Goal: Task Accomplishment & Management: Use online tool/utility

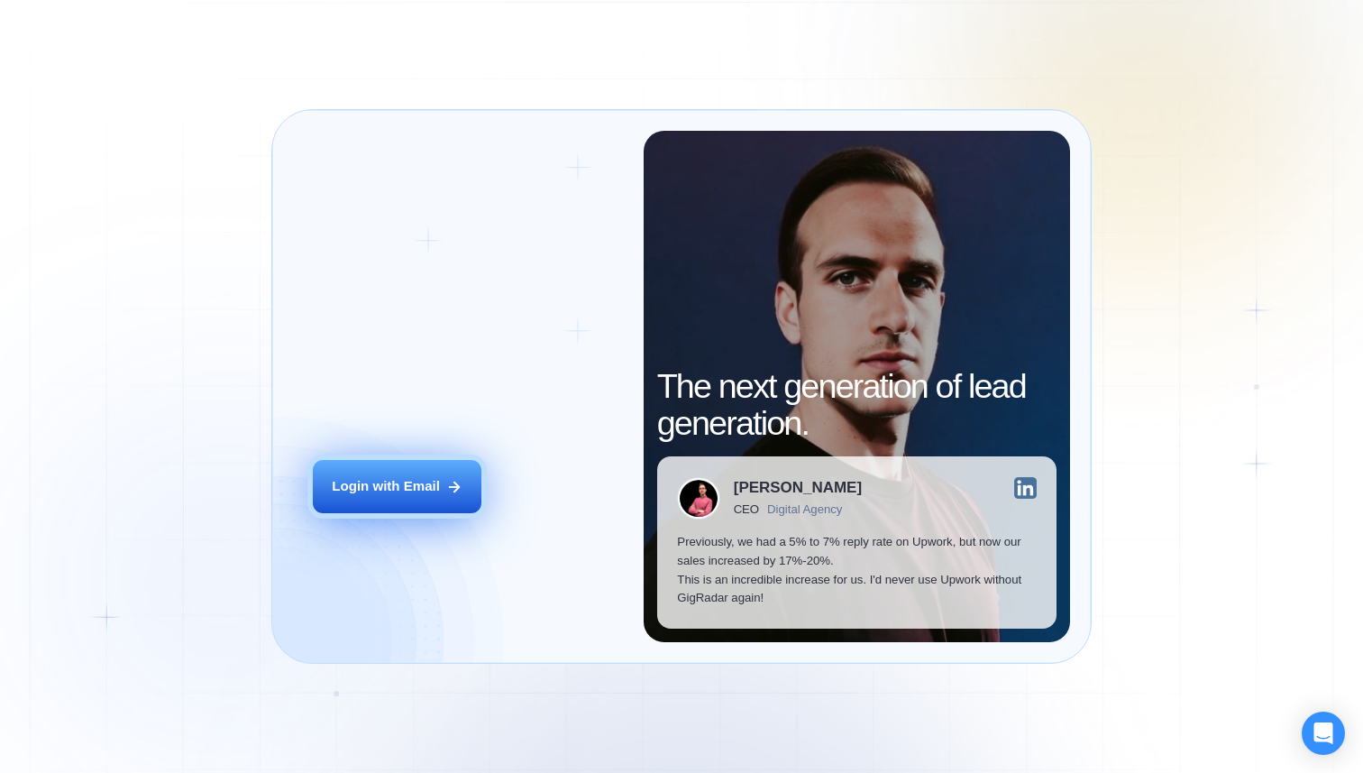
click at [422, 493] on div "Login with Email" at bounding box center [386, 486] width 108 height 19
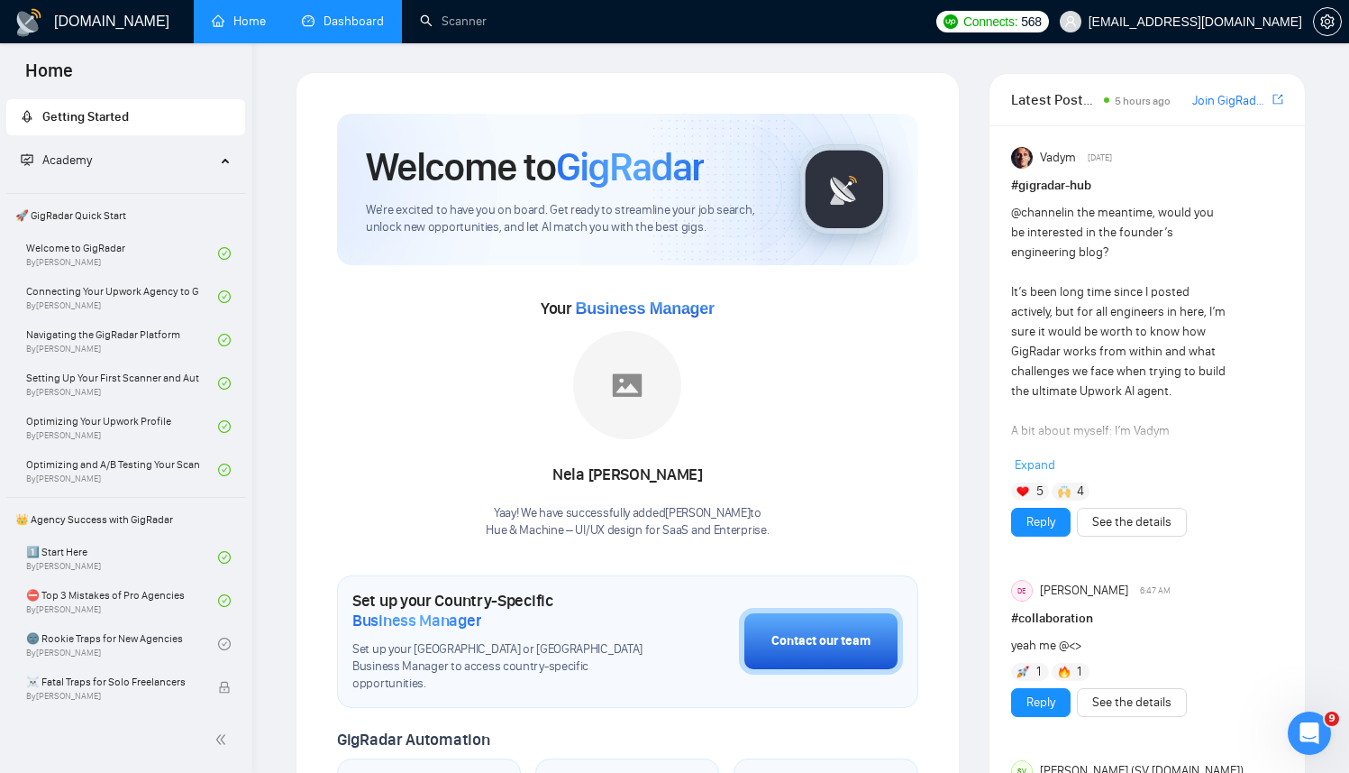
click at [304, 20] on link "Dashboard" at bounding box center [343, 21] width 82 height 15
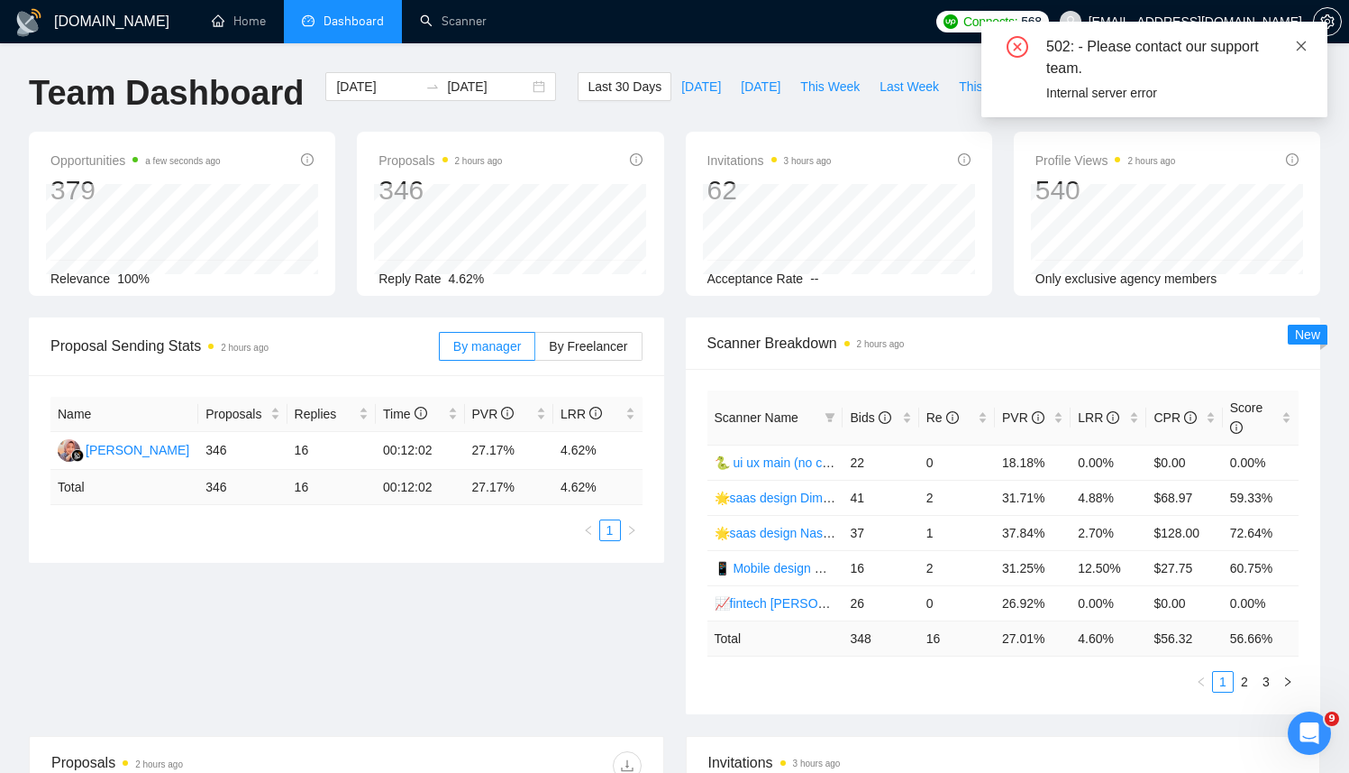
click at [1303, 48] on icon "close" at bounding box center [1302, 46] width 10 height 10
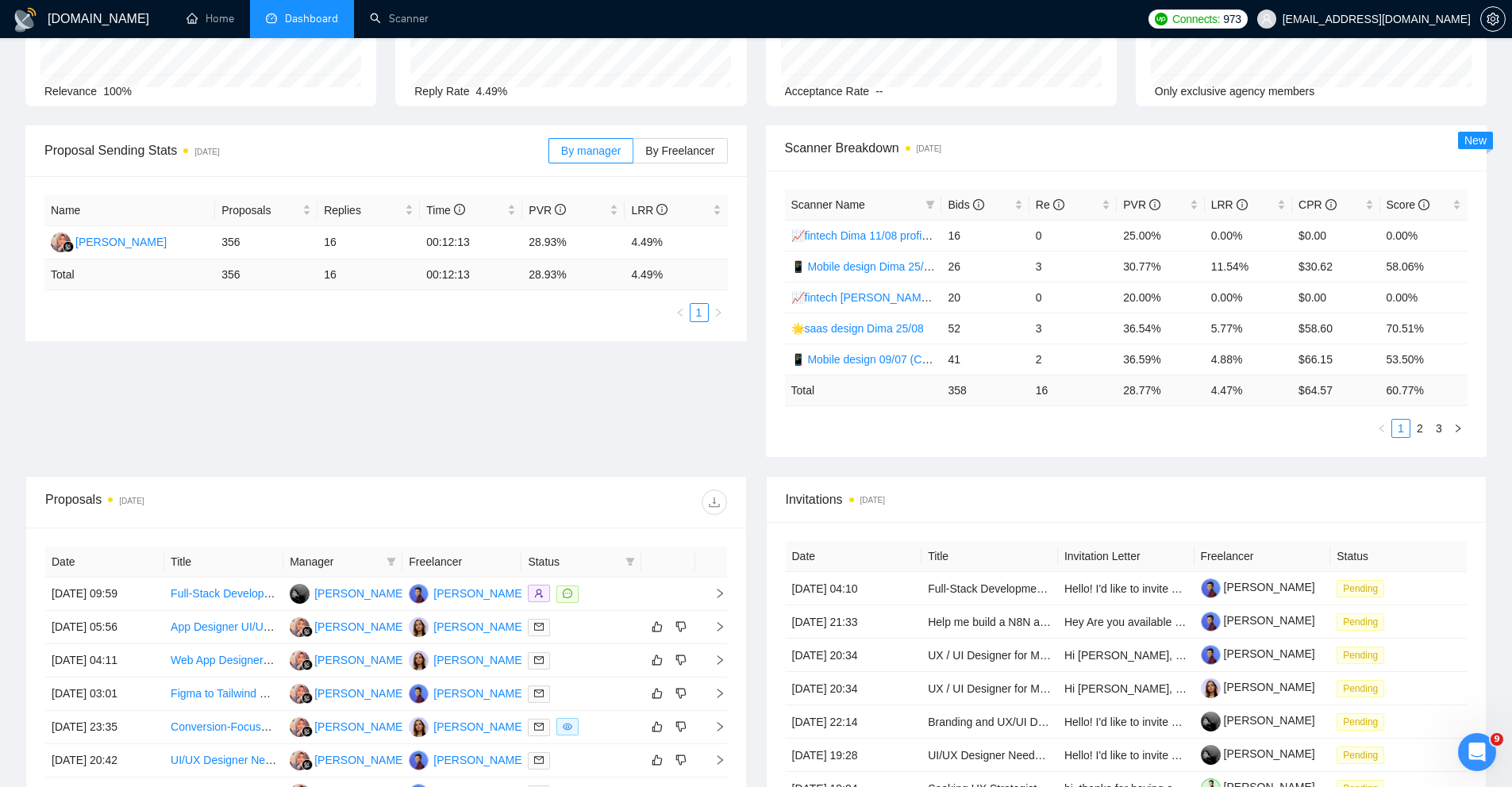
scroll to position [471, 0]
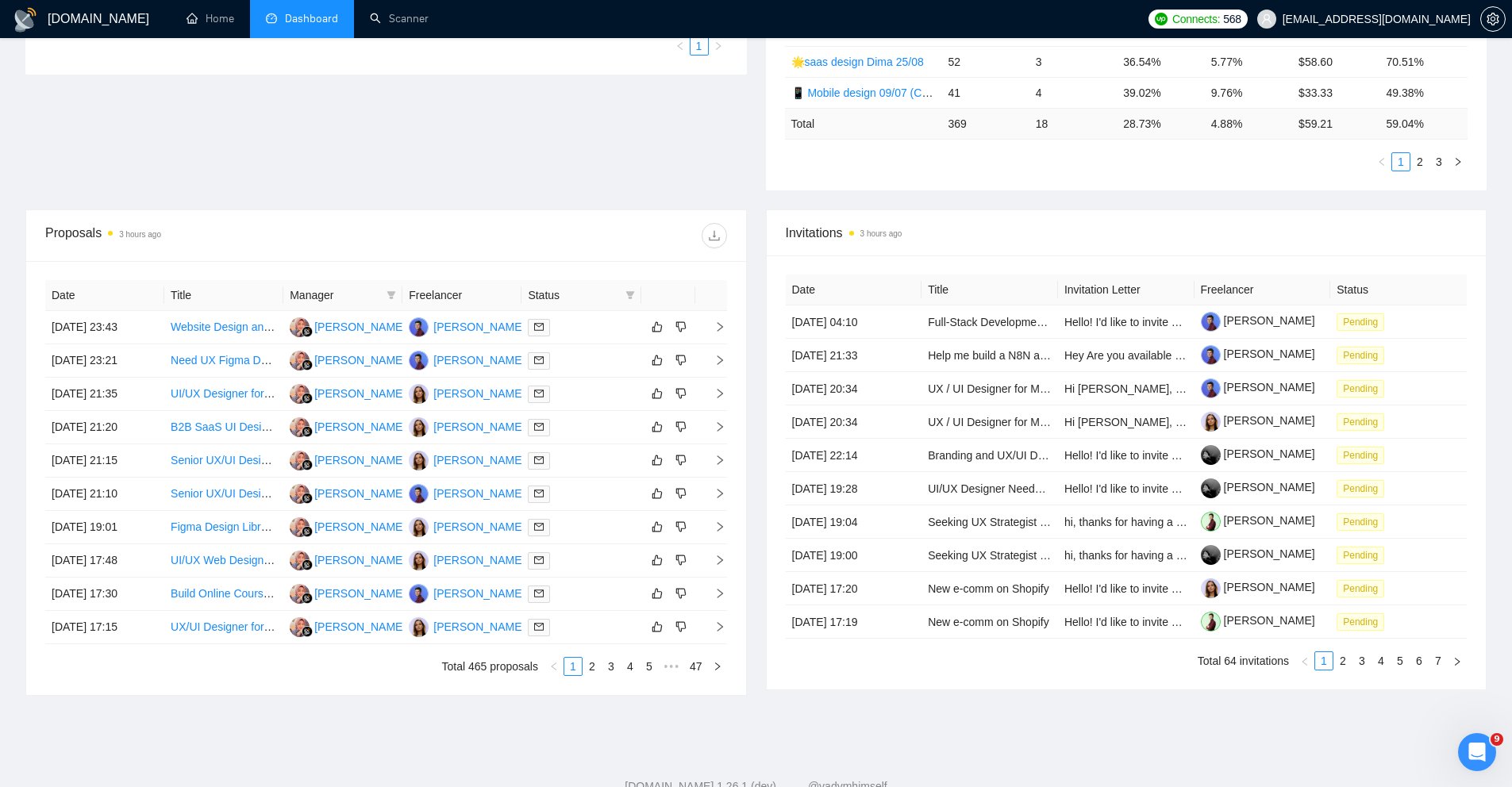
scroll to position [420, 0]
click at [592, 670] on link "2" at bounding box center [593, 667] width 18 height 18
click at [610, 666] on link "3" at bounding box center [611, 667] width 18 height 18
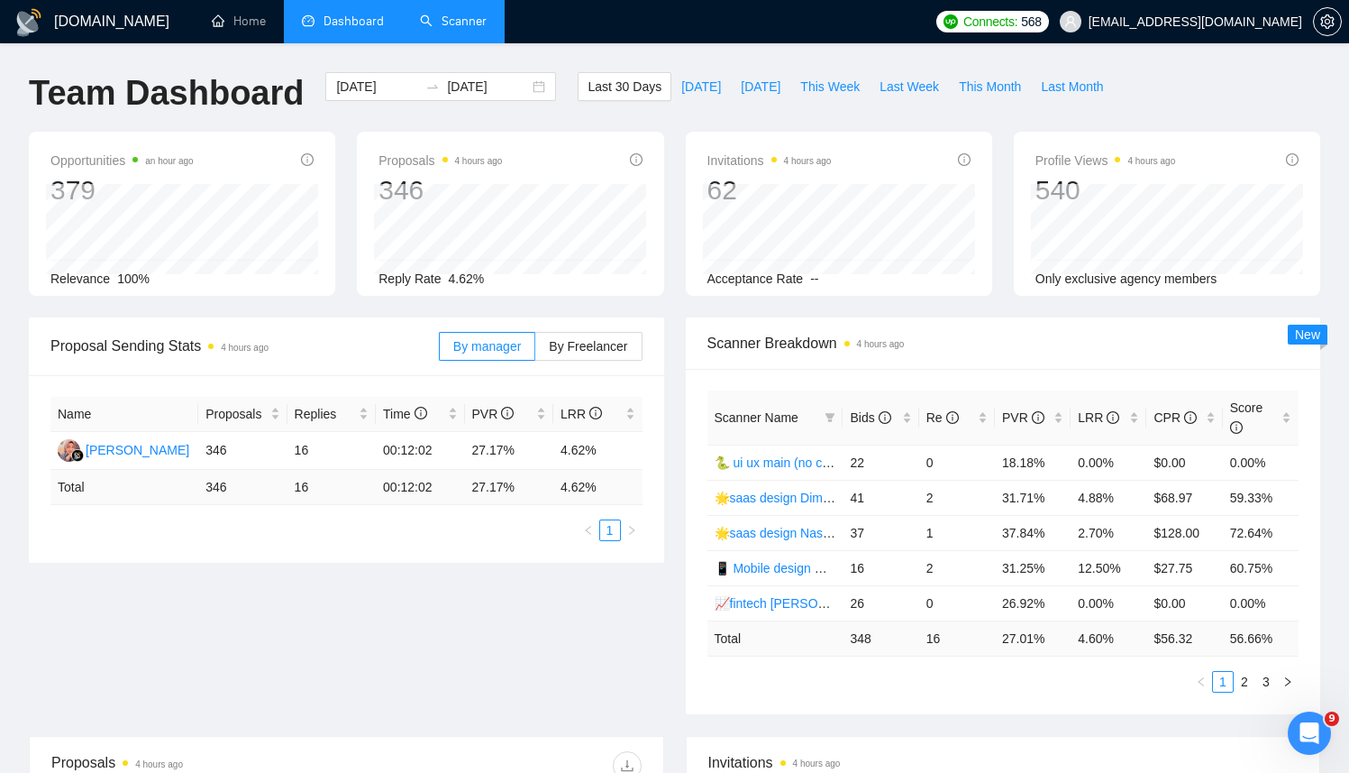
click at [431, 29] on link "Scanner" at bounding box center [453, 21] width 67 height 15
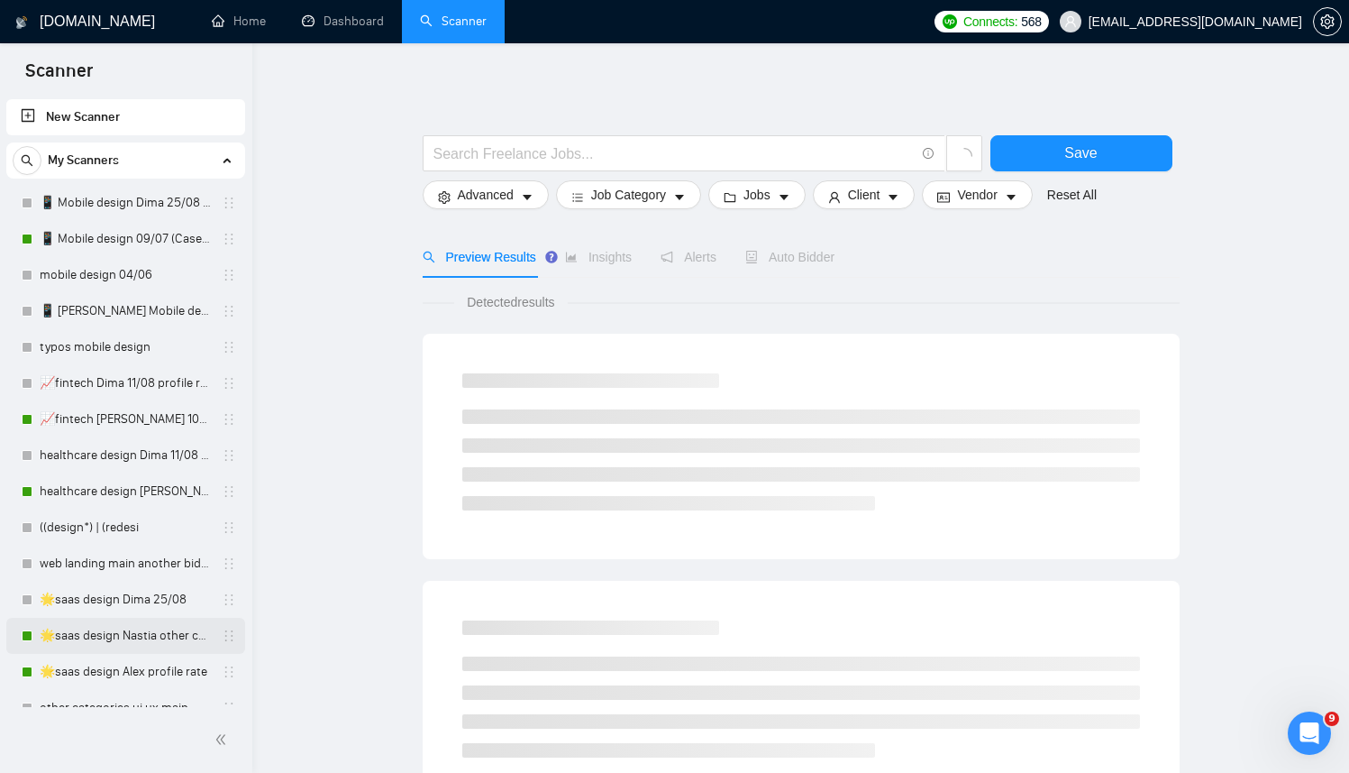
click at [130, 641] on link "🌟saas design Nastia other cover 27/05" at bounding box center [125, 635] width 171 height 36
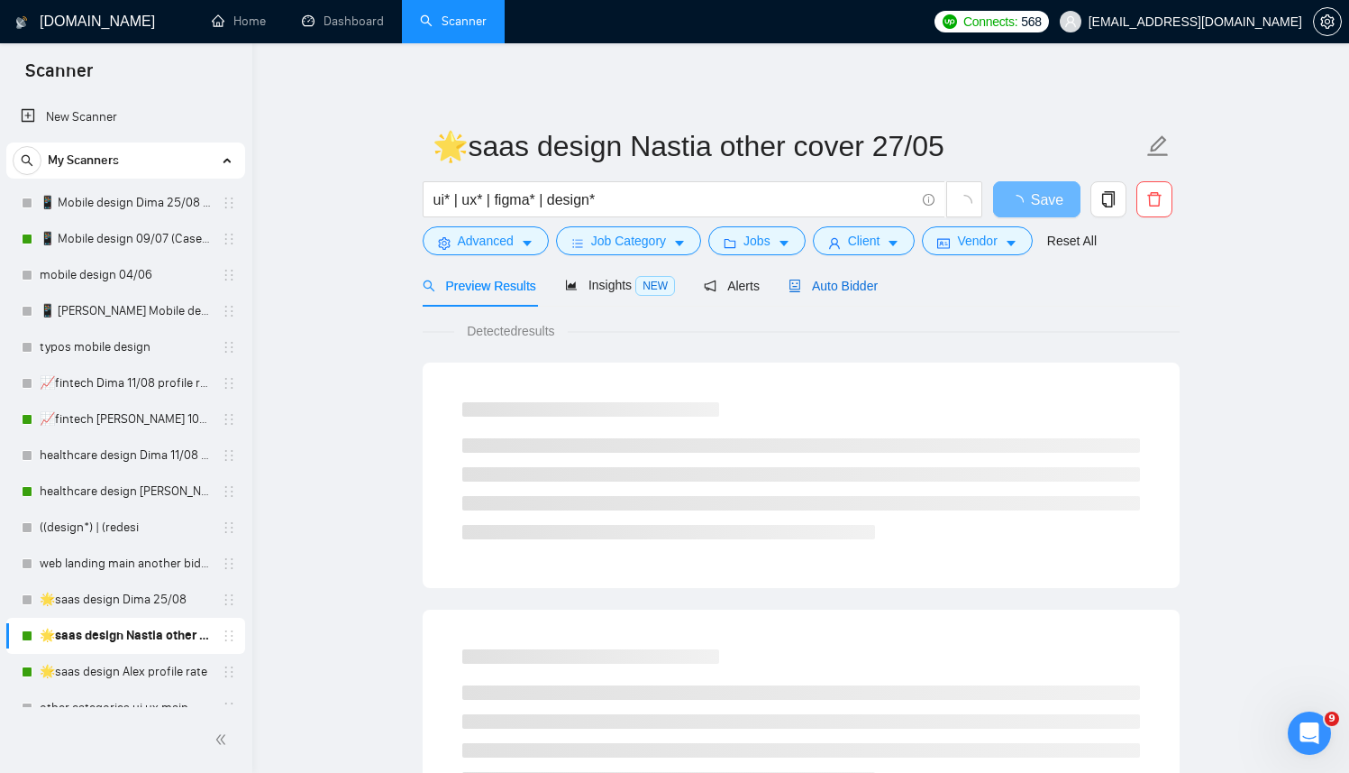
click at [845, 289] on span "Auto Bidder" at bounding box center [833, 286] width 89 height 14
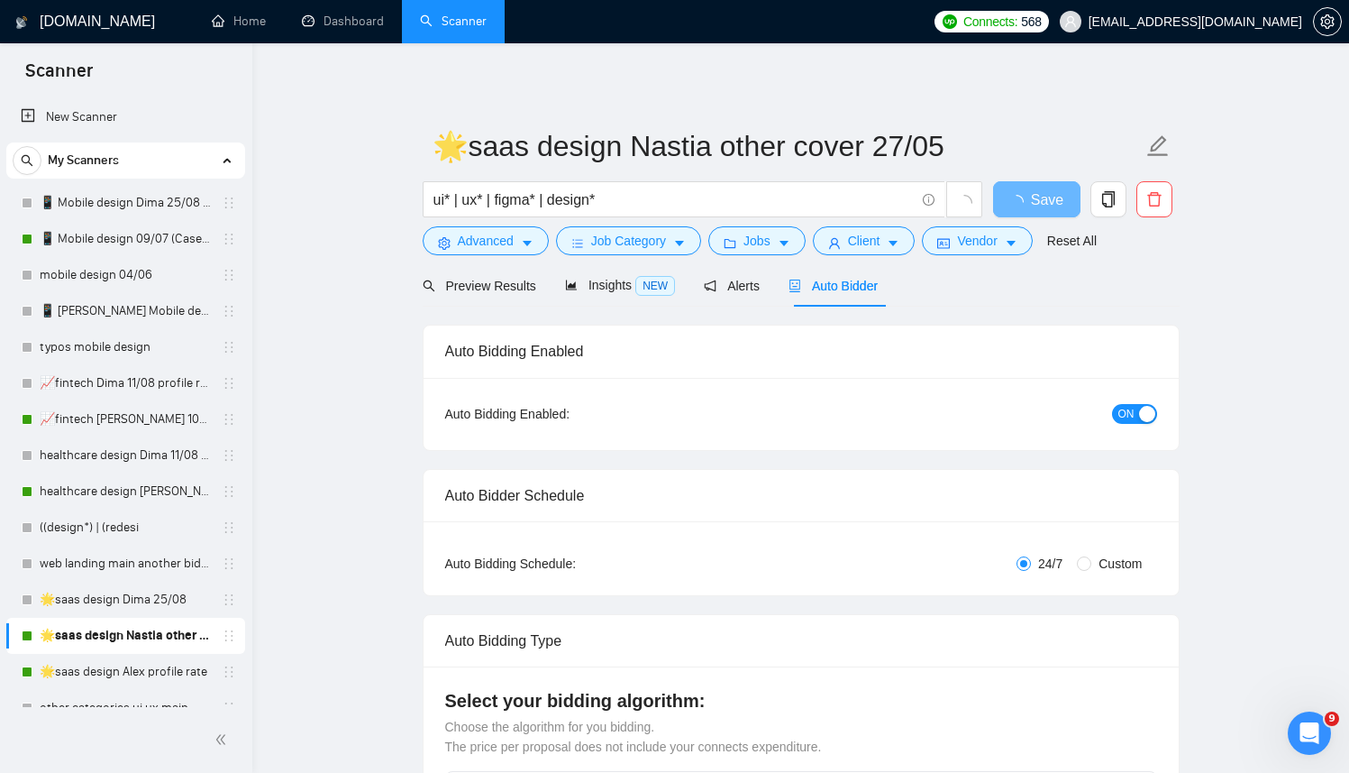
radio input "false"
radio input "true"
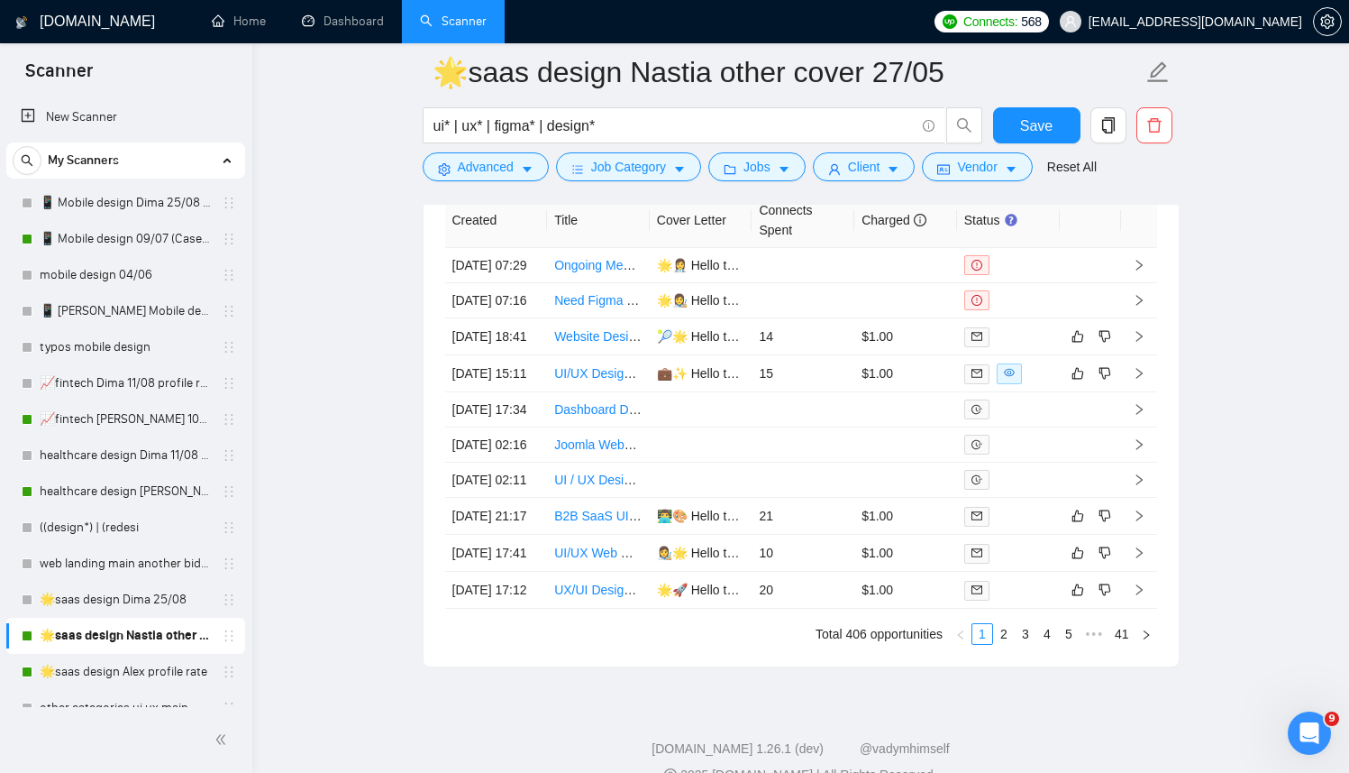
scroll to position [4873, 0]
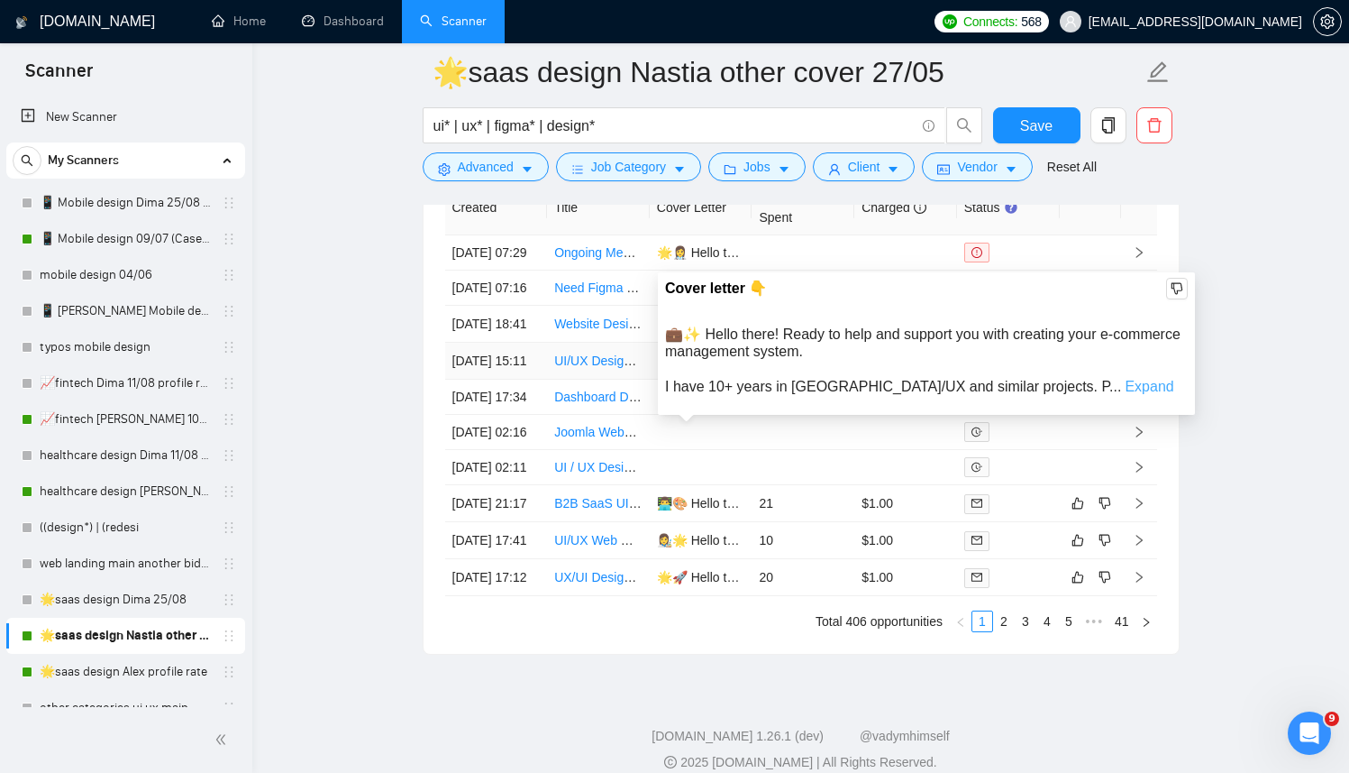
click at [1125, 386] on link "Expand" at bounding box center [1149, 386] width 49 height 15
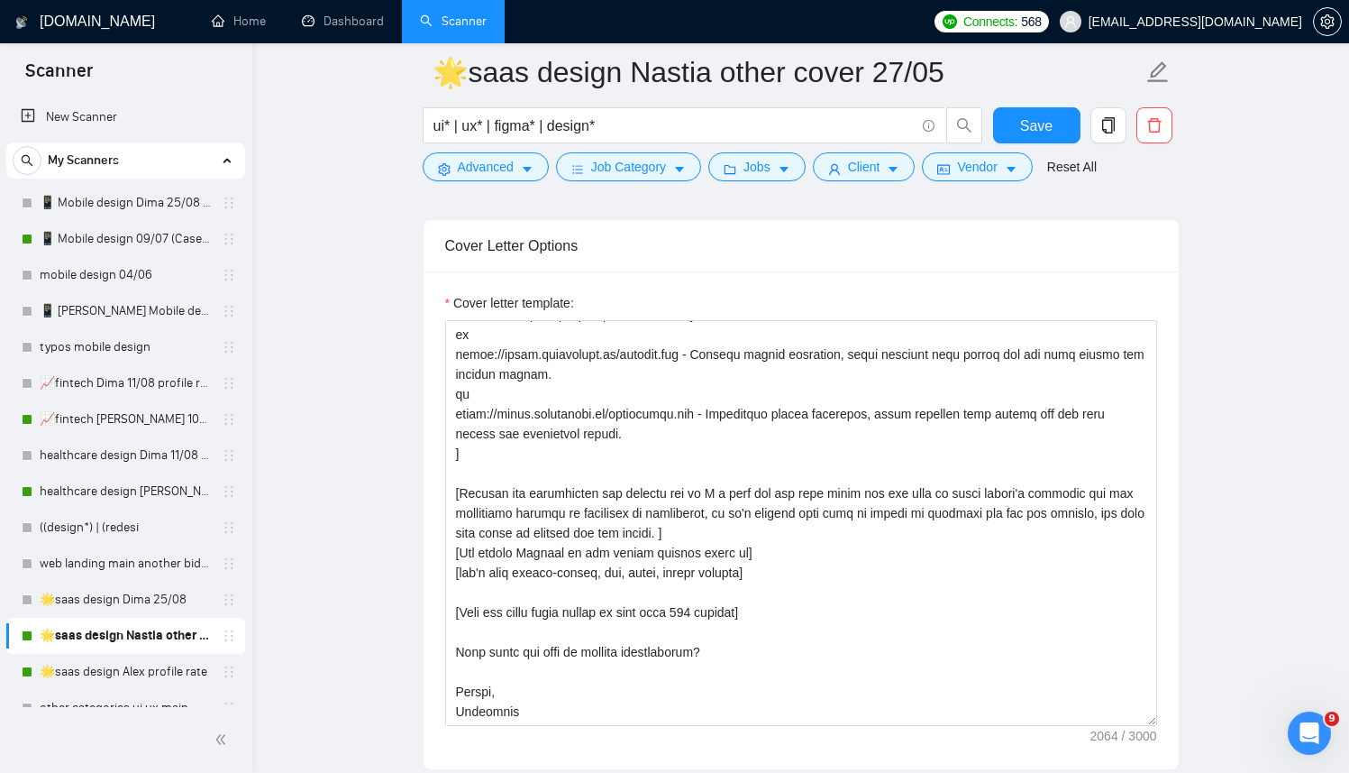
scroll to position [2282, 0]
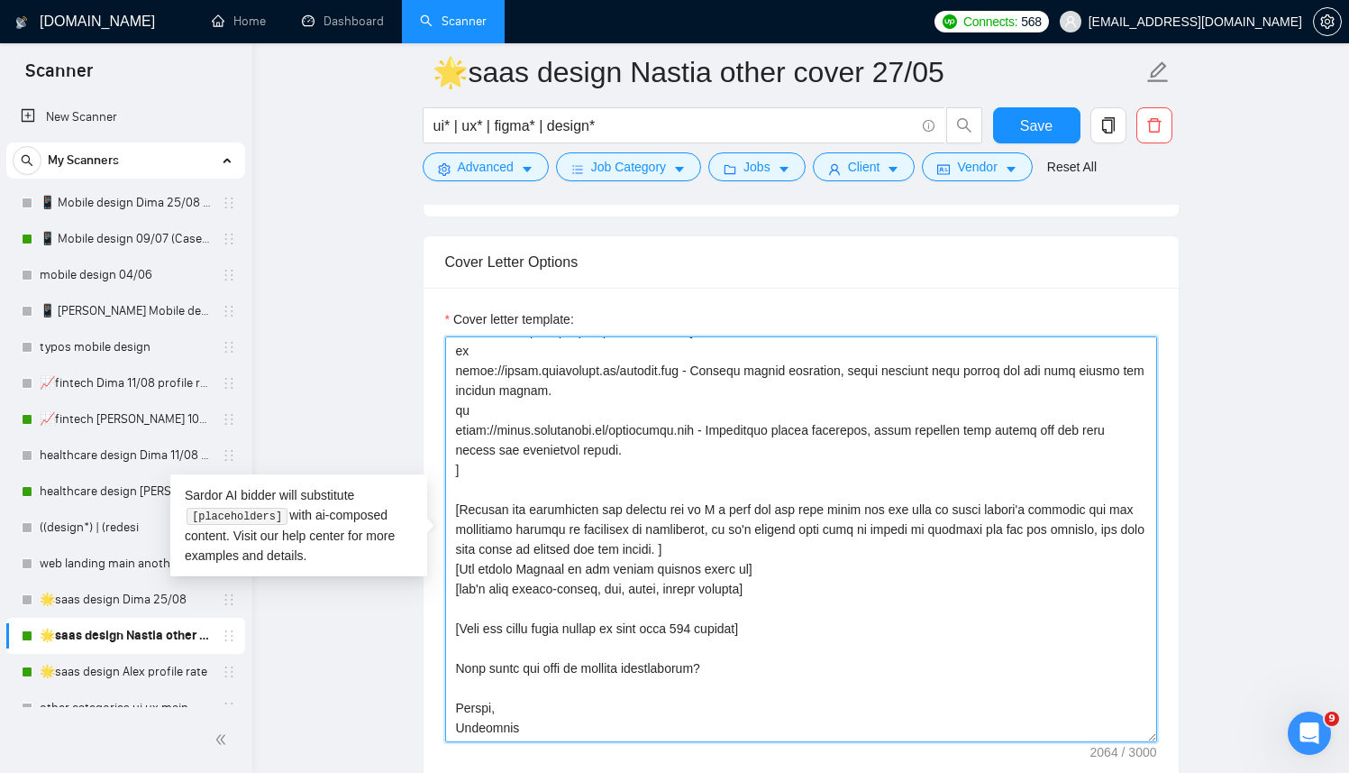
drag, startPoint x: 725, startPoint y: 545, endPoint x: 439, endPoint y: 512, distance: 287.7
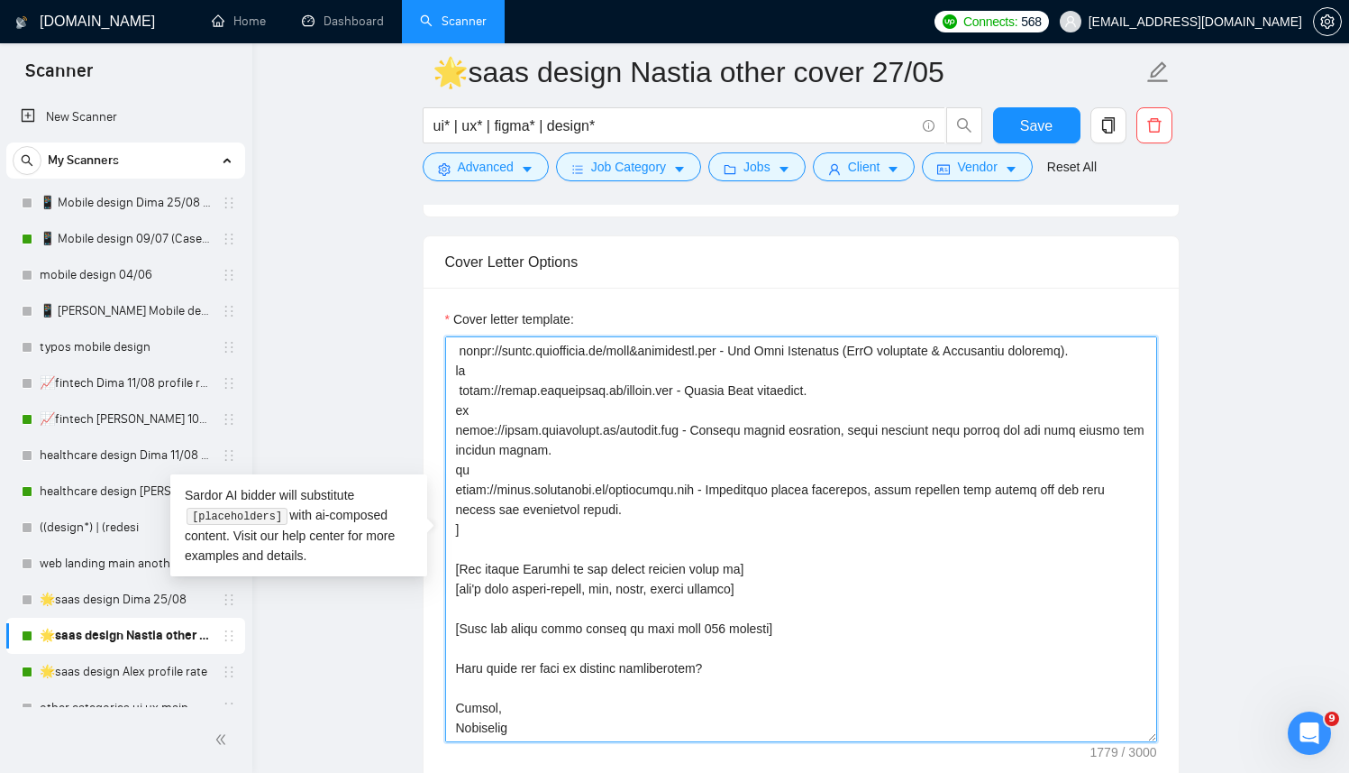
scroll to position [297, 0]
drag, startPoint x: 820, startPoint y: 620, endPoint x: 450, endPoint y: 624, distance: 370.5
click at [450, 624] on textarea "Cover letter template:" at bounding box center [801, 539] width 712 height 406
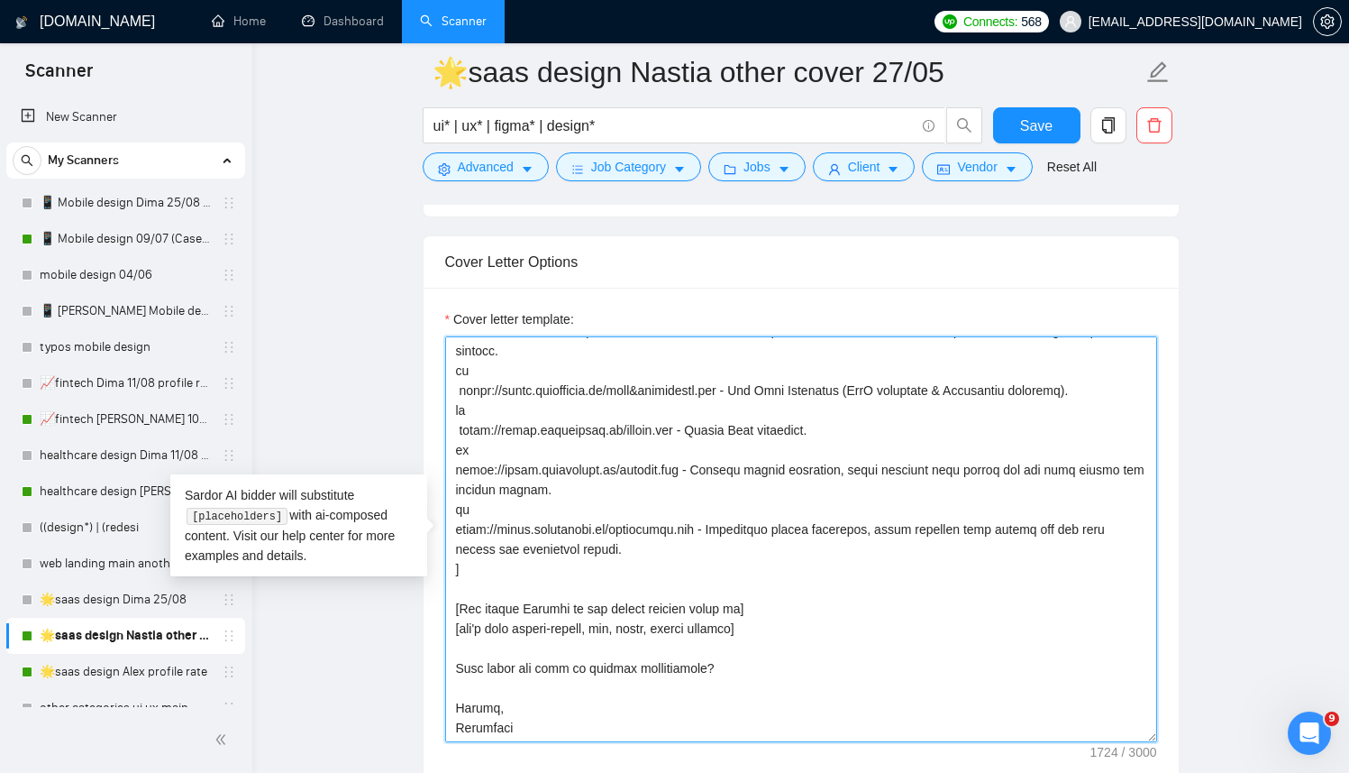
scroll to position [258, 0]
drag, startPoint x: 736, startPoint y: 671, endPoint x: 457, endPoint y: 669, distance: 279.5
click at [457, 670] on textarea "Cover letter template:" at bounding box center [801, 539] width 712 height 406
click at [788, 669] on textarea "Cover letter template:" at bounding box center [801, 539] width 712 height 406
click at [482, 709] on textarea "Cover letter template:" at bounding box center [801, 539] width 712 height 406
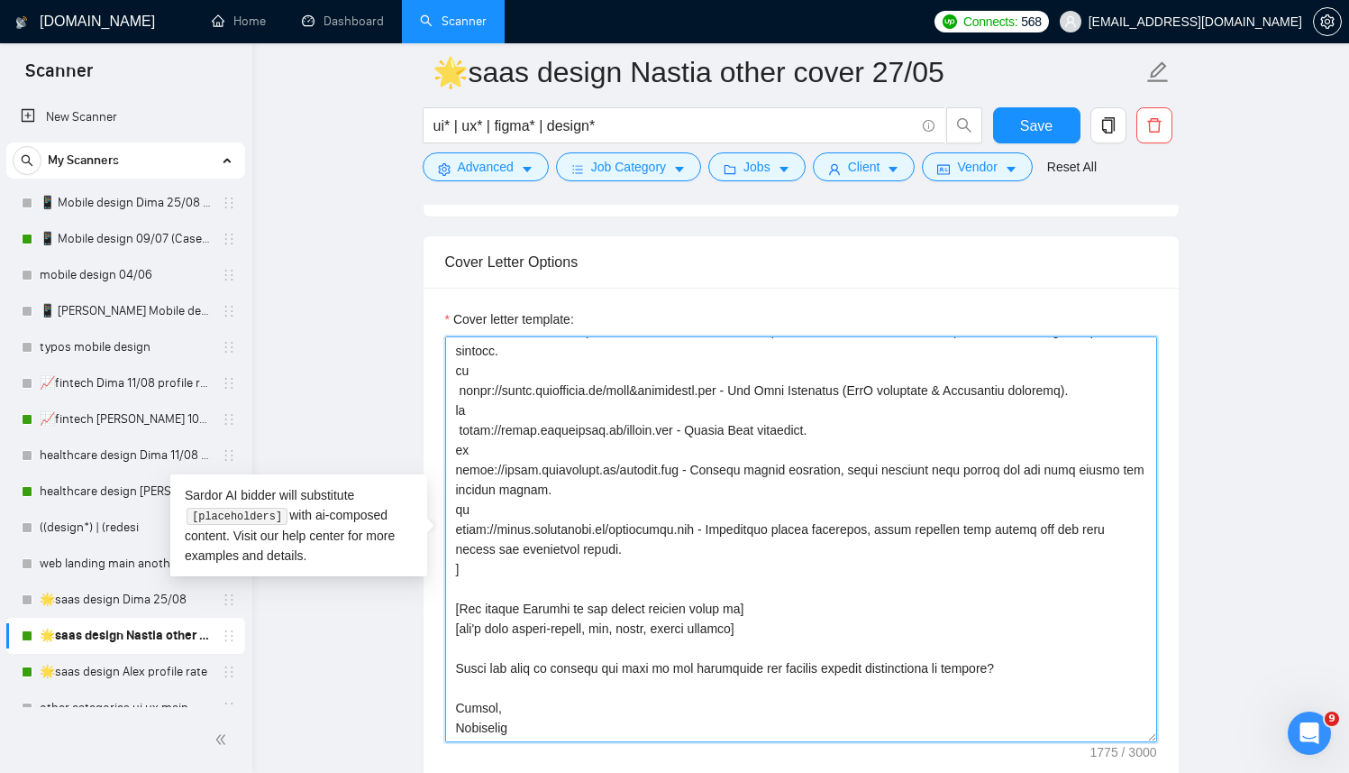
click at [482, 709] on textarea "Cover letter template:" at bounding box center [801, 539] width 712 height 406
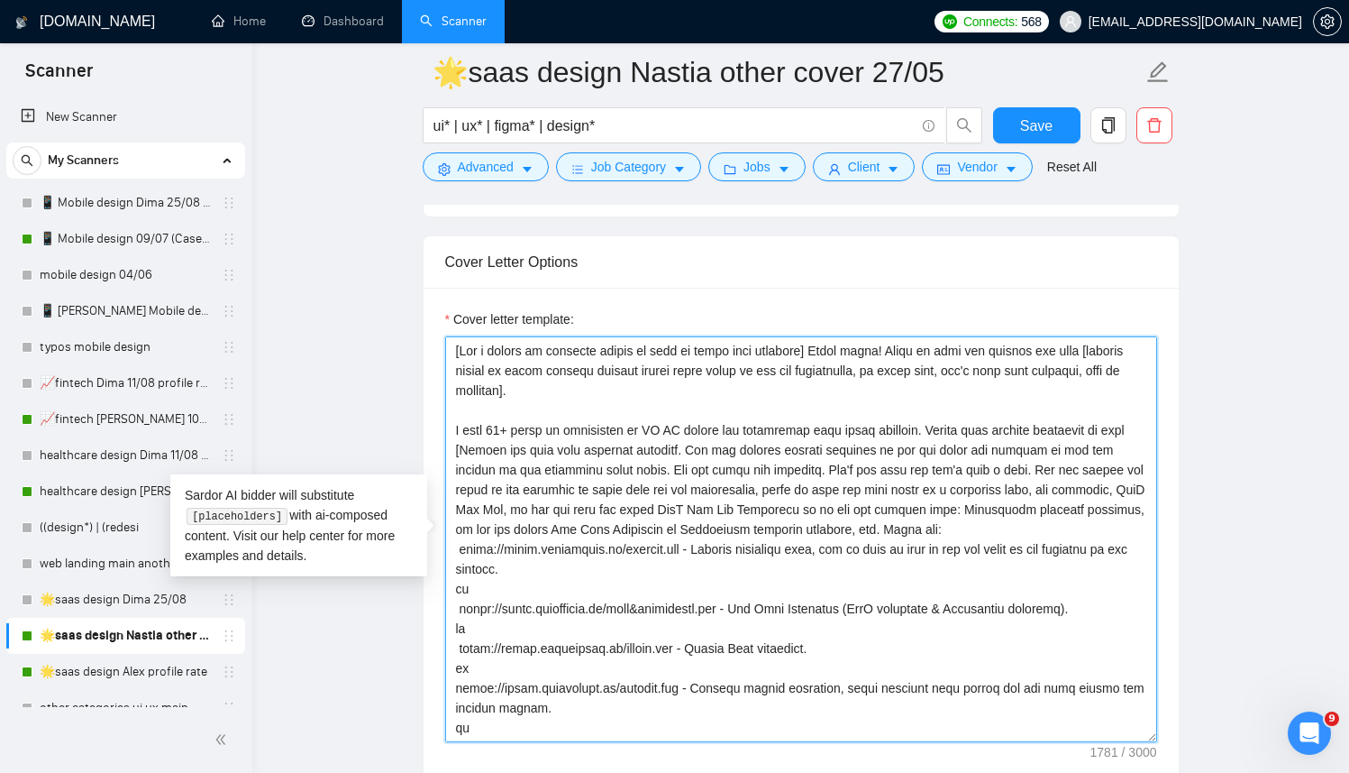
drag, startPoint x: 498, startPoint y: 626, endPoint x: 444, endPoint y: 476, distance: 159.4
click at [444, 476] on div "Cover letter template:" at bounding box center [801, 537] width 755 height 498
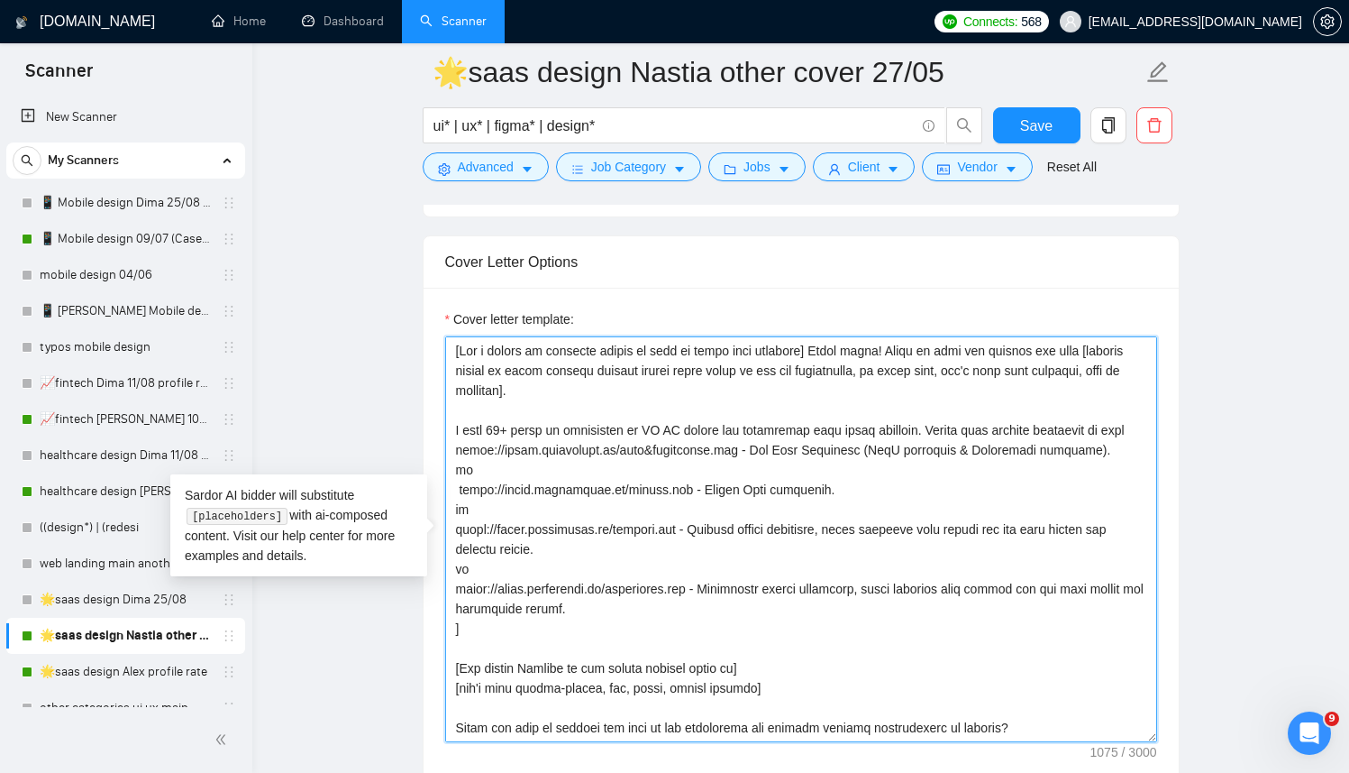
drag, startPoint x: 749, startPoint y: 471, endPoint x: 791, endPoint y: 623, distance: 158.1
click at [791, 623] on textarea "Cover letter template:" at bounding box center [801, 539] width 712 height 406
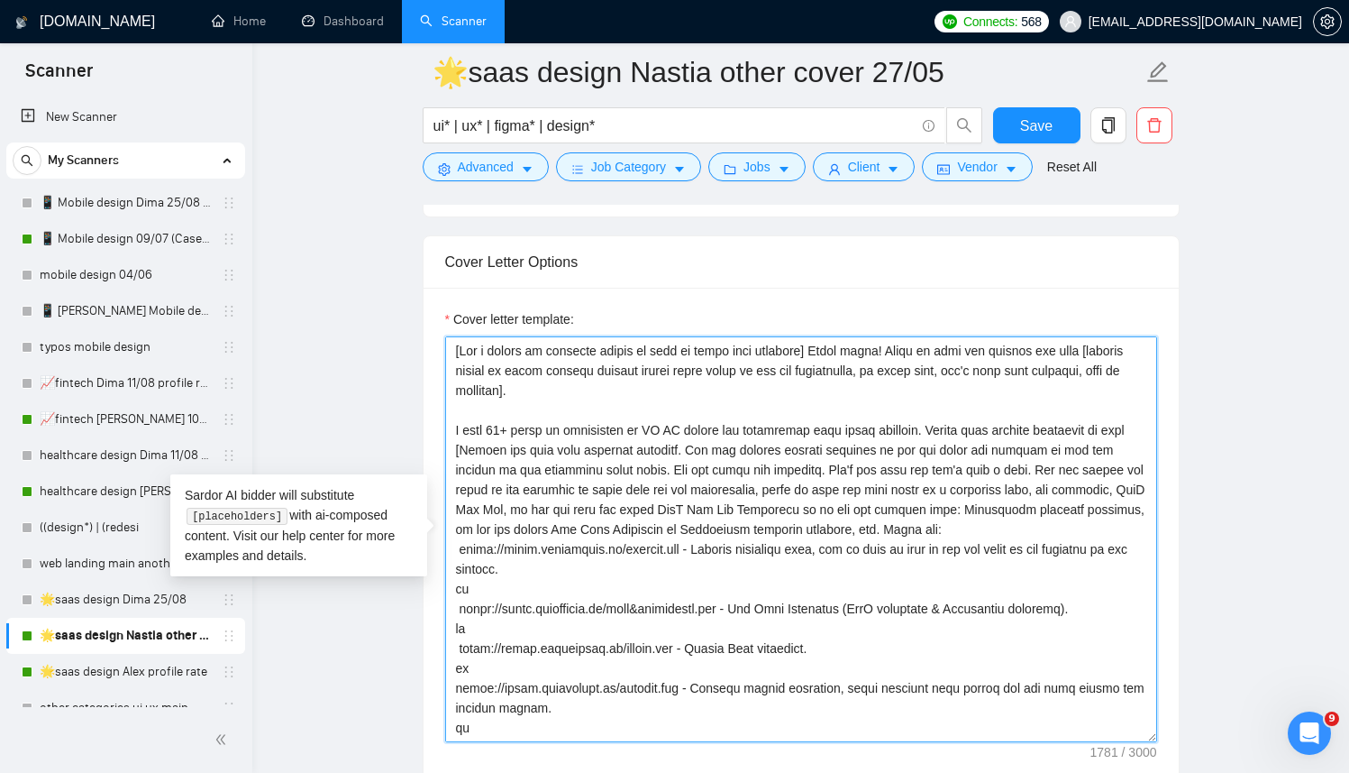
click at [811, 546] on textarea "Cover letter template:" at bounding box center [801, 539] width 712 height 406
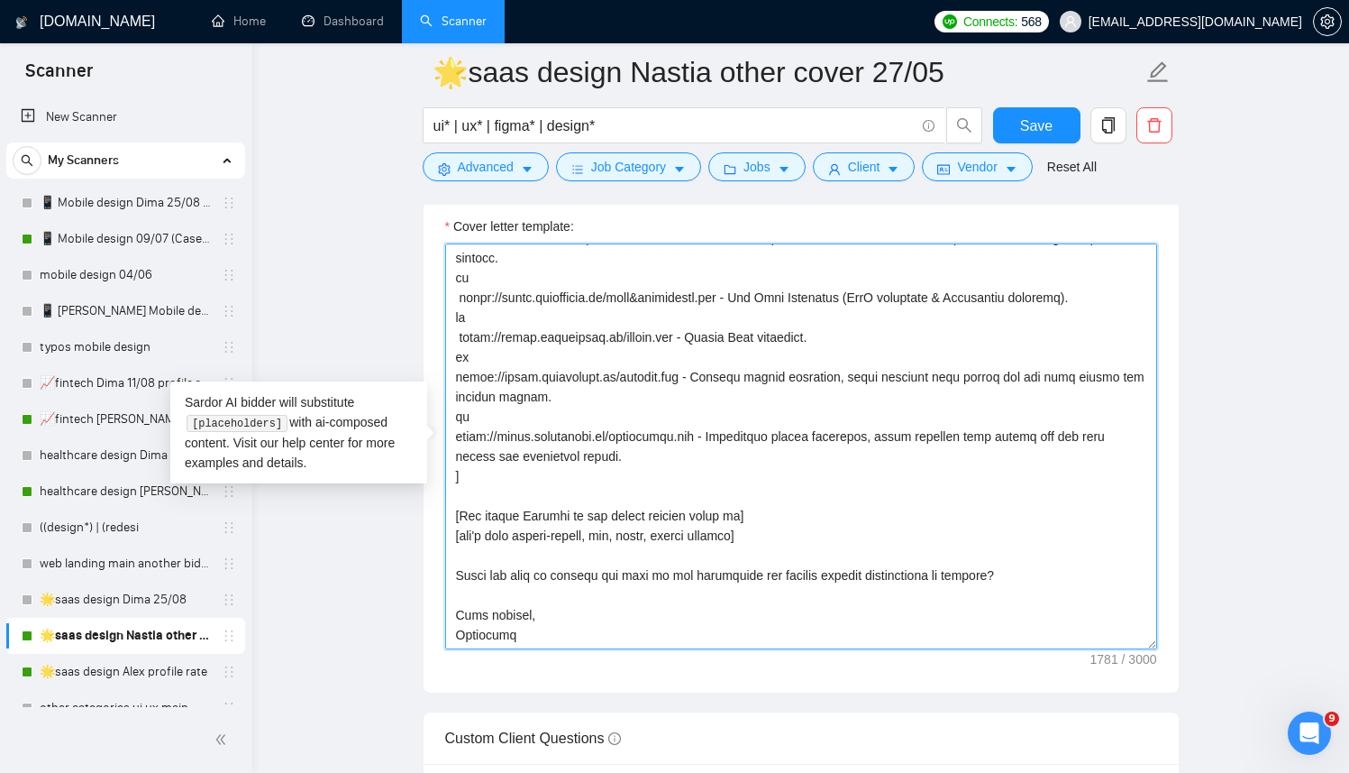
scroll to position [2379, 0]
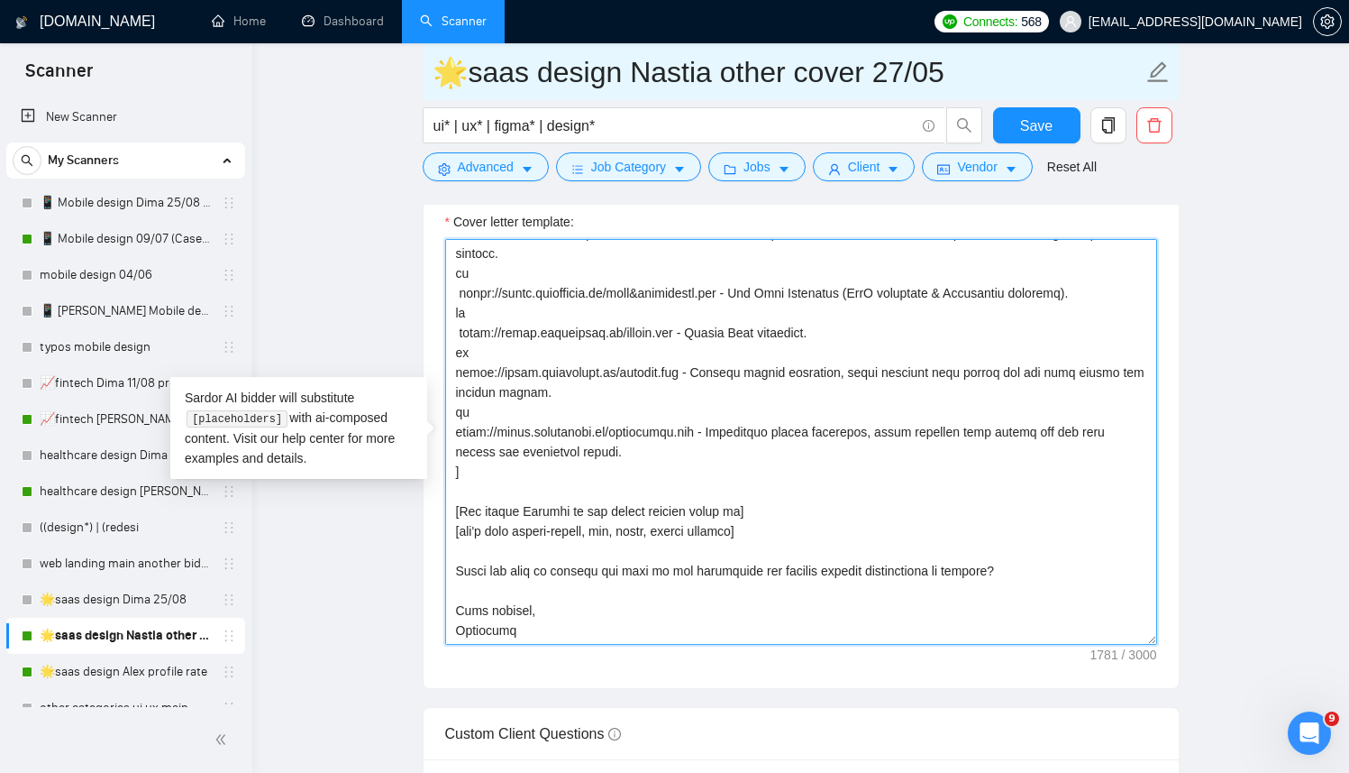
type textarea "[Use a couple of relevant emojis to make my first line brighter] Hello there! R…"
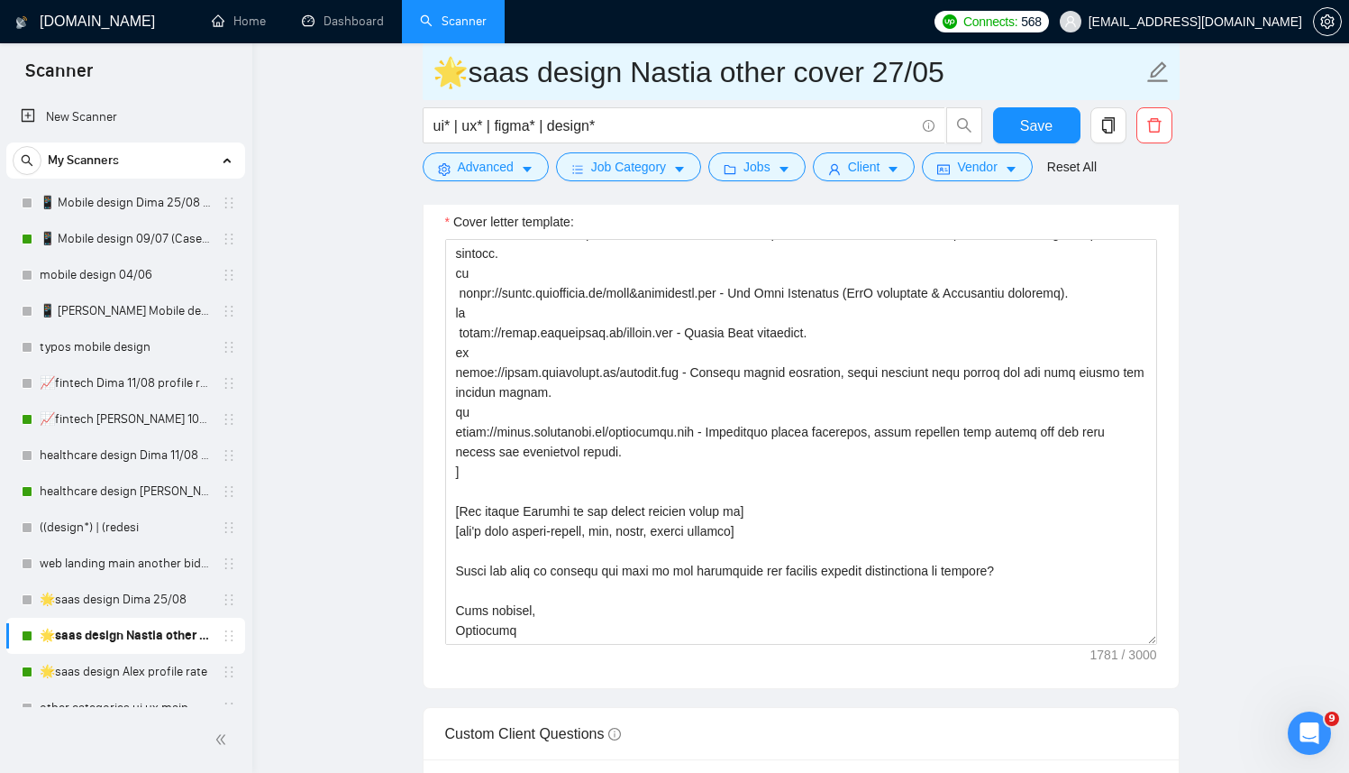
drag, startPoint x: 708, startPoint y: 75, endPoint x: 941, endPoint y: 78, distance: 233.5
click at [942, 78] on input "🌟saas design Nastia other cover 27/05" at bounding box center [788, 72] width 710 height 45
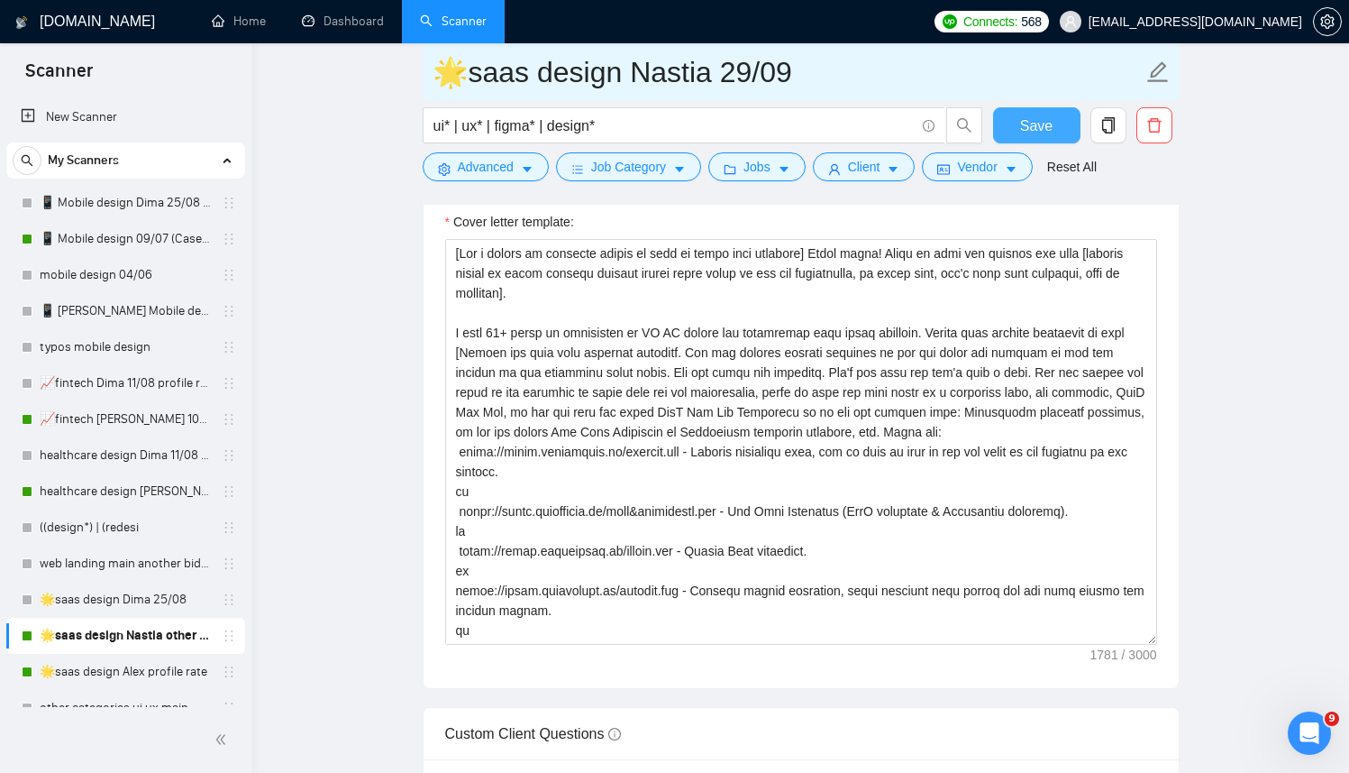
type input "🌟saas design Nastia 29/09"
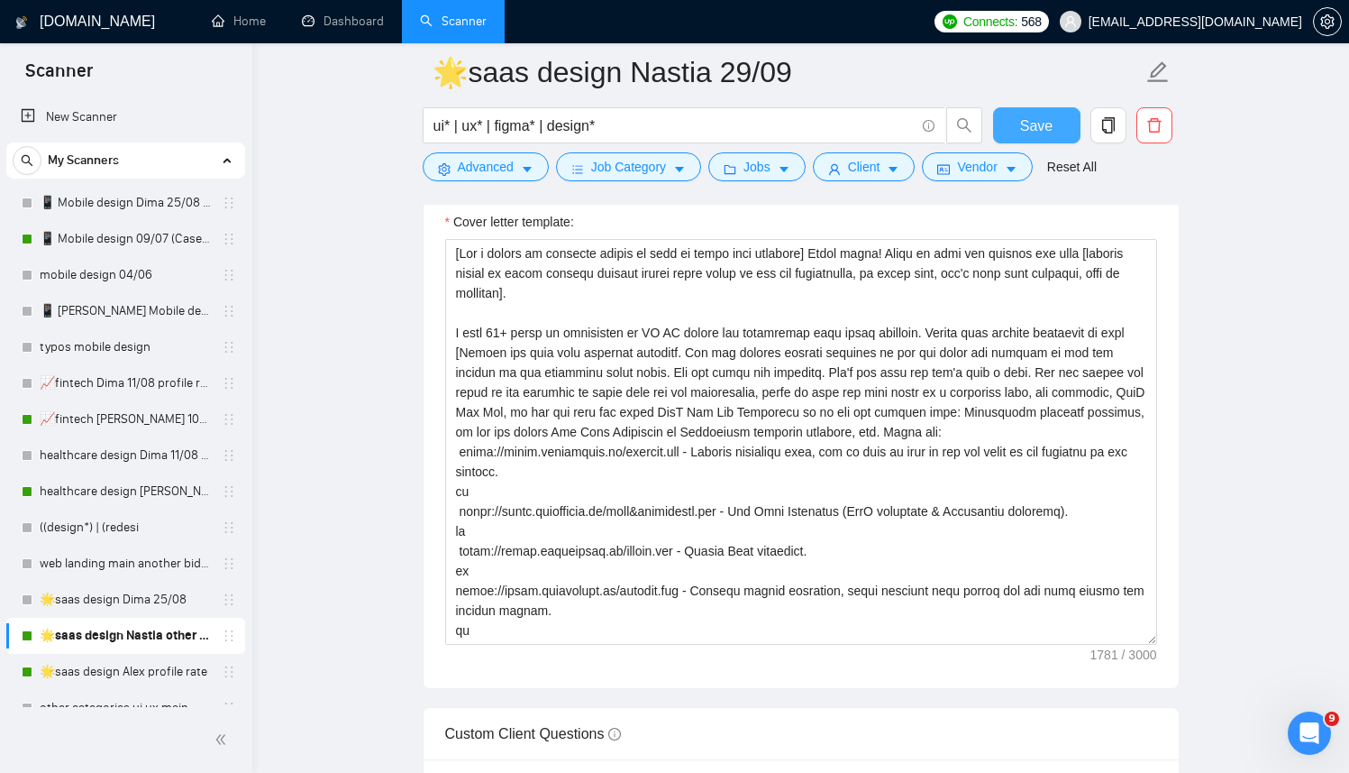
click at [1052, 133] on span "Save" at bounding box center [1036, 125] width 32 height 23
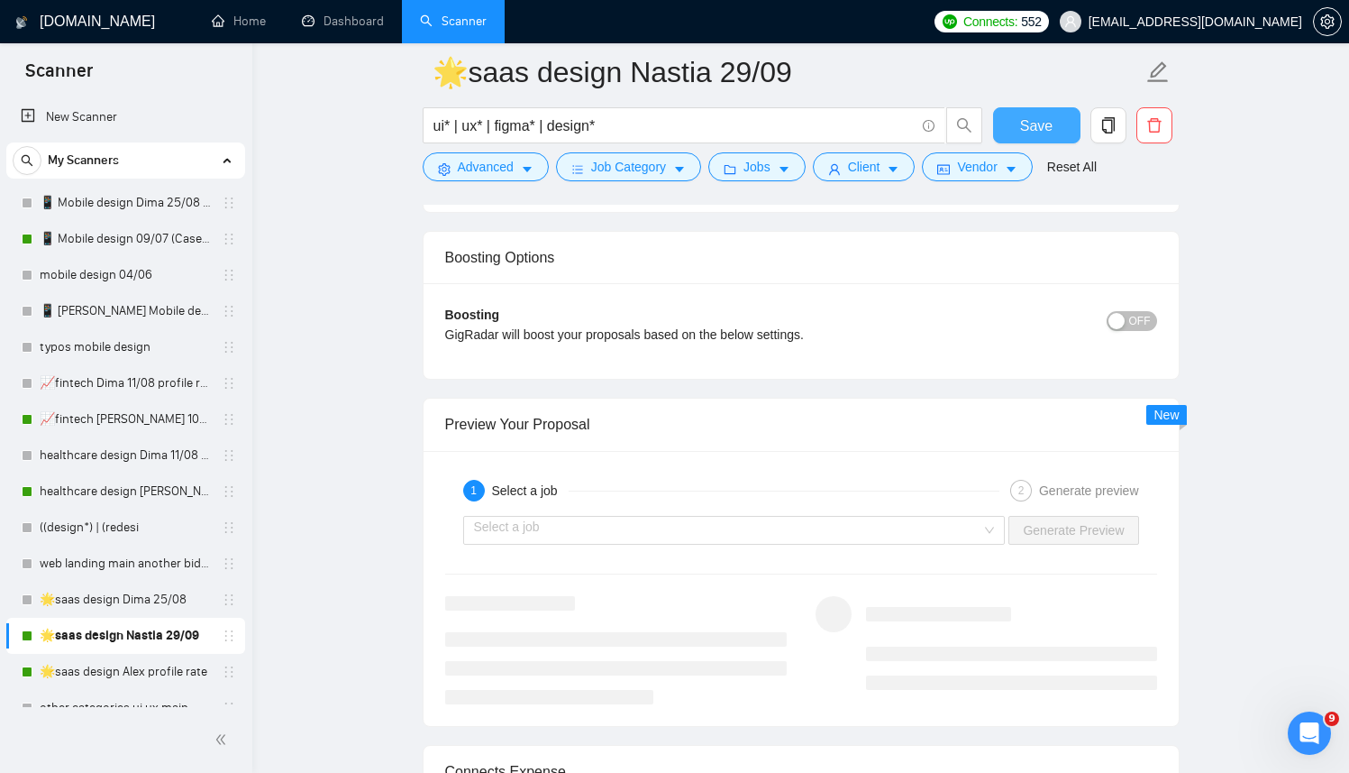
scroll to position [3562, 0]
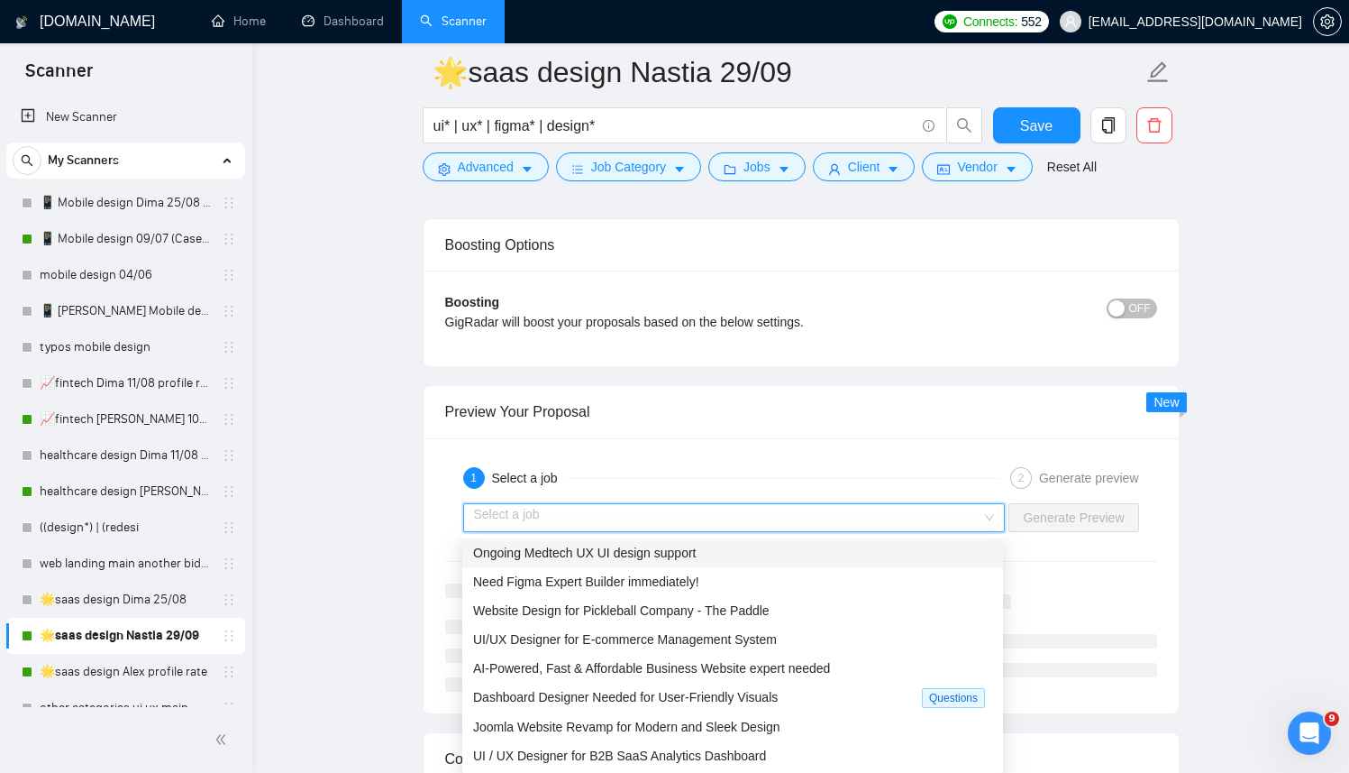
click at [937, 521] on input "search" at bounding box center [728, 517] width 508 height 27
click at [740, 559] on div "Ongoing Medtech UX UI design support" at bounding box center [732, 553] width 519 height 20
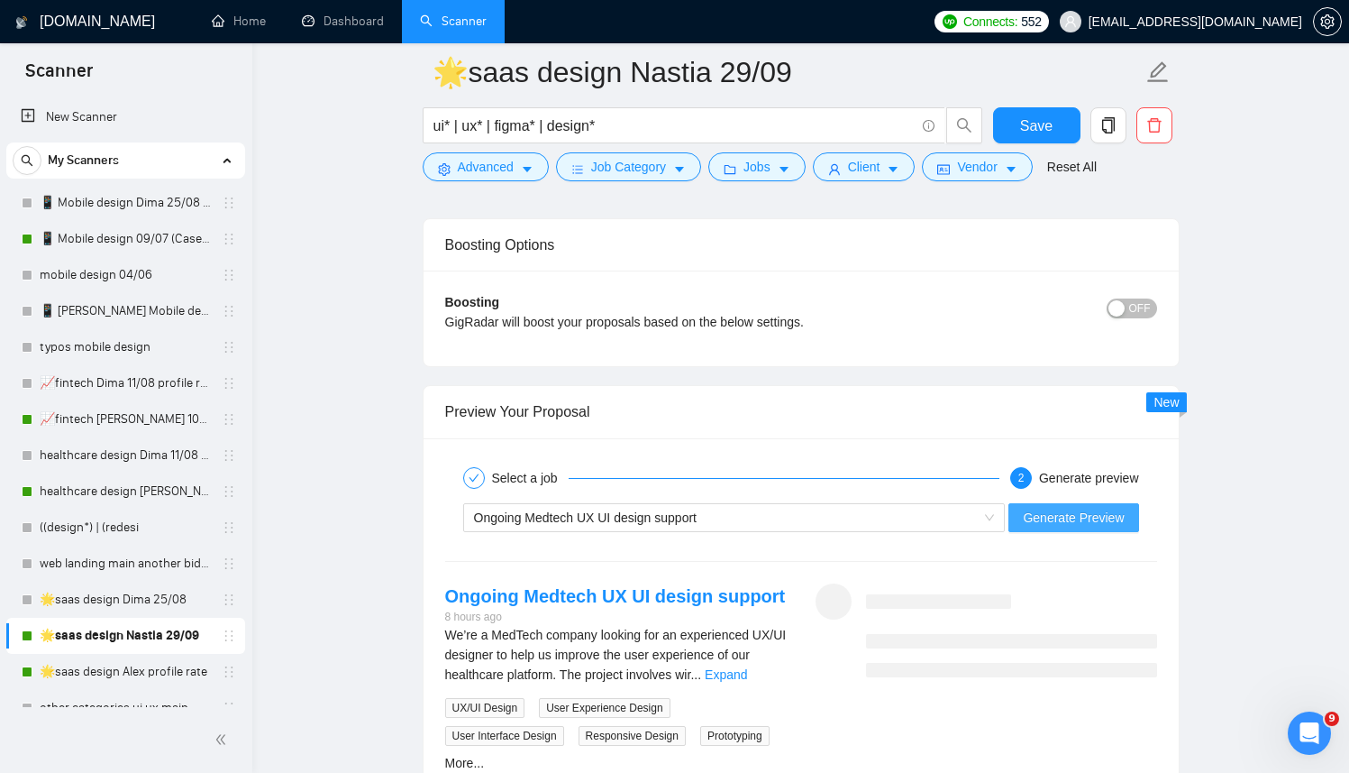
click at [1051, 517] on span "Generate Preview" at bounding box center [1073, 518] width 101 height 20
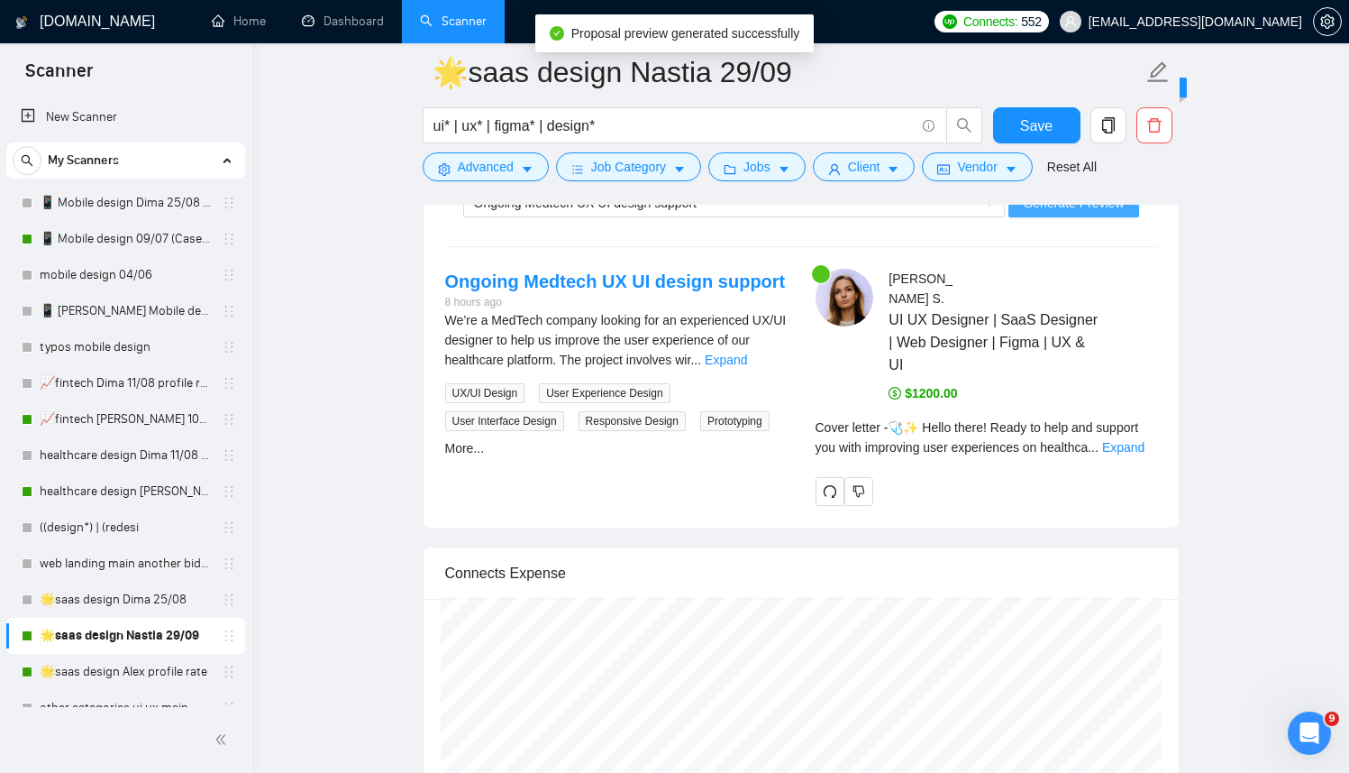
scroll to position [3890, 0]
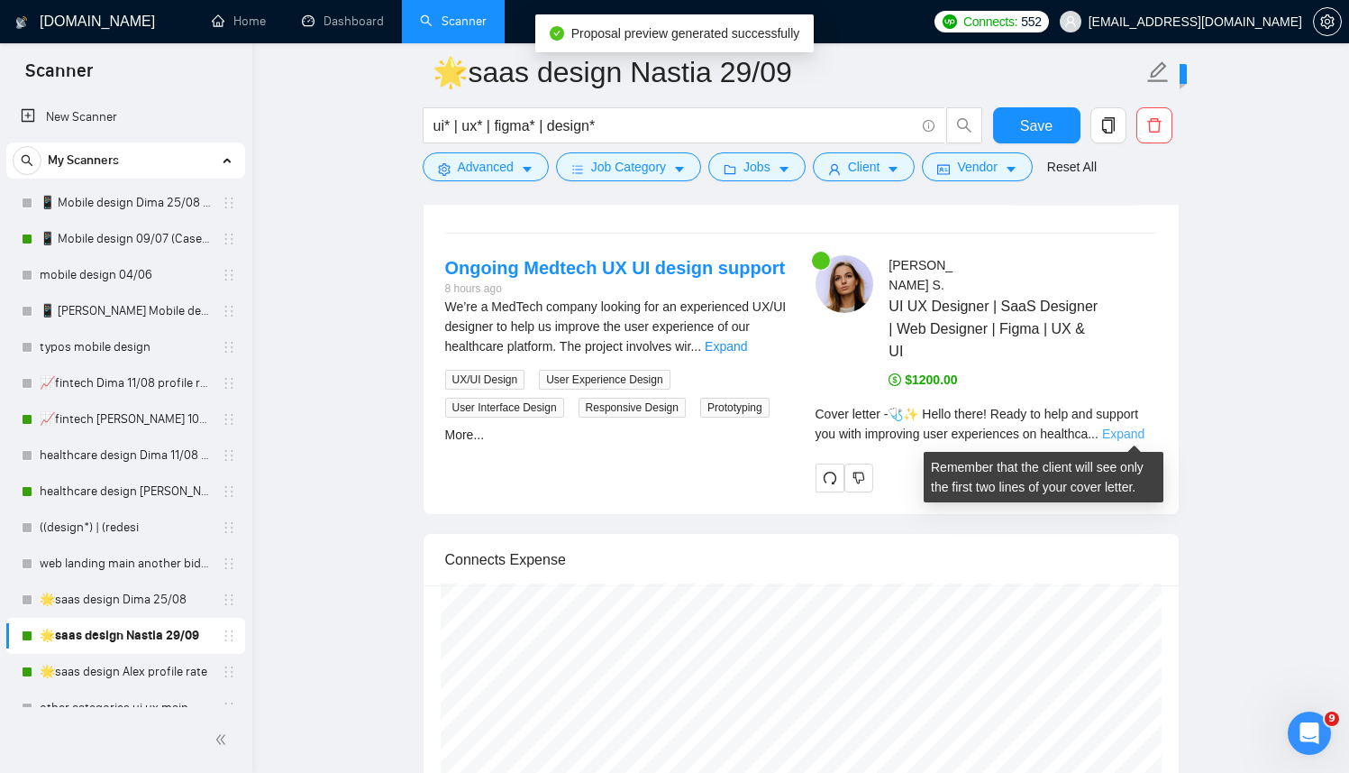
click at [1137, 434] on link "Expand" at bounding box center [1123, 433] width 42 height 14
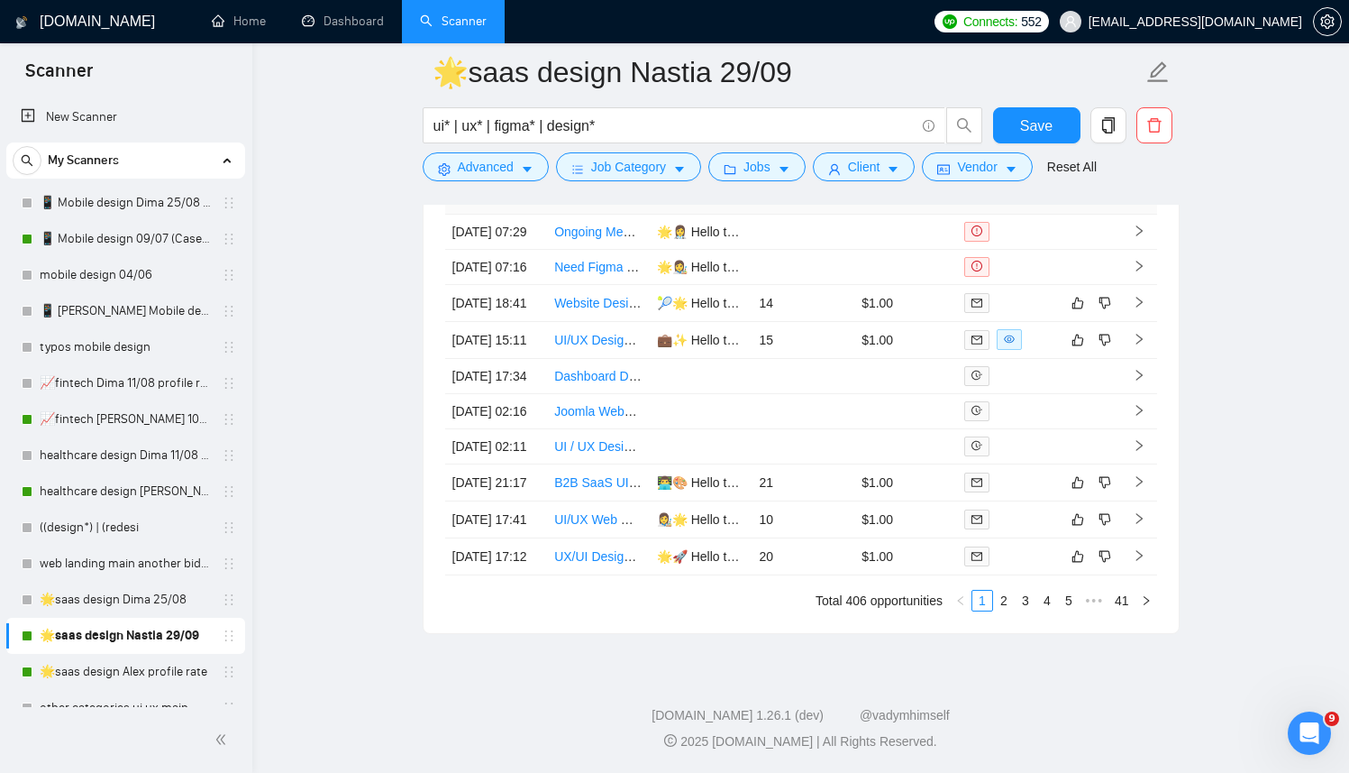
scroll to position [5484, 0]
click at [1008, 602] on link "2" at bounding box center [1004, 600] width 20 height 20
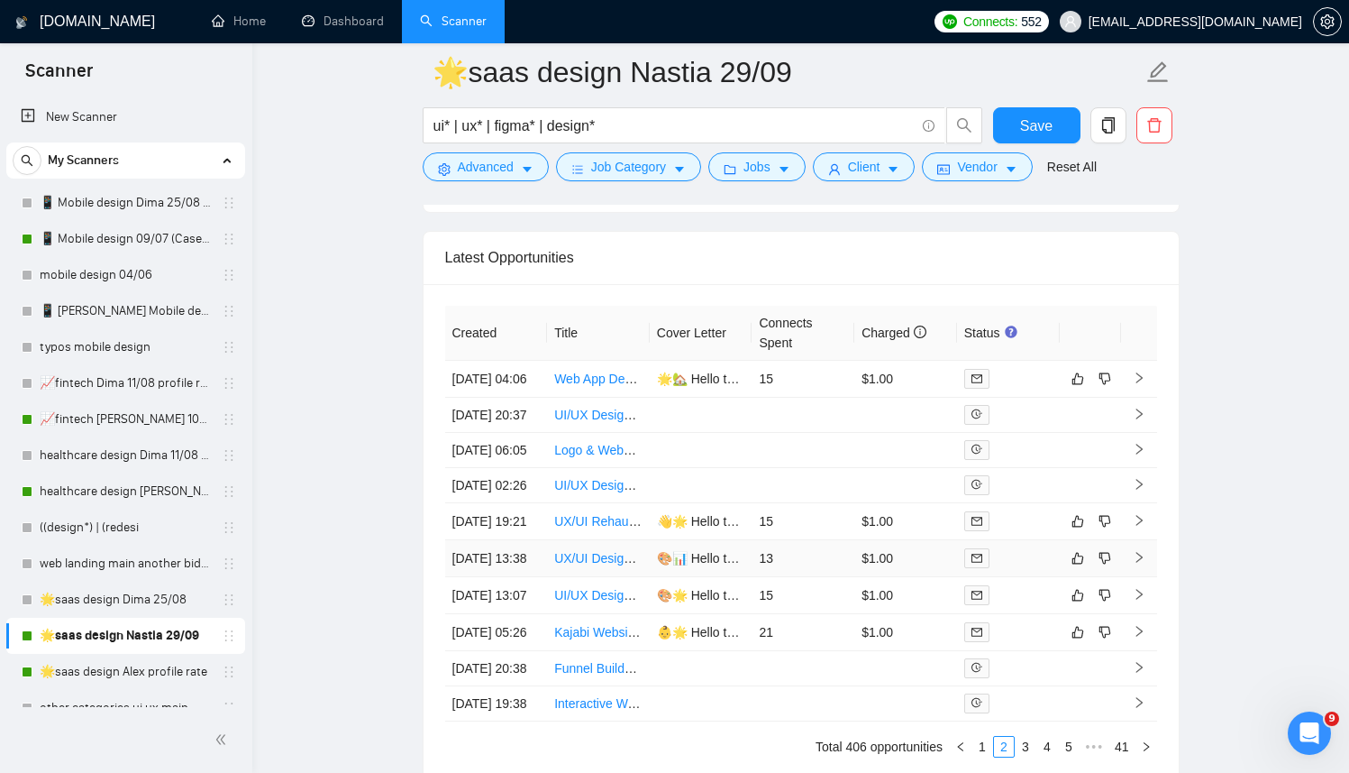
scroll to position [5152, 0]
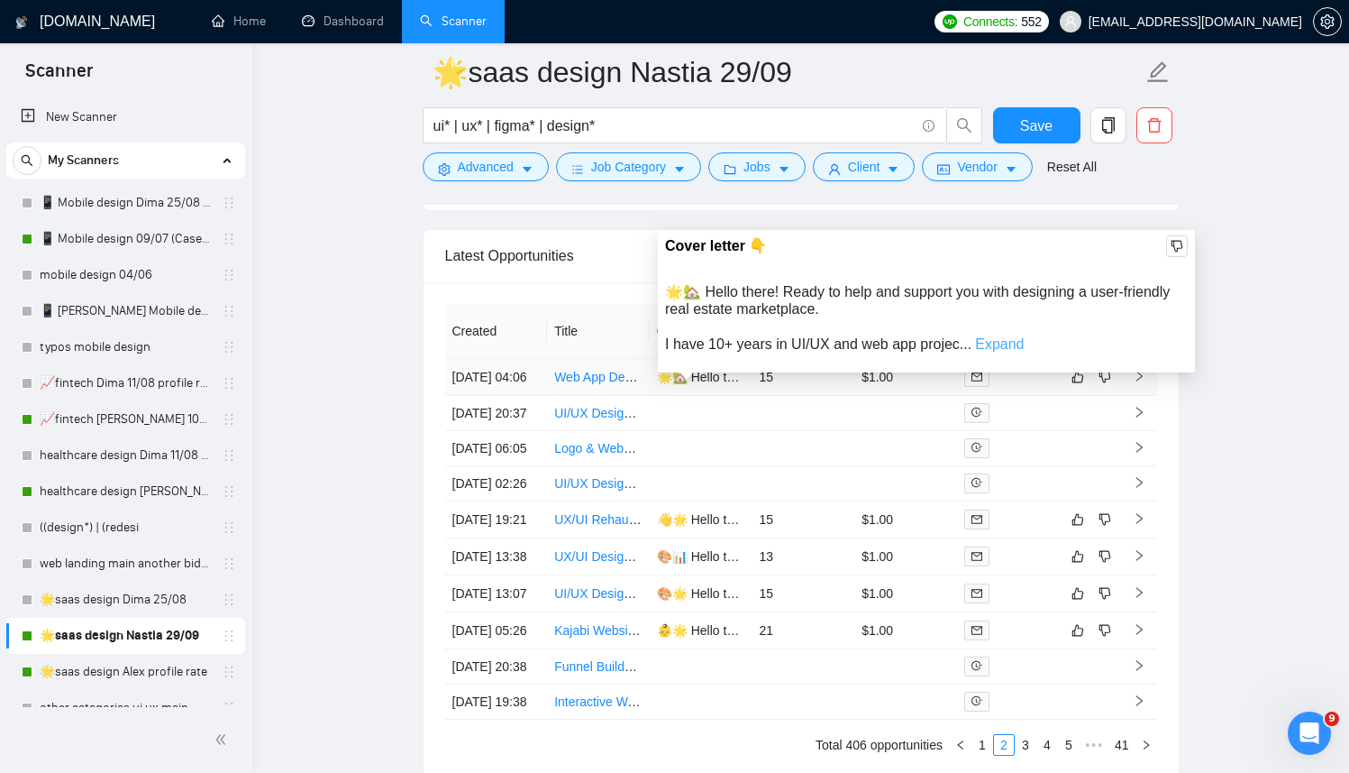
click at [1000, 348] on link "Expand" at bounding box center [999, 343] width 49 height 15
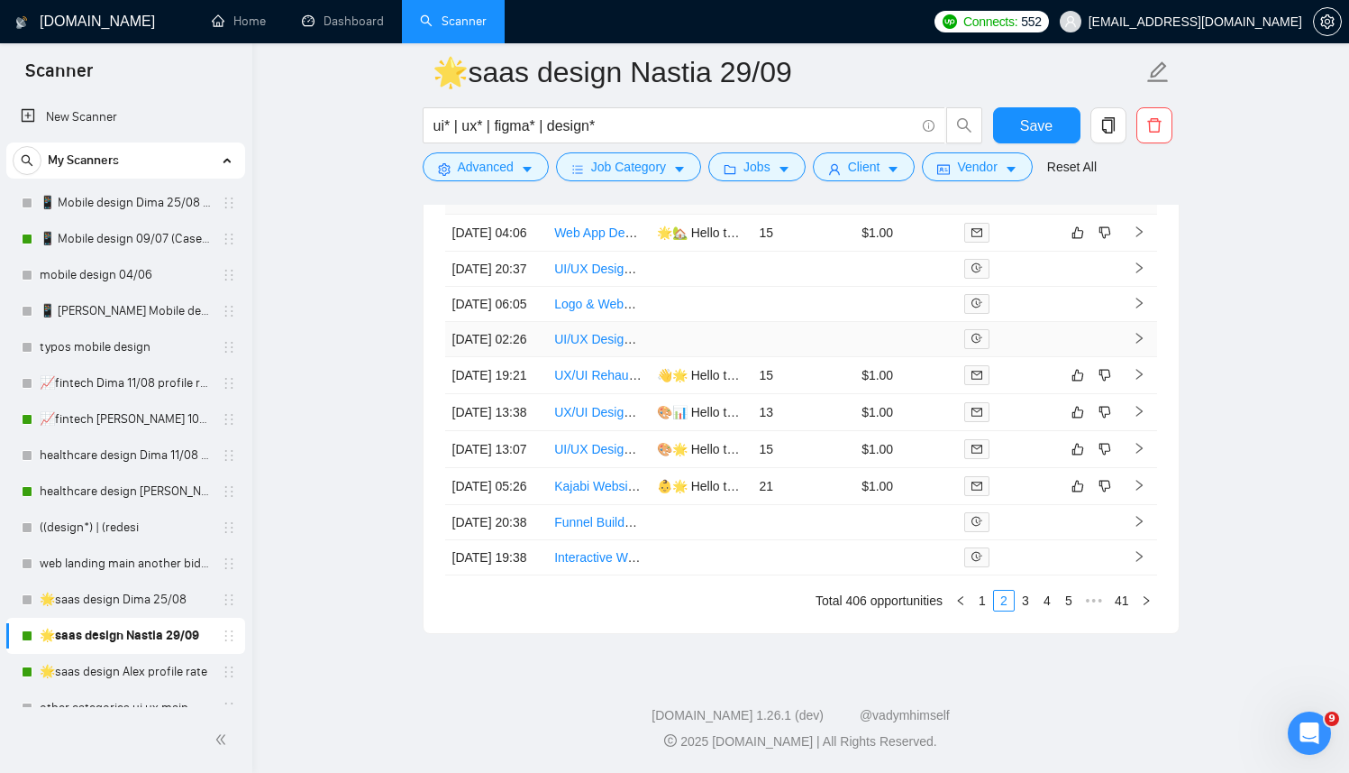
scroll to position [5434, 0]
click at [1026, 610] on link "3" at bounding box center [1026, 600] width 20 height 20
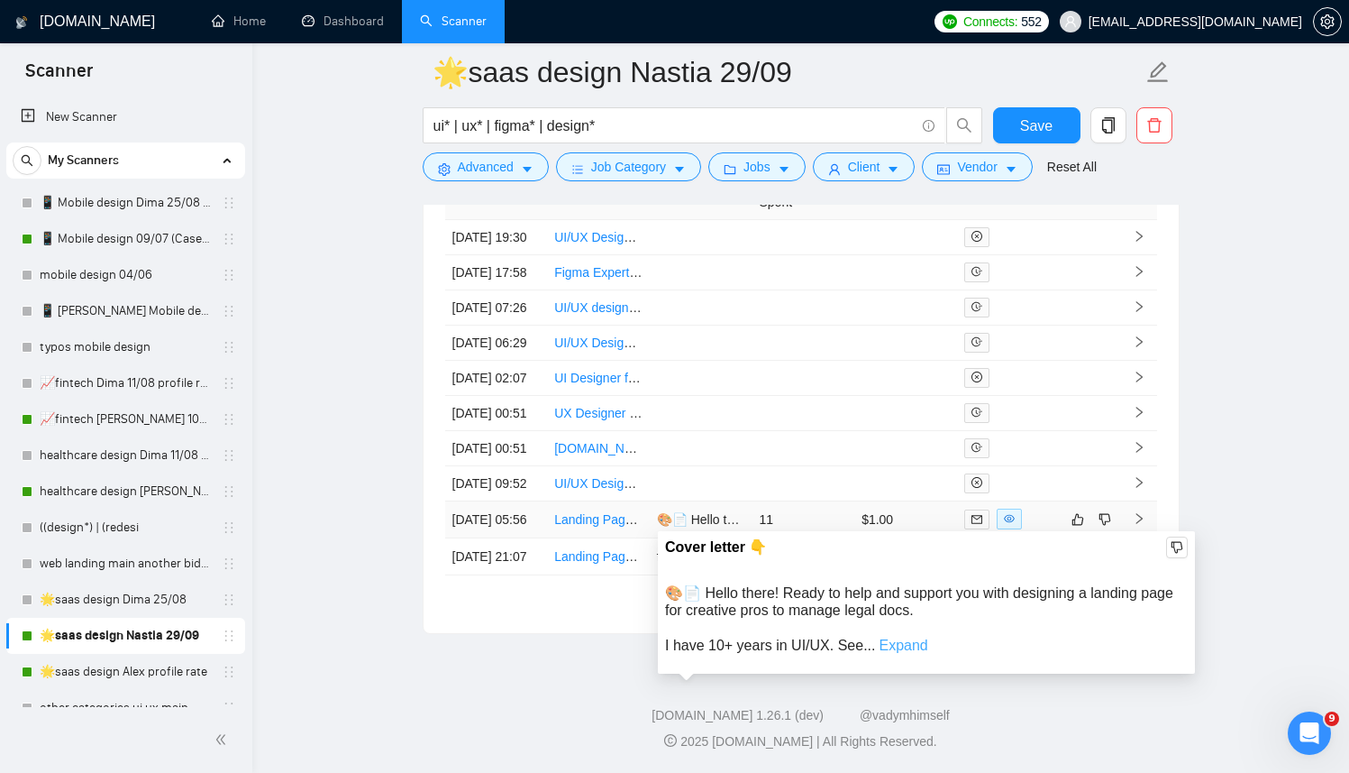
click at [913, 637] on link "Expand" at bounding box center [903, 644] width 49 height 15
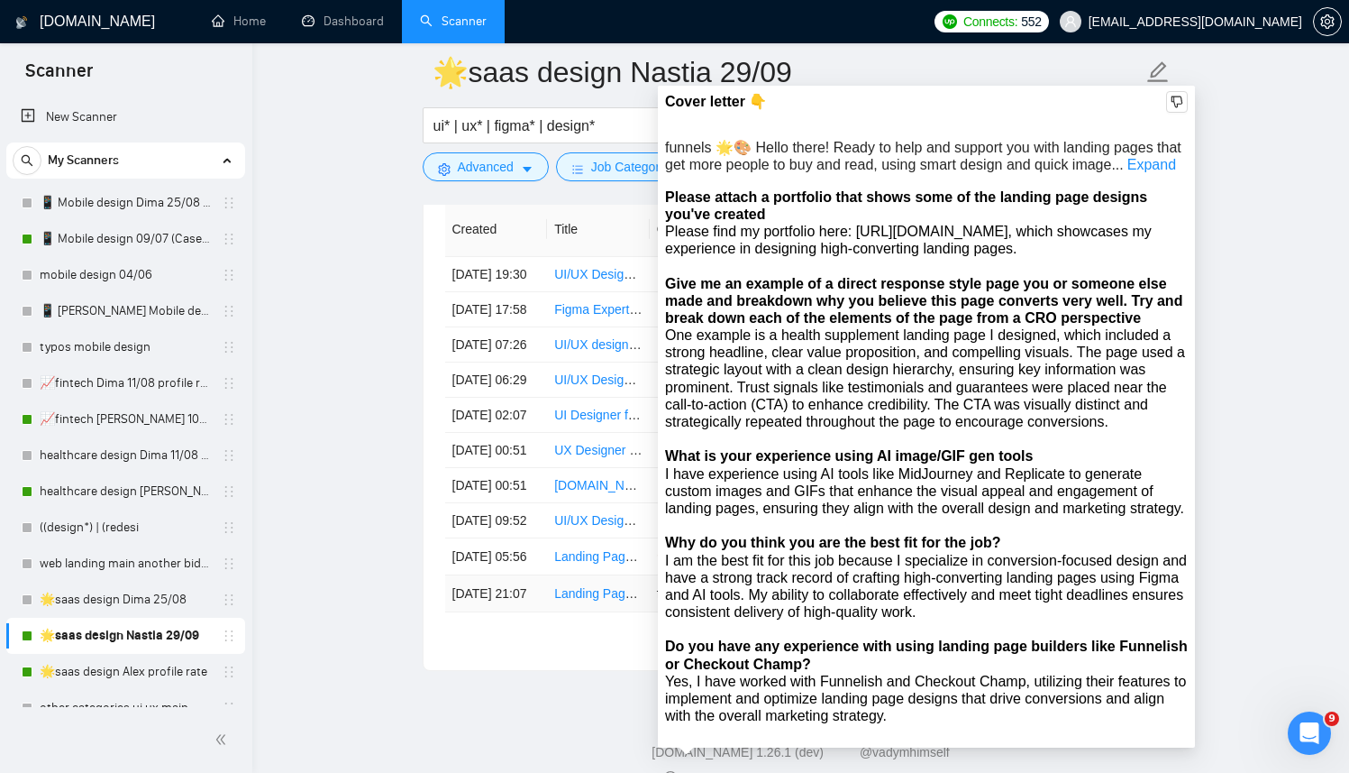
scroll to position [5257, 0]
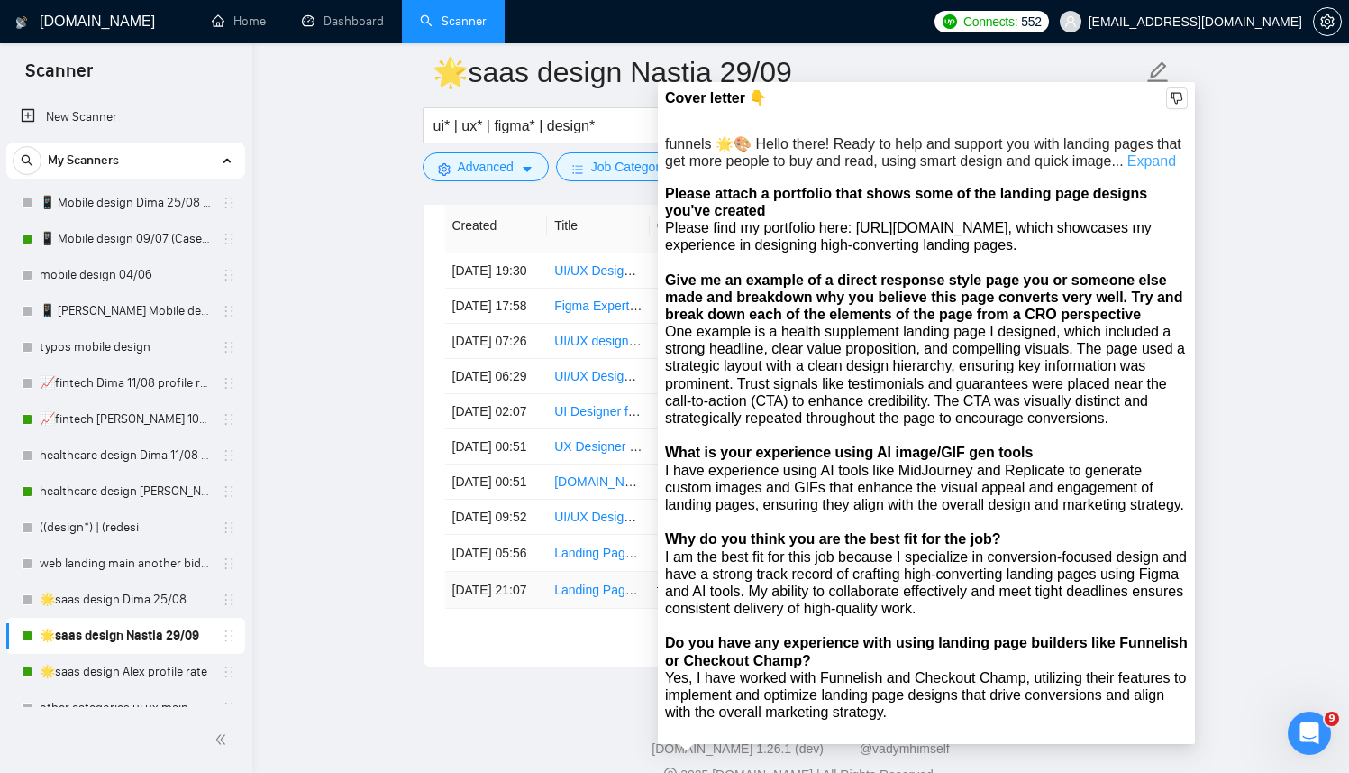
click at [1161, 166] on link "Expand" at bounding box center [1152, 160] width 49 height 15
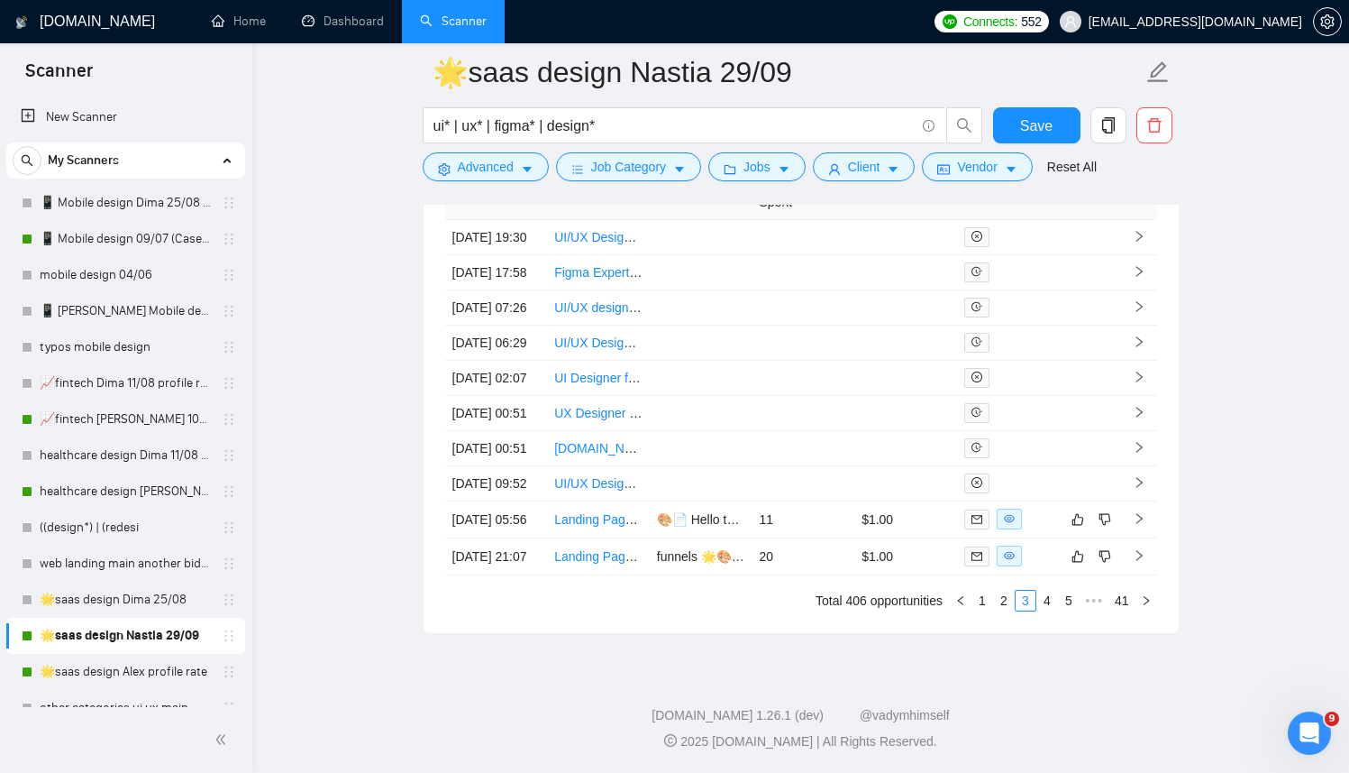
scroll to position [5484, 0]
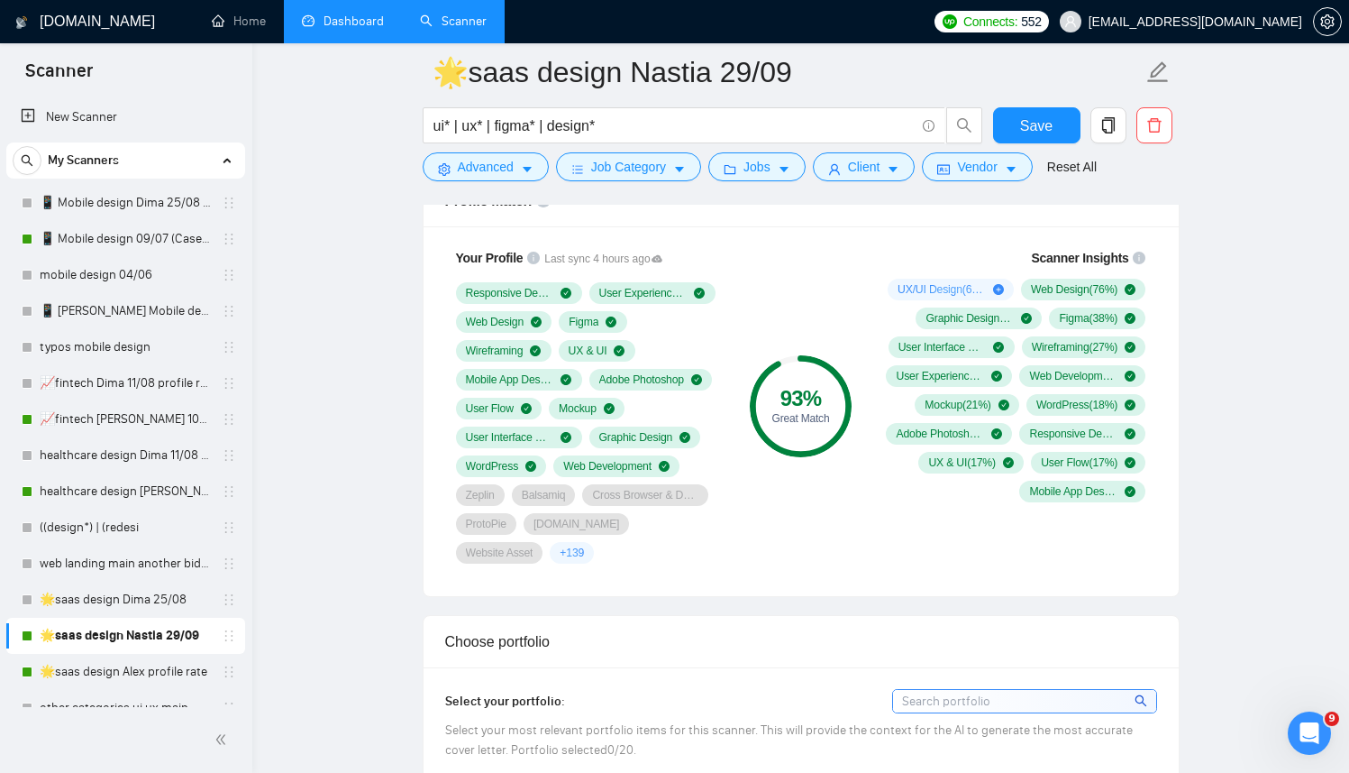
click at [360, 14] on link "Dashboard" at bounding box center [343, 21] width 82 height 15
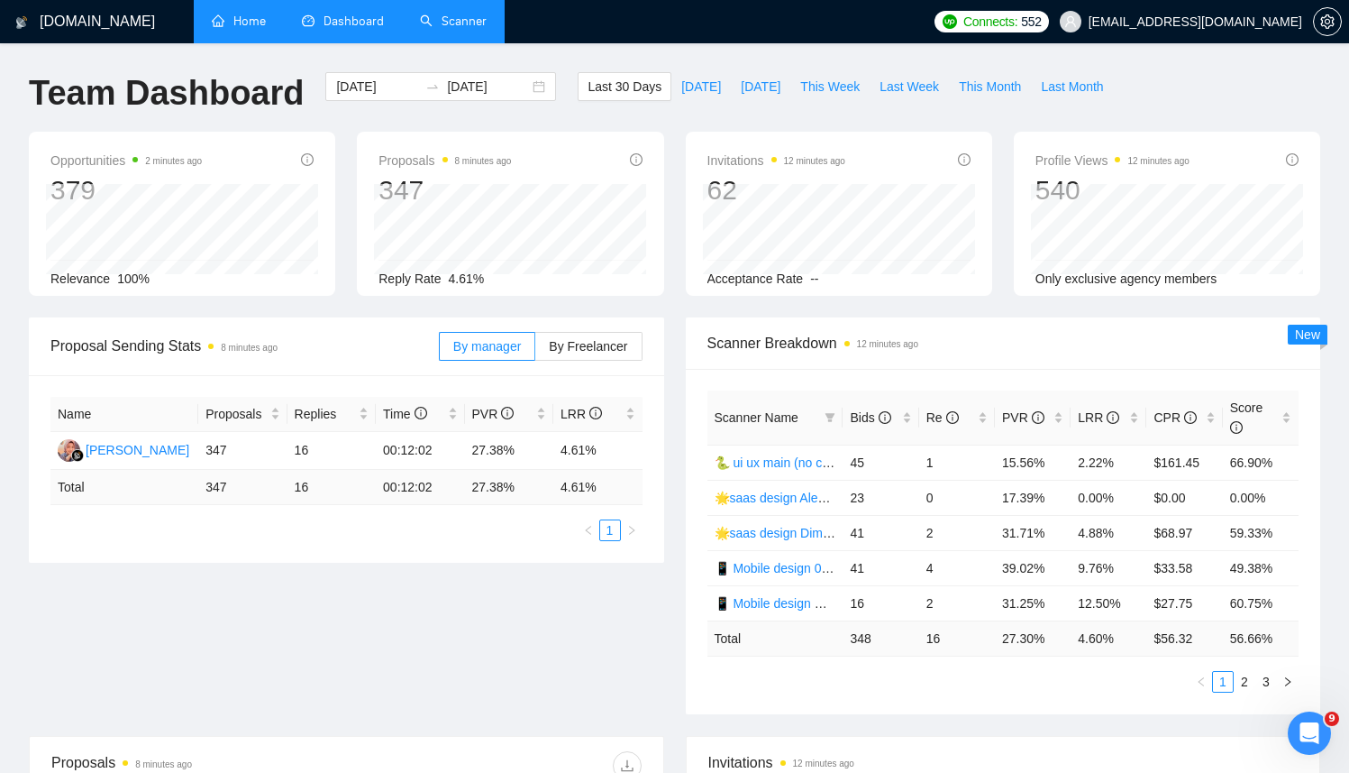
click at [228, 27] on link "Home" at bounding box center [239, 21] width 54 height 15
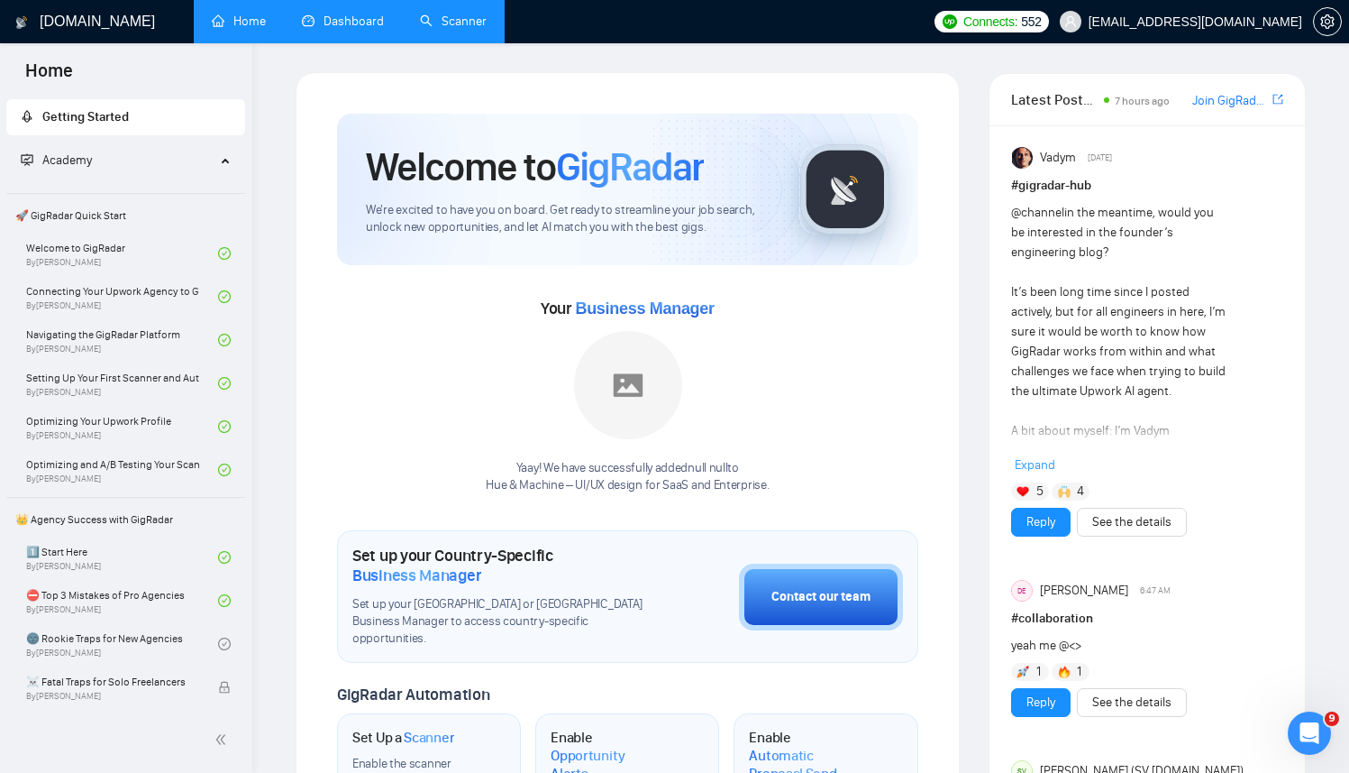
click at [330, 21] on link "Dashboard" at bounding box center [343, 21] width 82 height 15
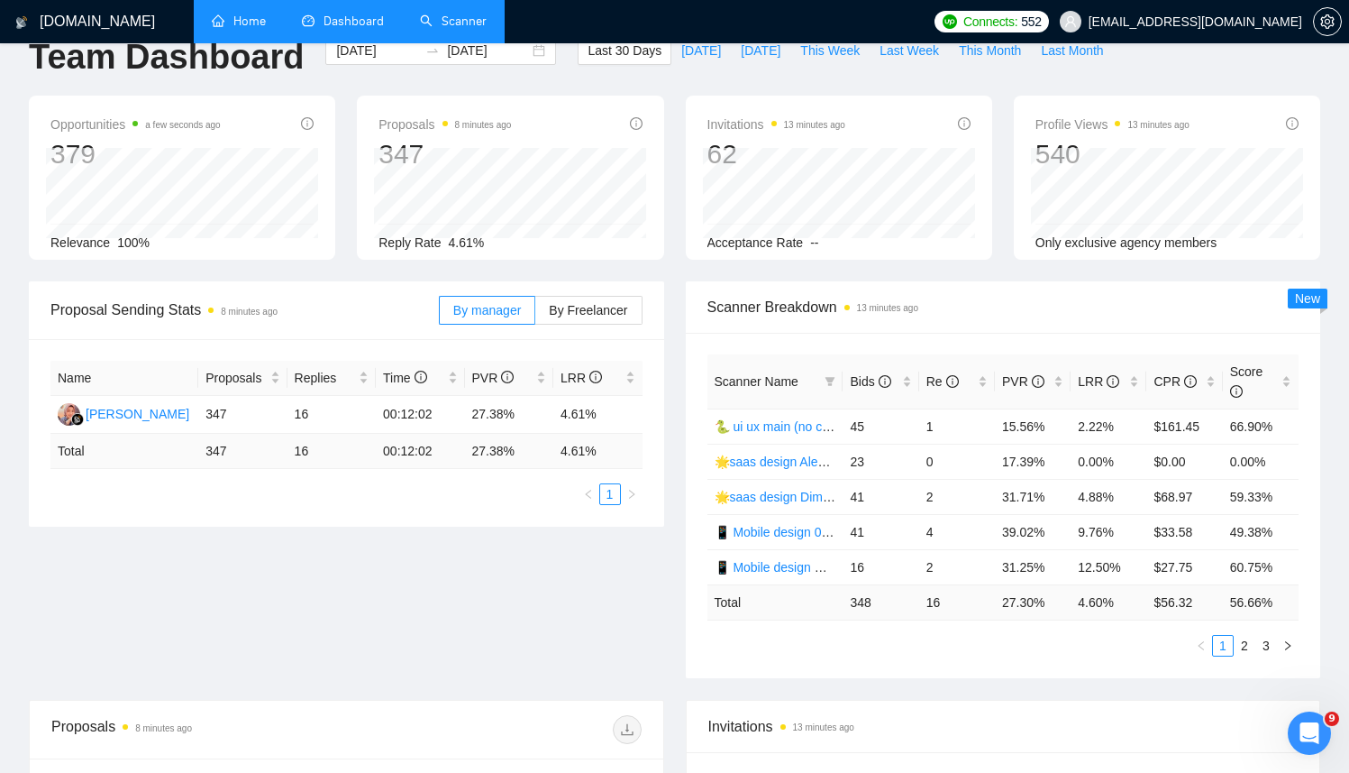
scroll to position [35, 0]
click at [811, 498] on link "🌟saas design Dima 25/08" at bounding box center [790, 497] width 151 height 14
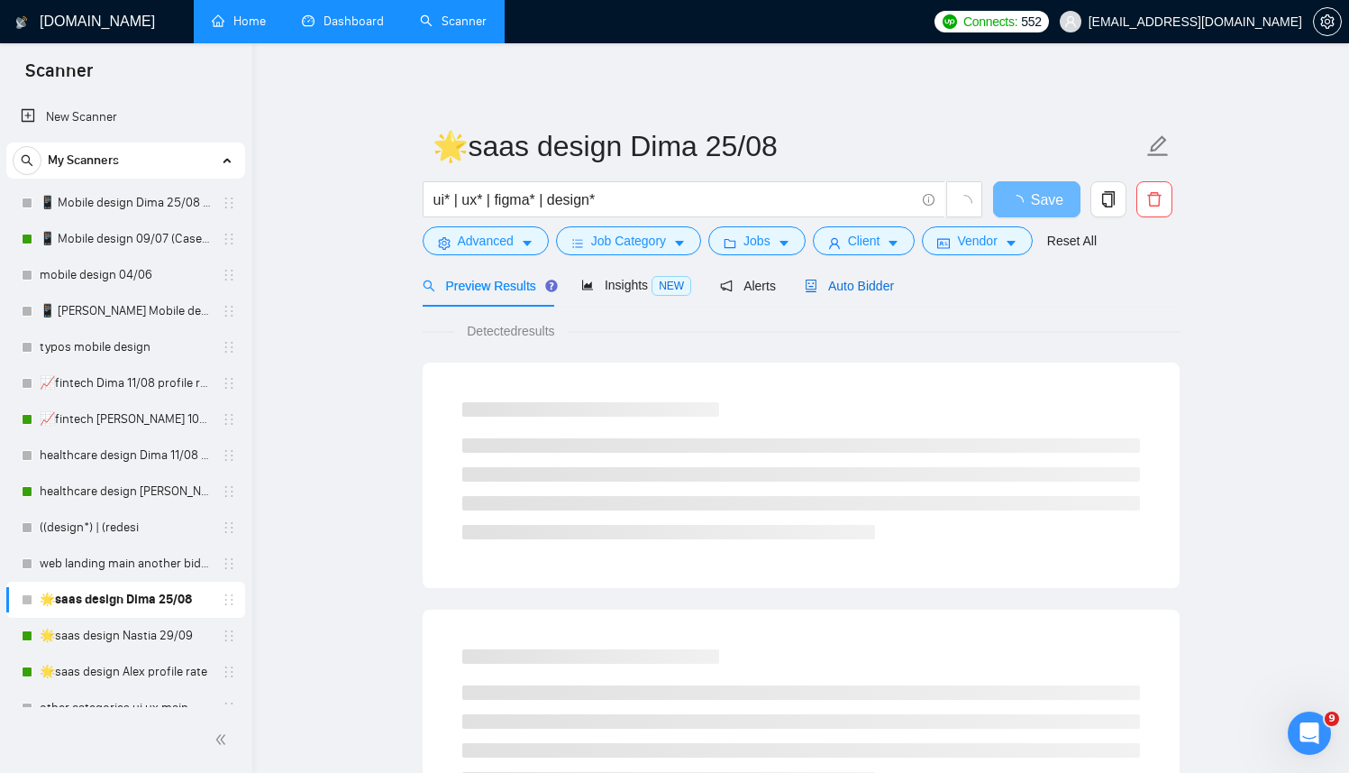
click at [850, 283] on span "Auto Bidder" at bounding box center [849, 286] width 89 height 14
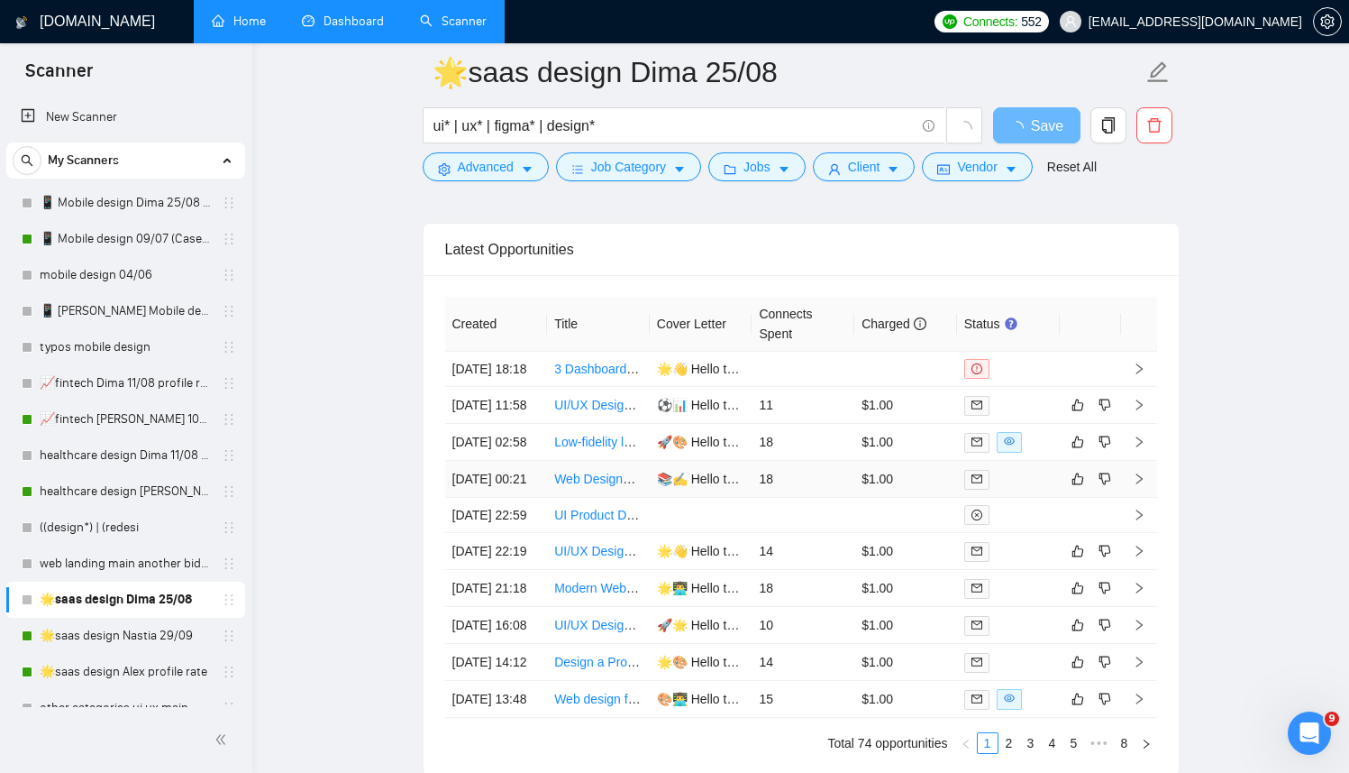
scroll to position [4311, 0]
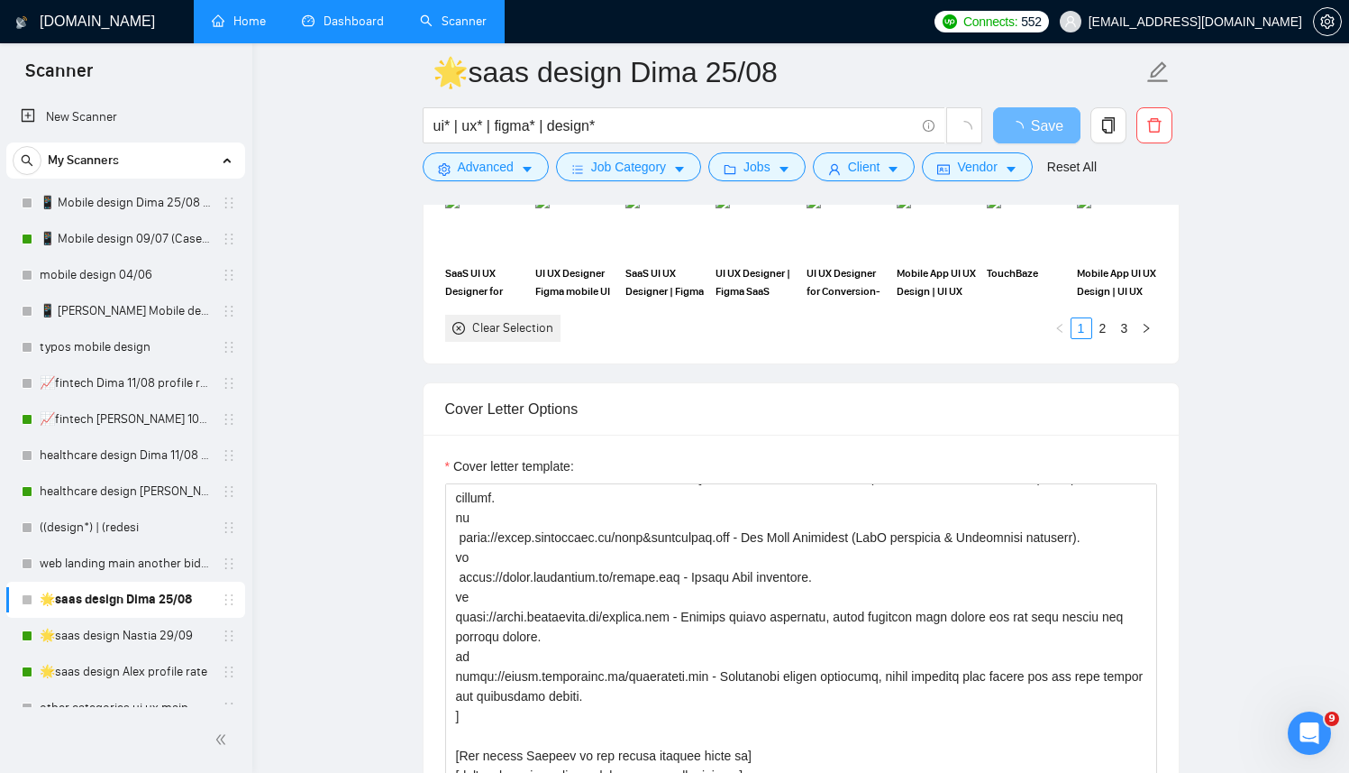
click at [361, 14] on link "Dashboard" at bounding box center [343, 21] width 82 height 15
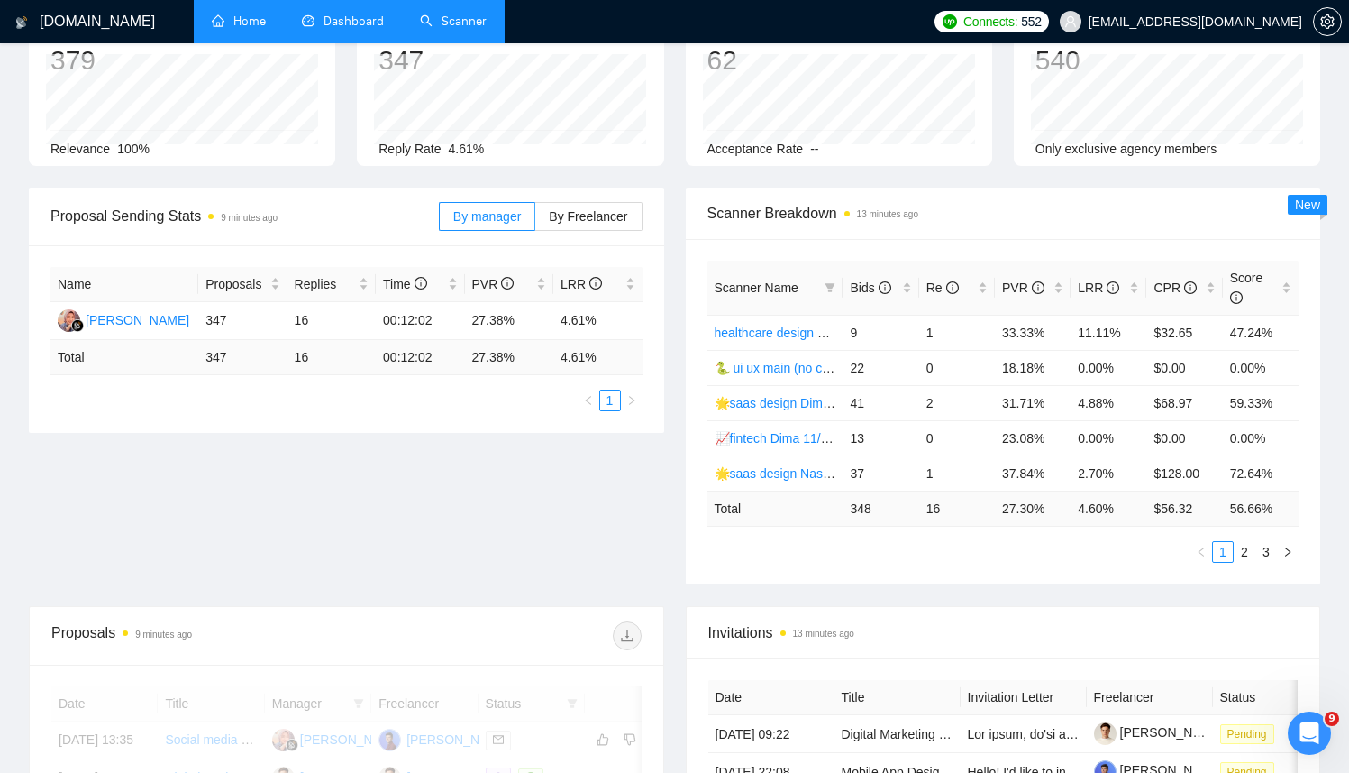
scroll to position [192, 0]
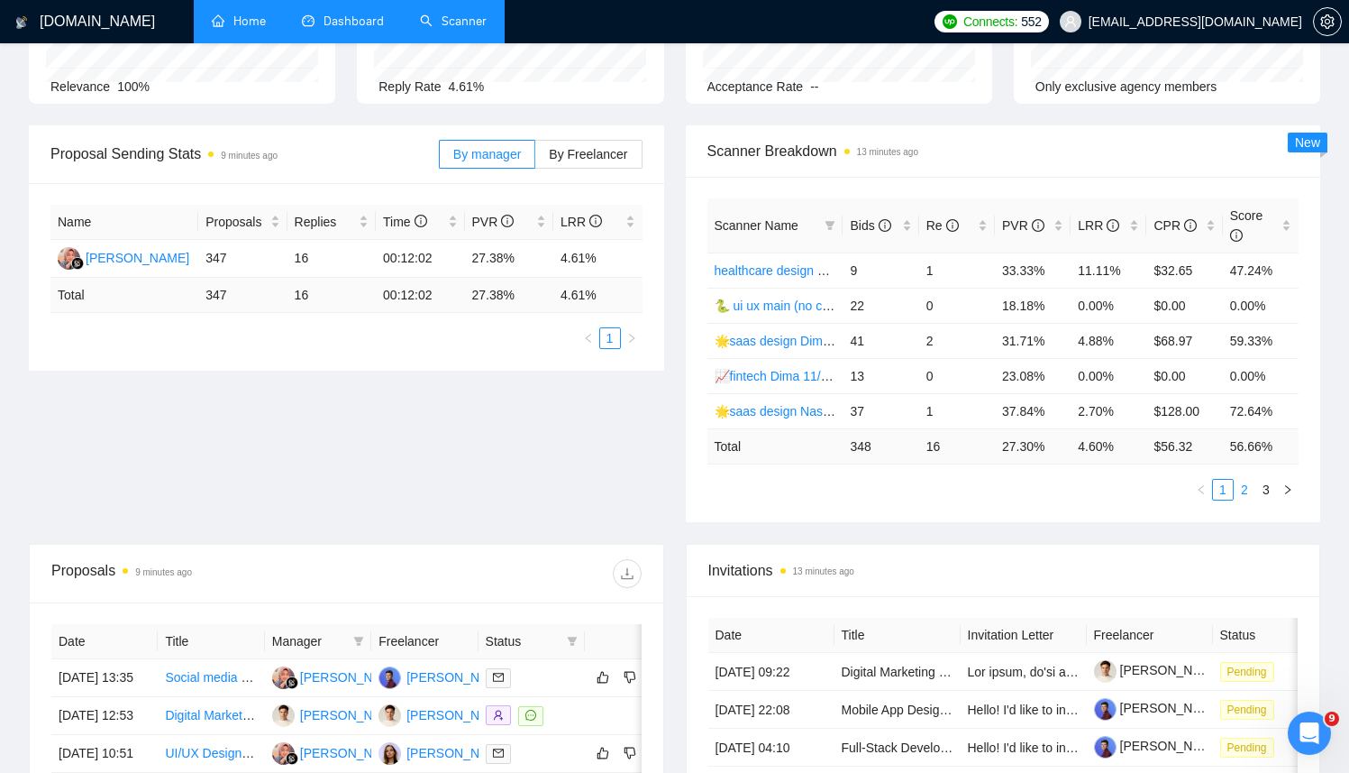
click at [1238, 490] on link "2" at bounding box center [1245, 490] width 20 height 20
click at [1221, 493] on link "1" at bounding box center [1223, 490] width 20 height 20
click at [976, 234] on div "Re" at bounding box center [957, 225] width 61 height 20
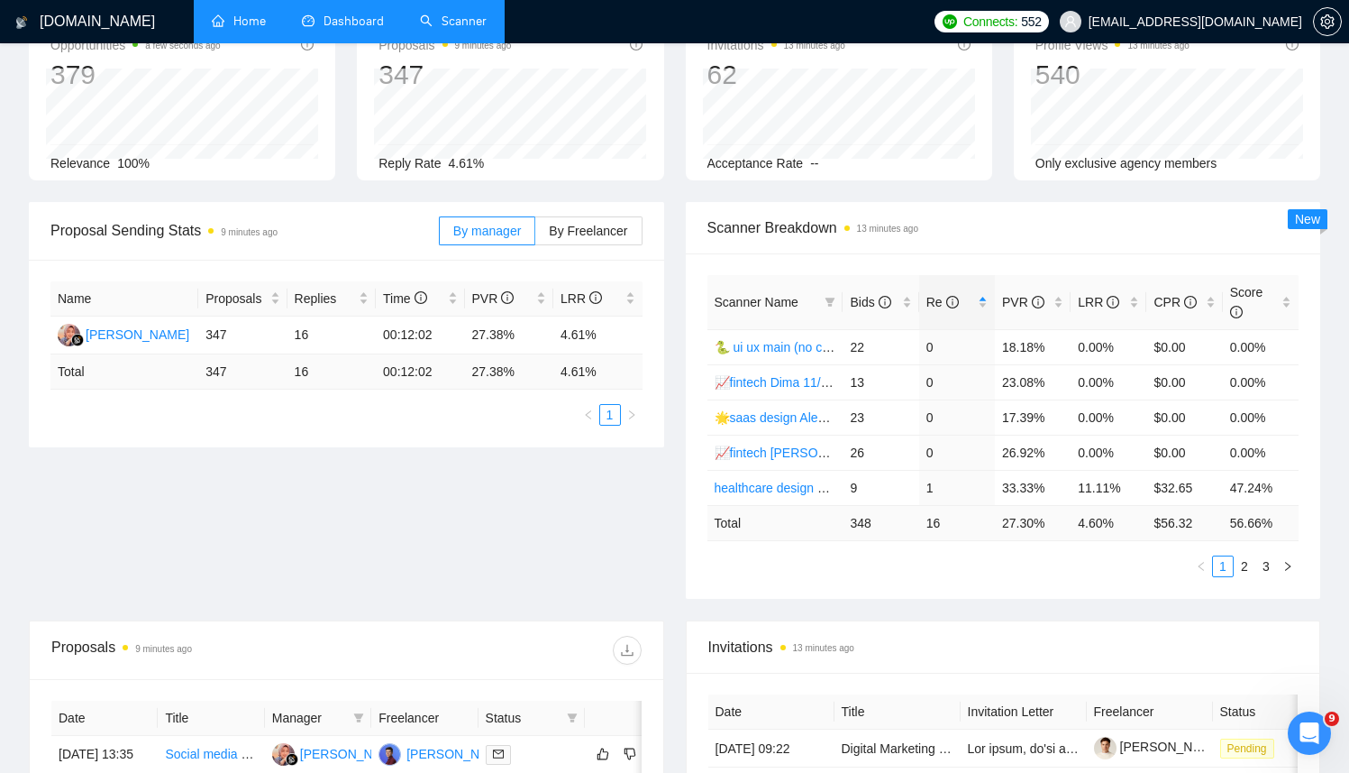
scroll to position [123, 0]
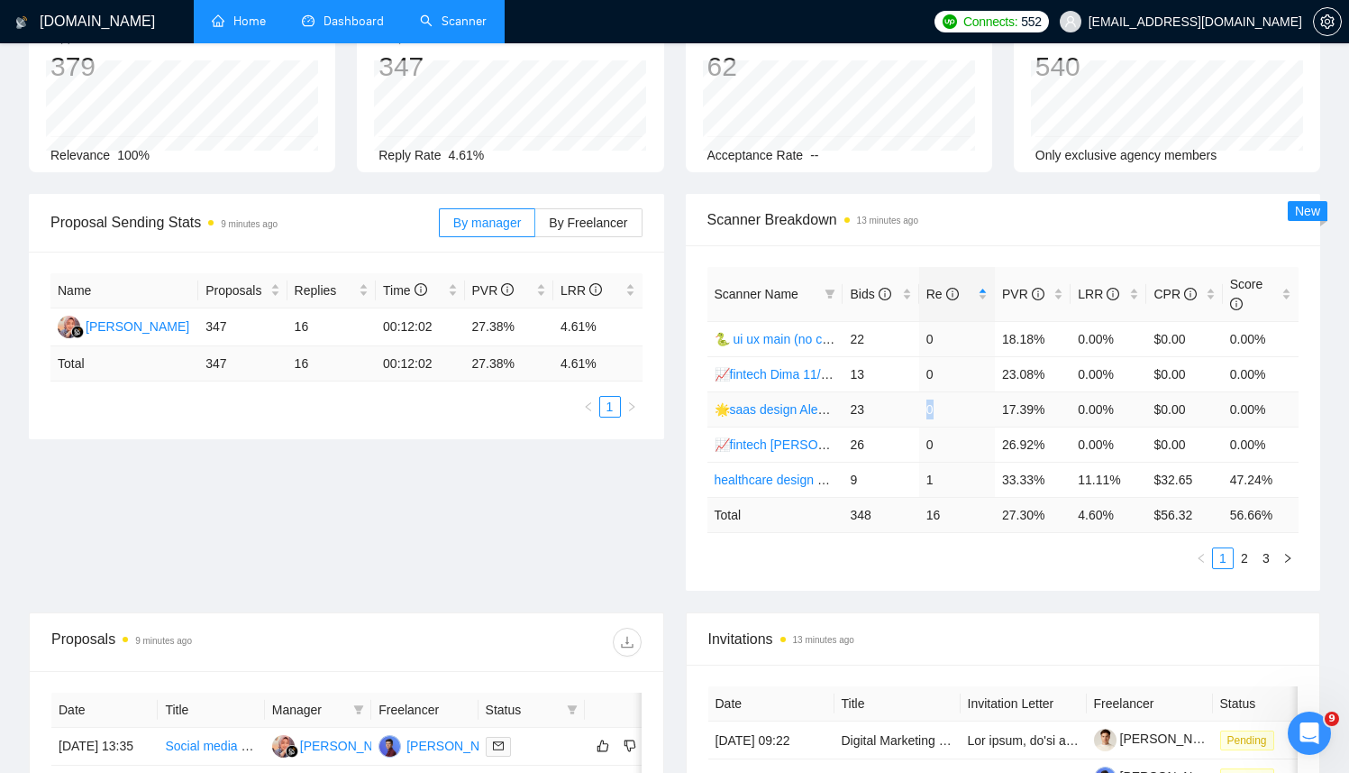
drag, startPoint x: 937, startPoint y: 409, endPoint x: 925, endPoint y: 408, distance: 11.8
click at [925, 409] on td "0" at bounding box center [957, 408] width 76 height 35
click at [453, 23] on link "Scanner" at bounding box center [453, 21] width 67 height 15
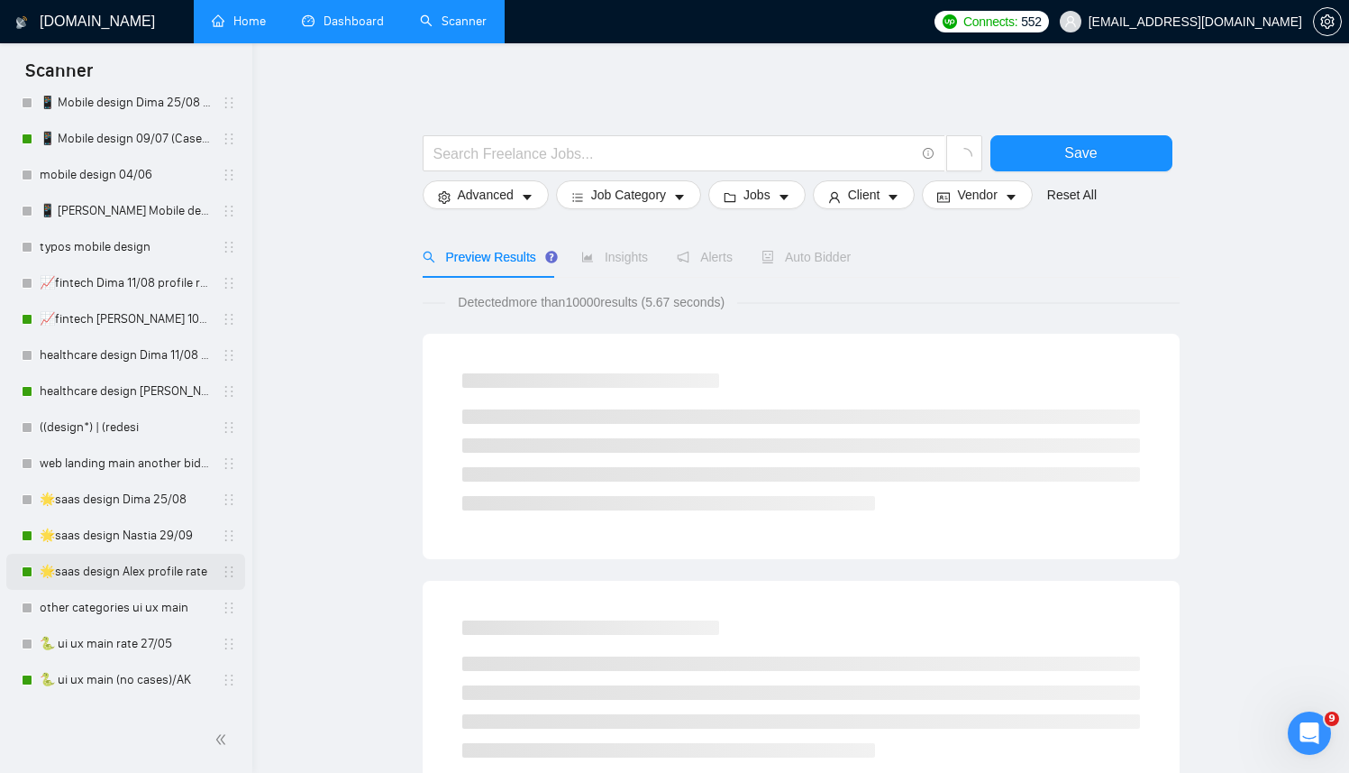
scroll to position [107, 0]
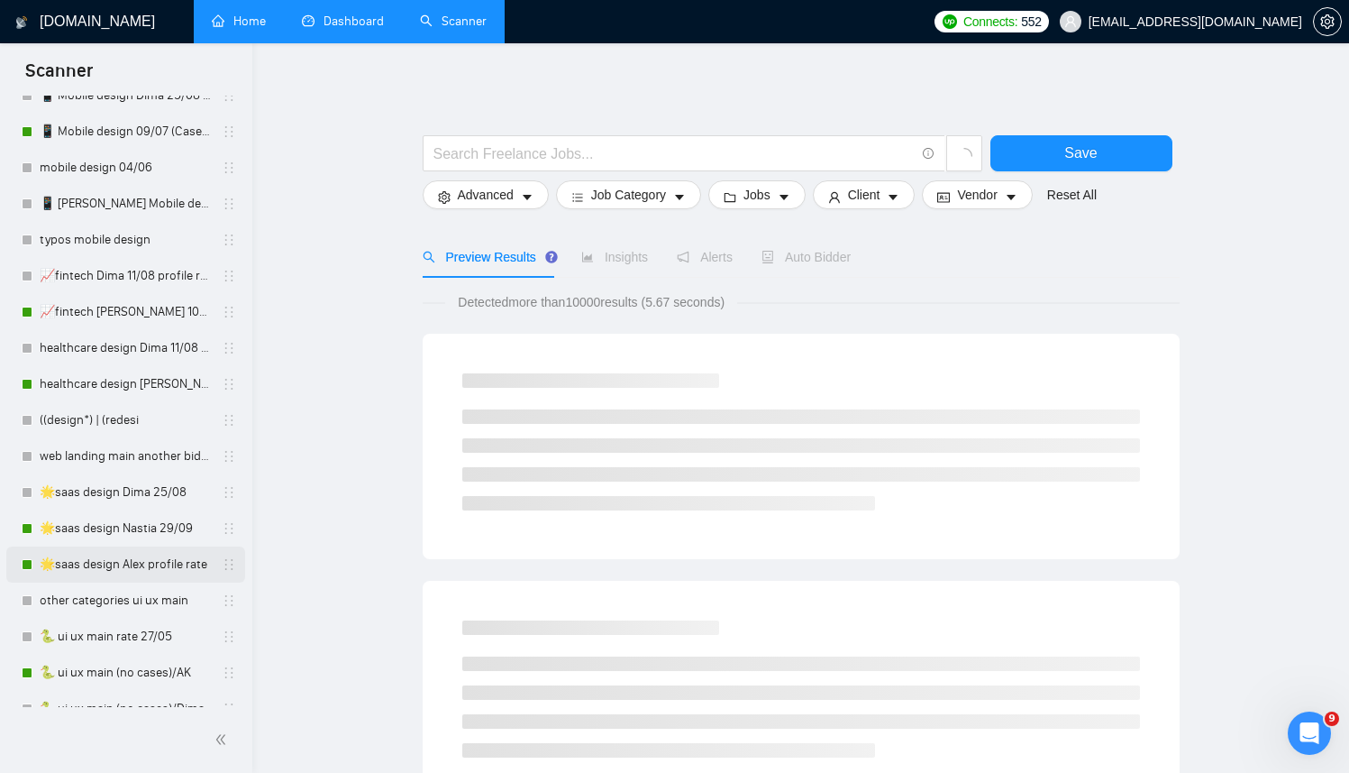
click at [125, 572] on link "🌟saas design Alex profile rate" at bounding box center [125, 564] width 171 height 36
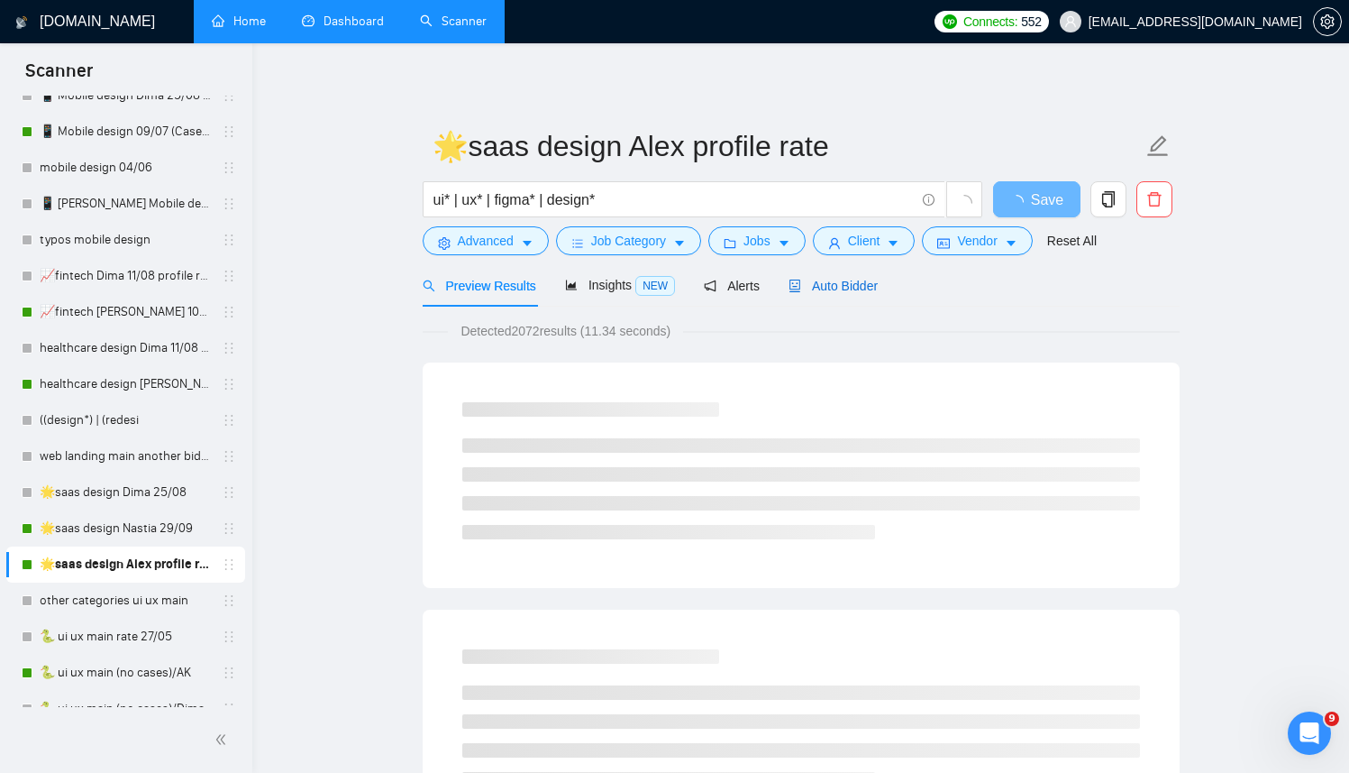
click at [838, 288] on span "Auto Bidder" at bounding box center [833, 286] width 89 height 14
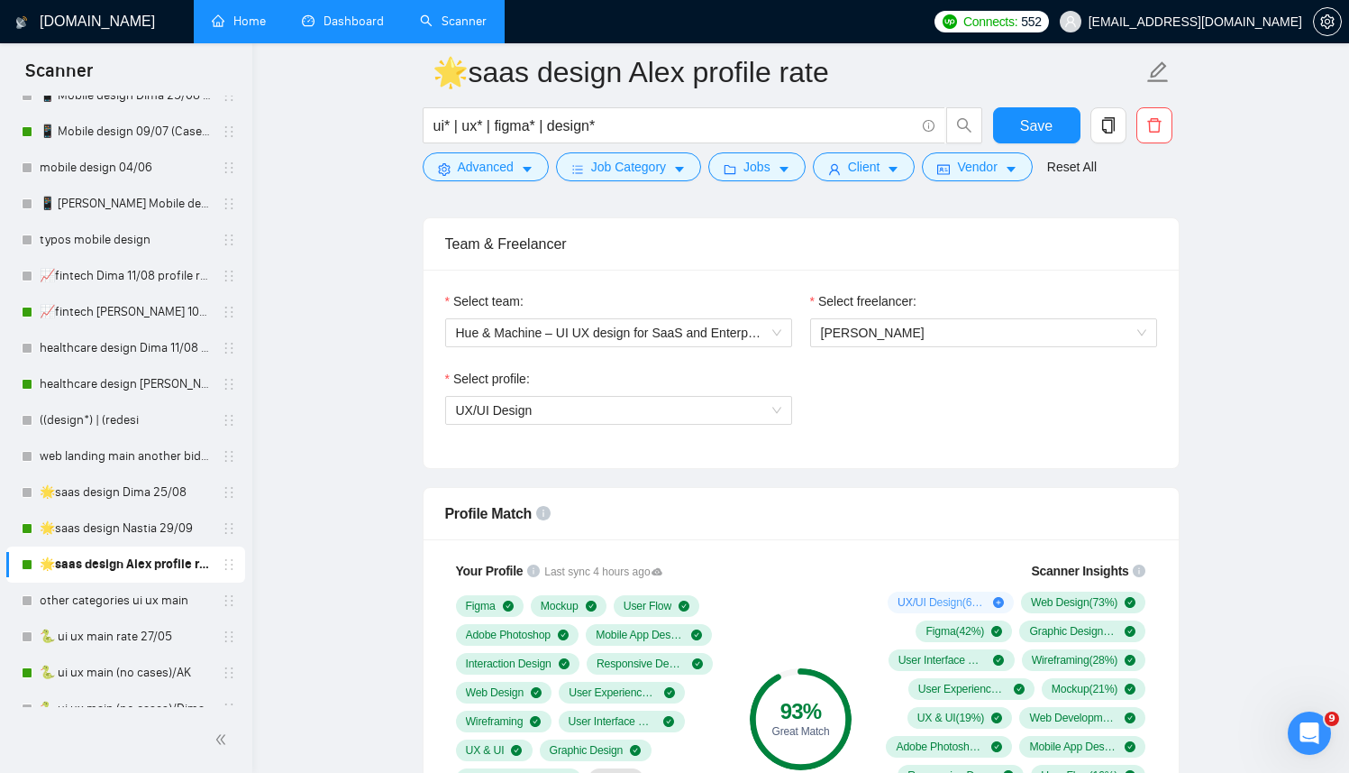
scroll to position [1109, 0]
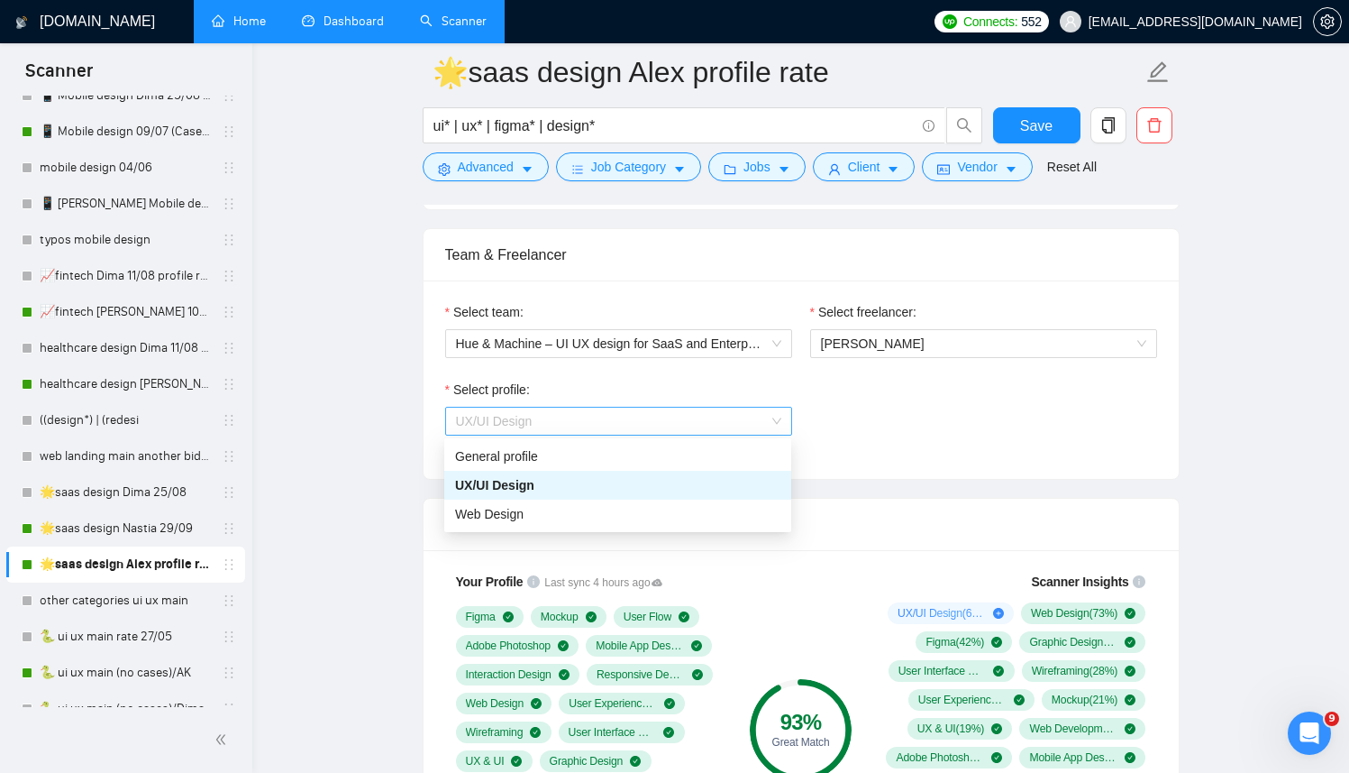
click at [776, 424] on span "UX/UI Design" at bounding box center [618, 420] width 325 height 27
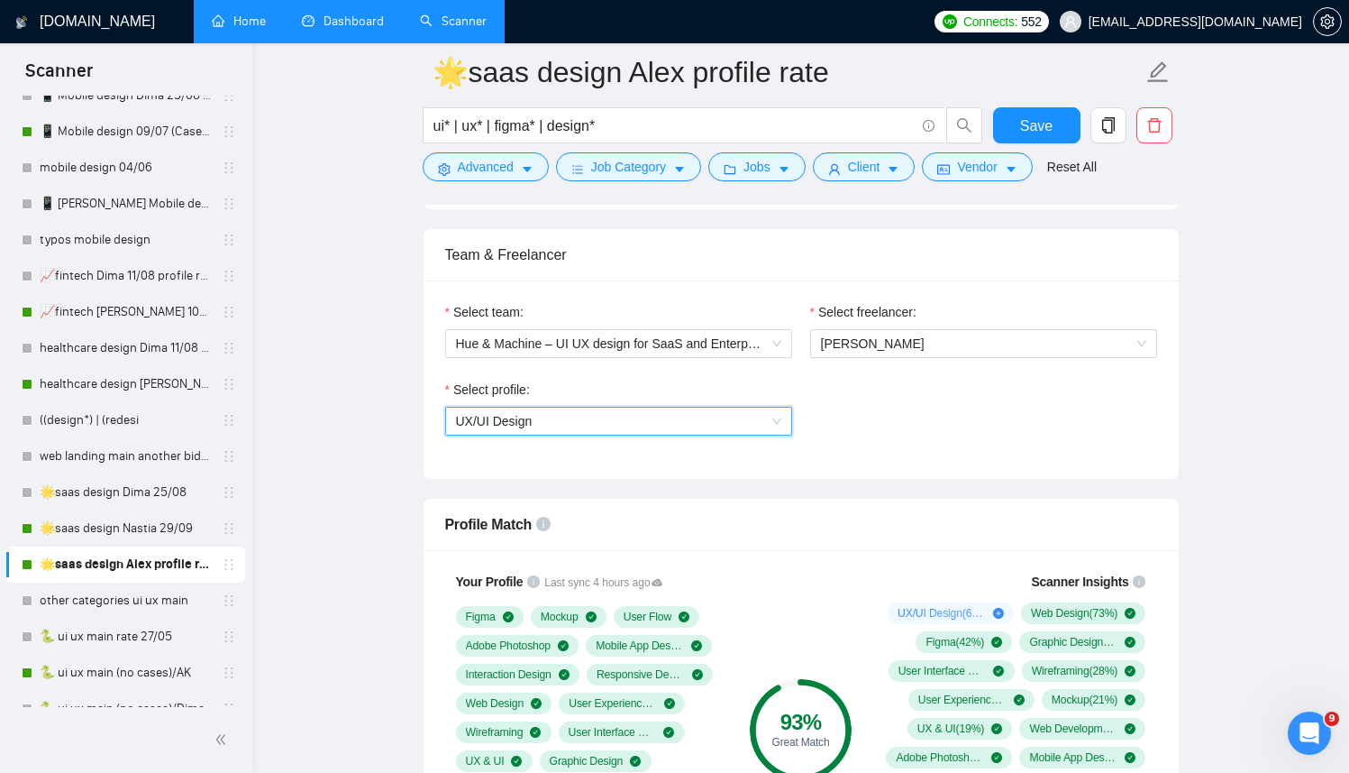
click at [774, 418] on span "UX/UI Design" at bounding box center [618, 420] width 325 height 27
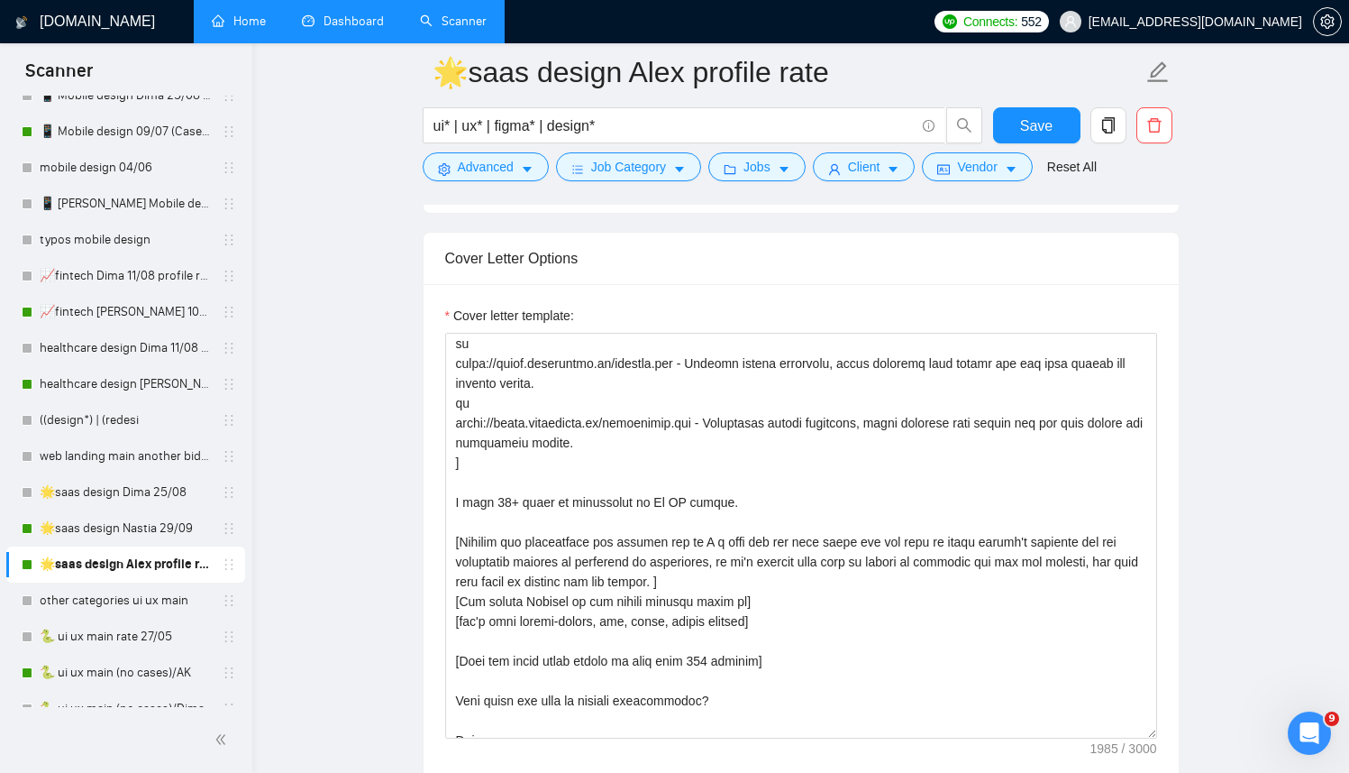
scroll to position [317, 0]
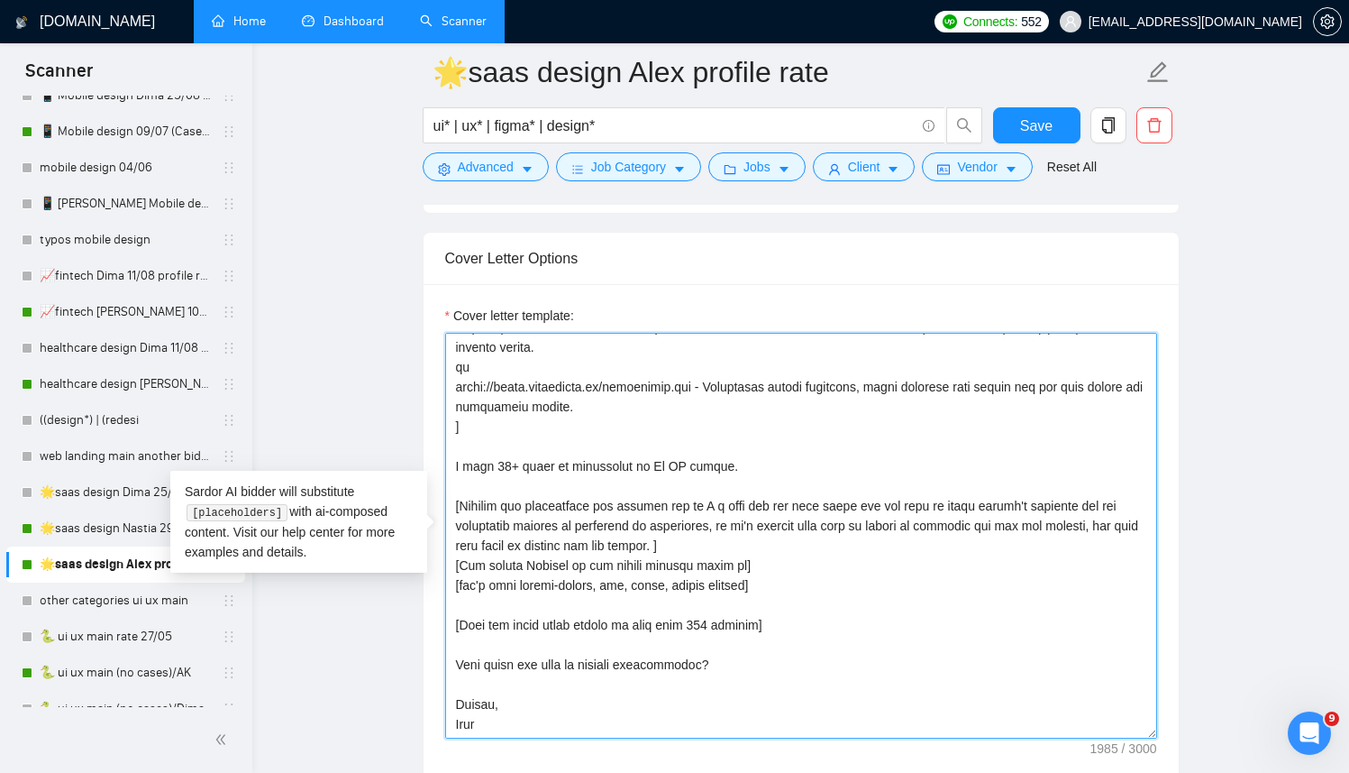
drag, startPoint x: 808, startPoint y: 630, endPoint x: 425, endPoint y: 625, distance: 382.2
click at [425, 625] on div "Cover letter template:" at bounding box center [801, 533] width 755 height 498
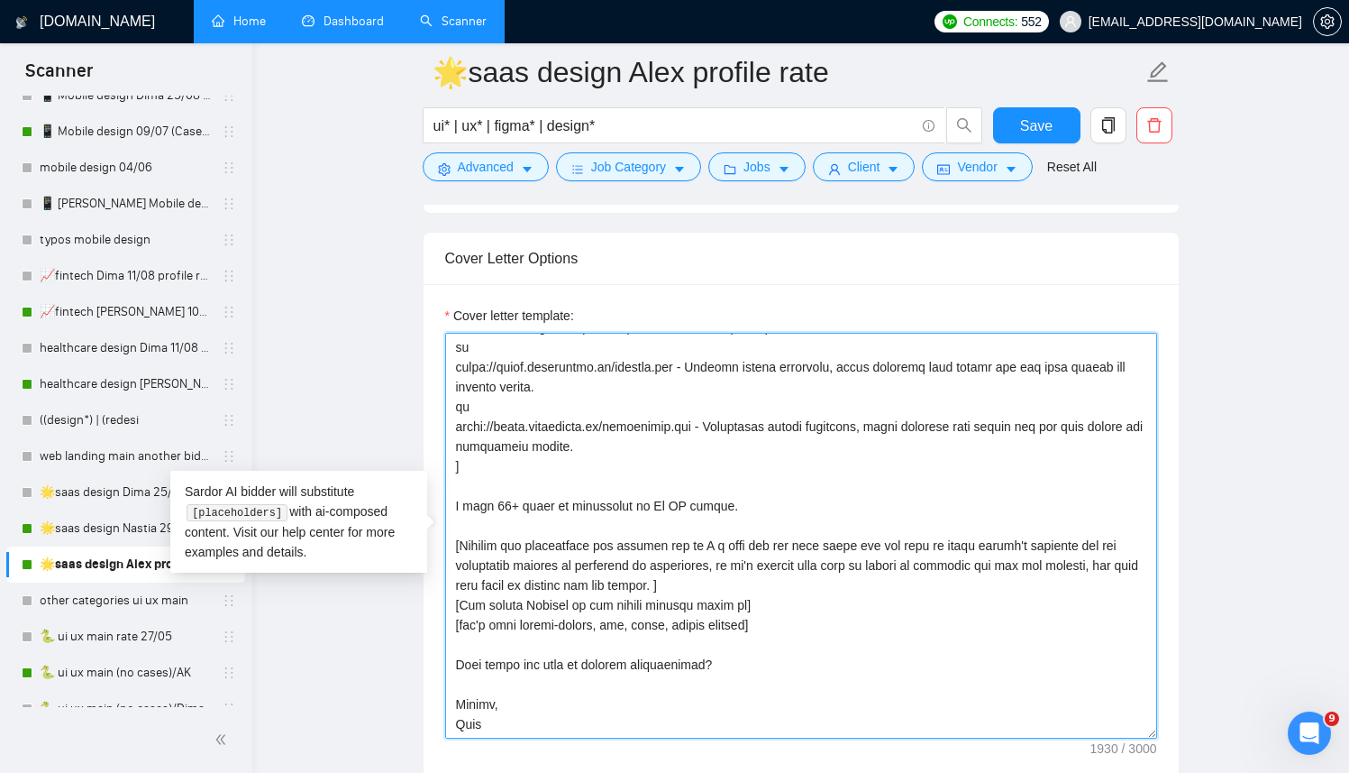
scroll to position [278, 0]
click at [480, 704] on textarea "Cover letter template:" at bounding box center [801, 536] width 712 height 406
click at [745, 659] on textarea "Cover letter template:" at bounding box center [801, 536] width 712 height 406
drag, startPoint x: 751, startPoint y: 663, endPoint x: 460, endPoint y: 663, distance: 291.2
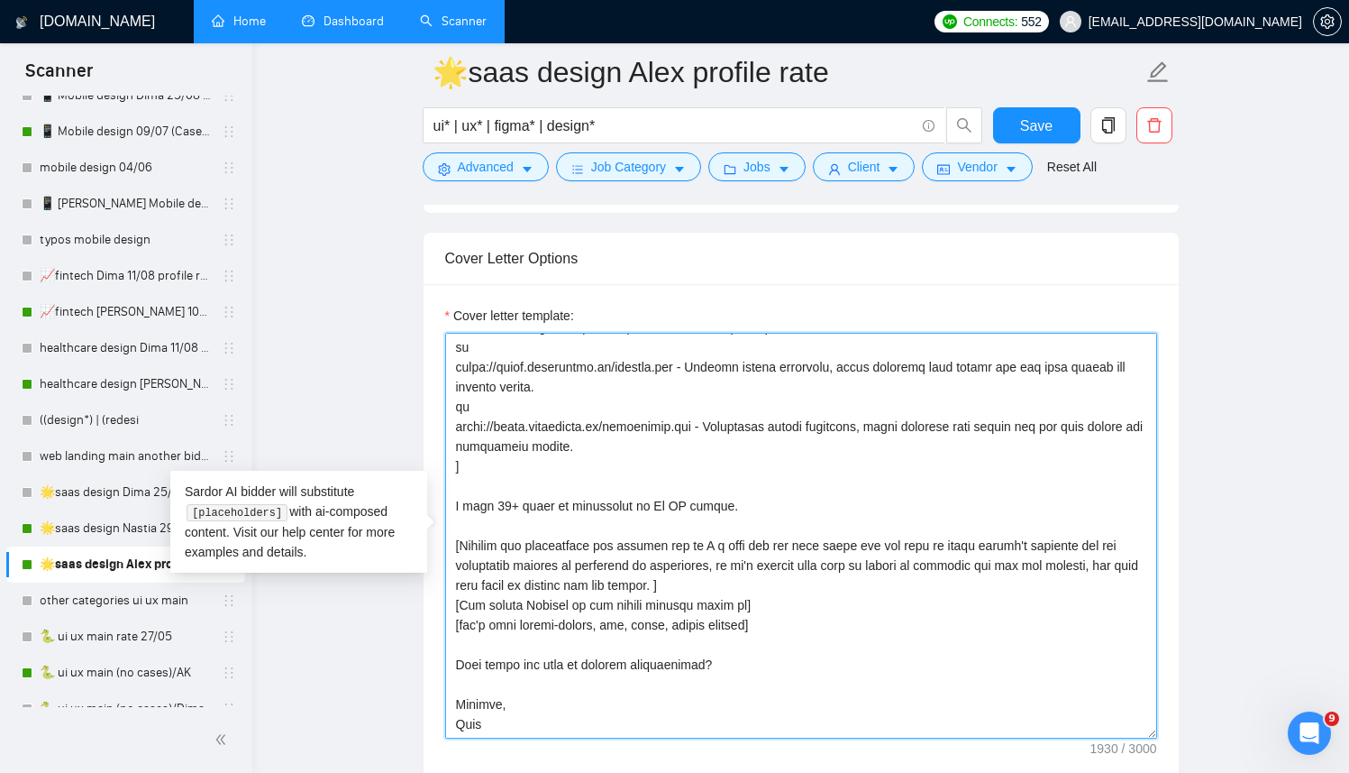
click at [460, 663] on textarea "Cover letter template:" at bounding box center [801, 536] width 712 height 406
drag, startPoint x: 646, startPoint y: 666, endPoint x: 834, endPoint y: 661, distance: 187.6
click at [835, 661] on textarea "Cover letter template:" at bounding box center [801, 536] width 712 height 406
drag, startPoint x: 923, startPoint y: 667, endPoint x: 451, endPoint y: 664, distance: 472.4
click at [451, 664] on textarea "Cover letter template:" at bounding box center [801, 536] width 712 height 406
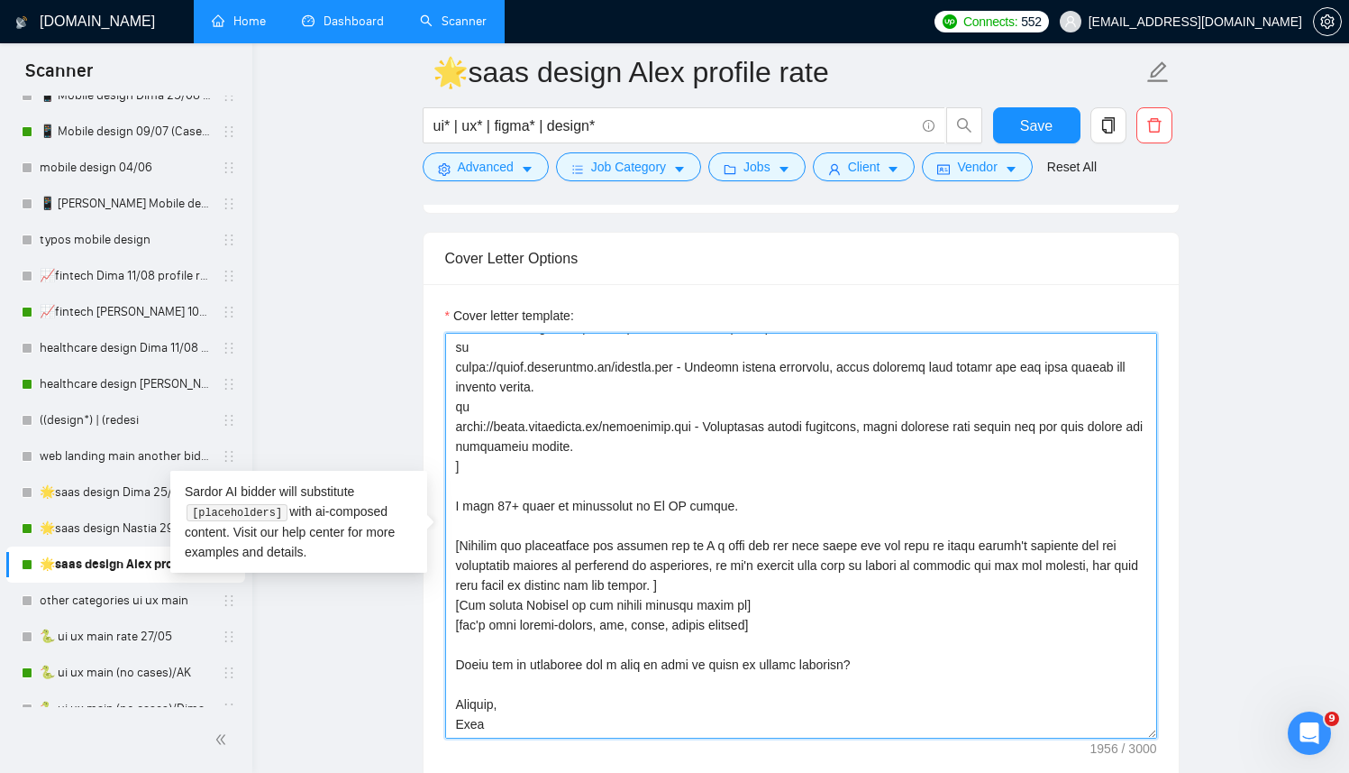
click at [588, 585] on textarea "Cover letter template:" at bounding box center [801, 536] width 712 height 406
drag, startPoint x: 742, startPoint y: 581, endPoint x: 419, endPoint y: 534, distance: 326.1
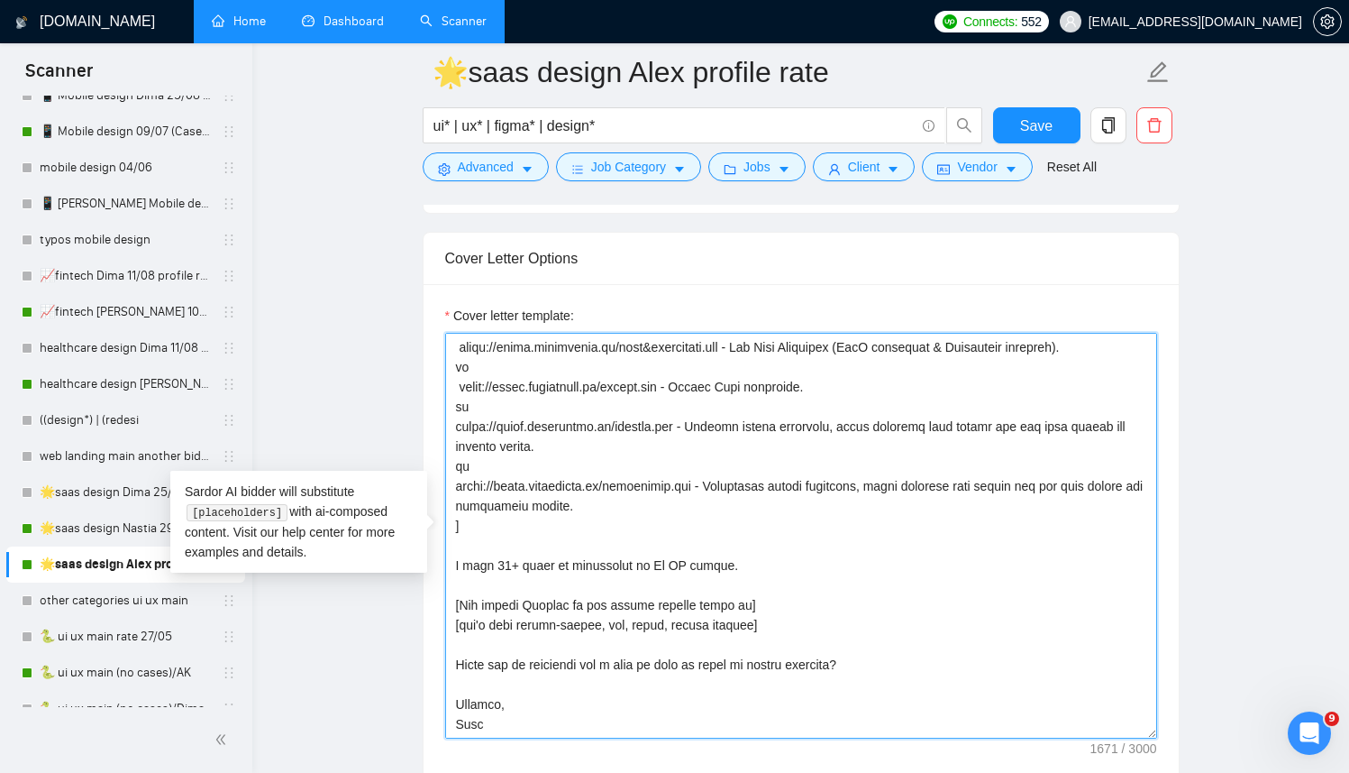
scroll to position [218, 0]
drag, startPoint x: 751, startPoint y: 561, endPoint x: 474, endPoint y: 547, distance: 277.1
click at [474, 547] on textarea "Cover letter template:" at bounding box center [801, 536] width 712 height 406
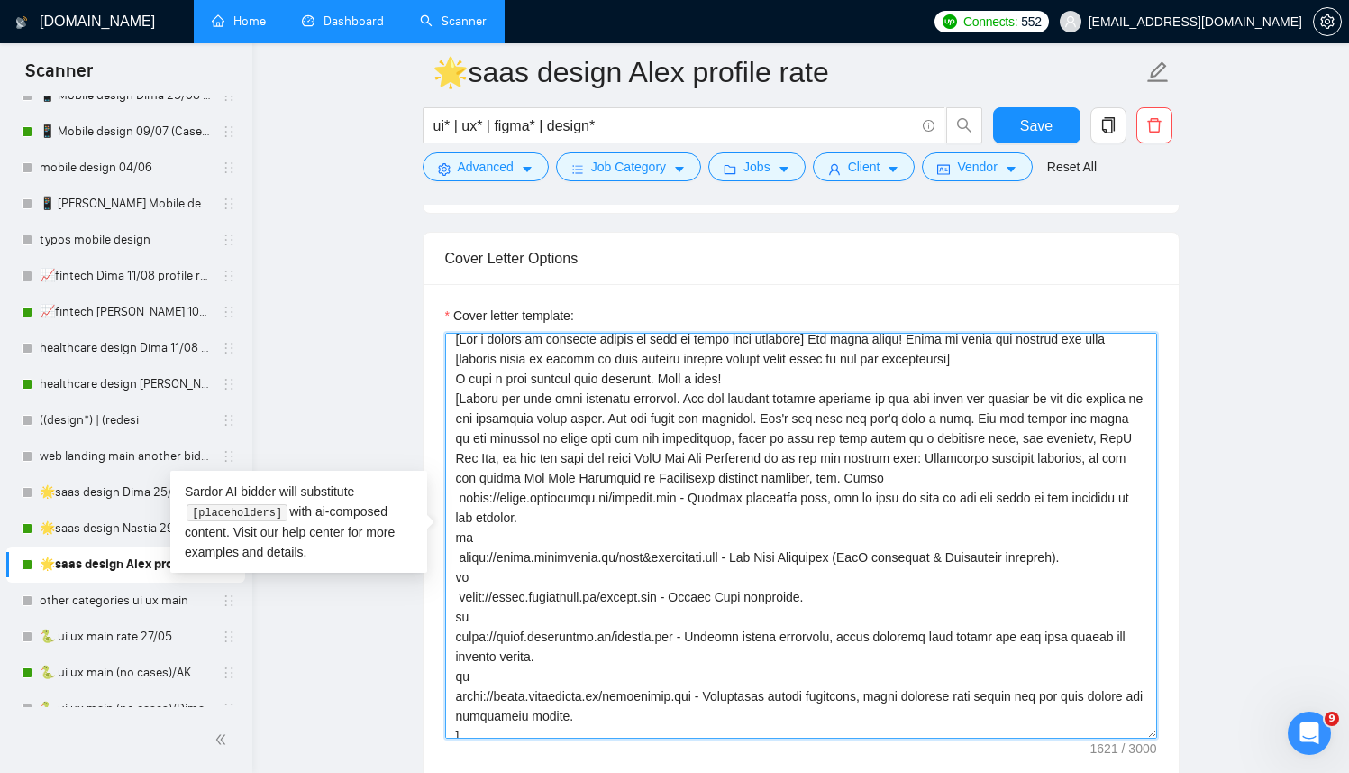
scroll to position [0, 0]
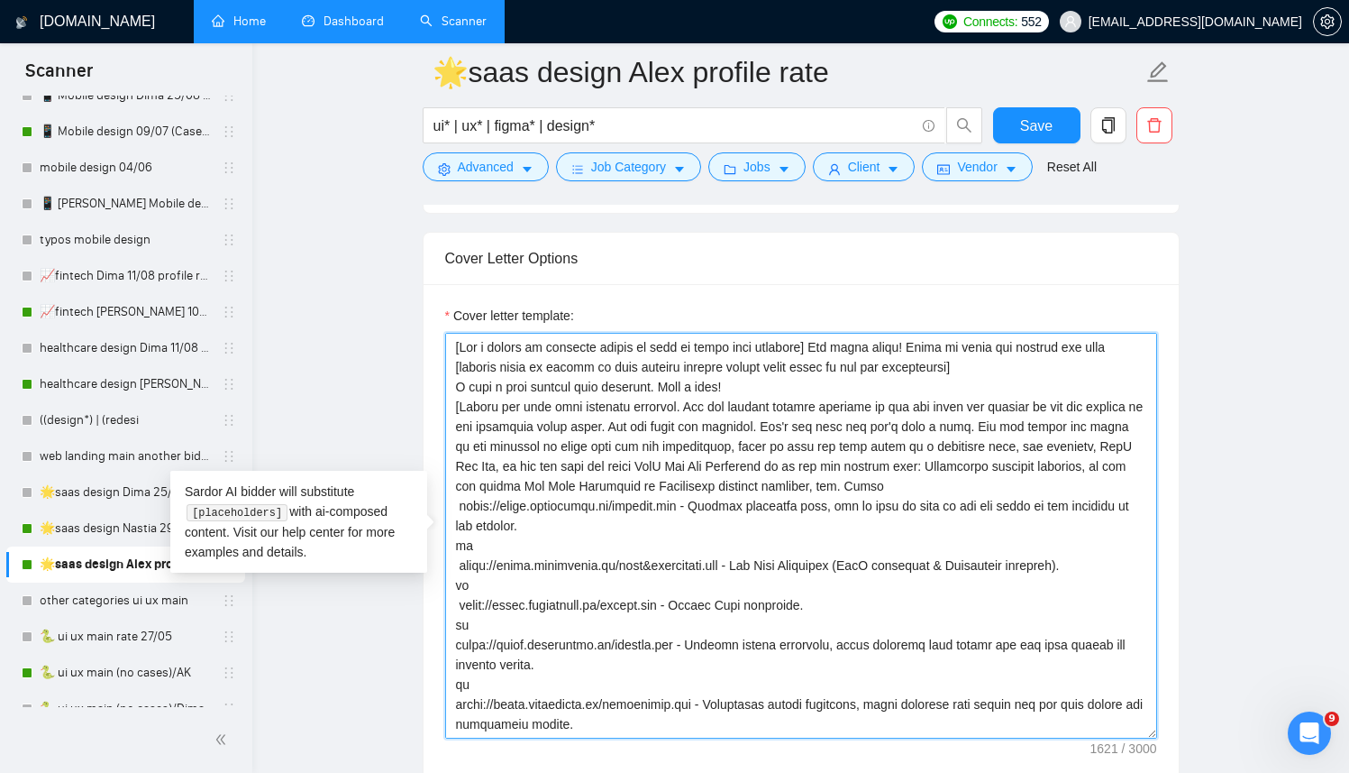
drag, startPoint x: 737, startPoint y: 388, endPoint x: 449, endPoint y: 392, distance: 288.5
click at [448, 392] on textarea "Cover letter template:" at bounding box center [801, 536] width 712 height 406
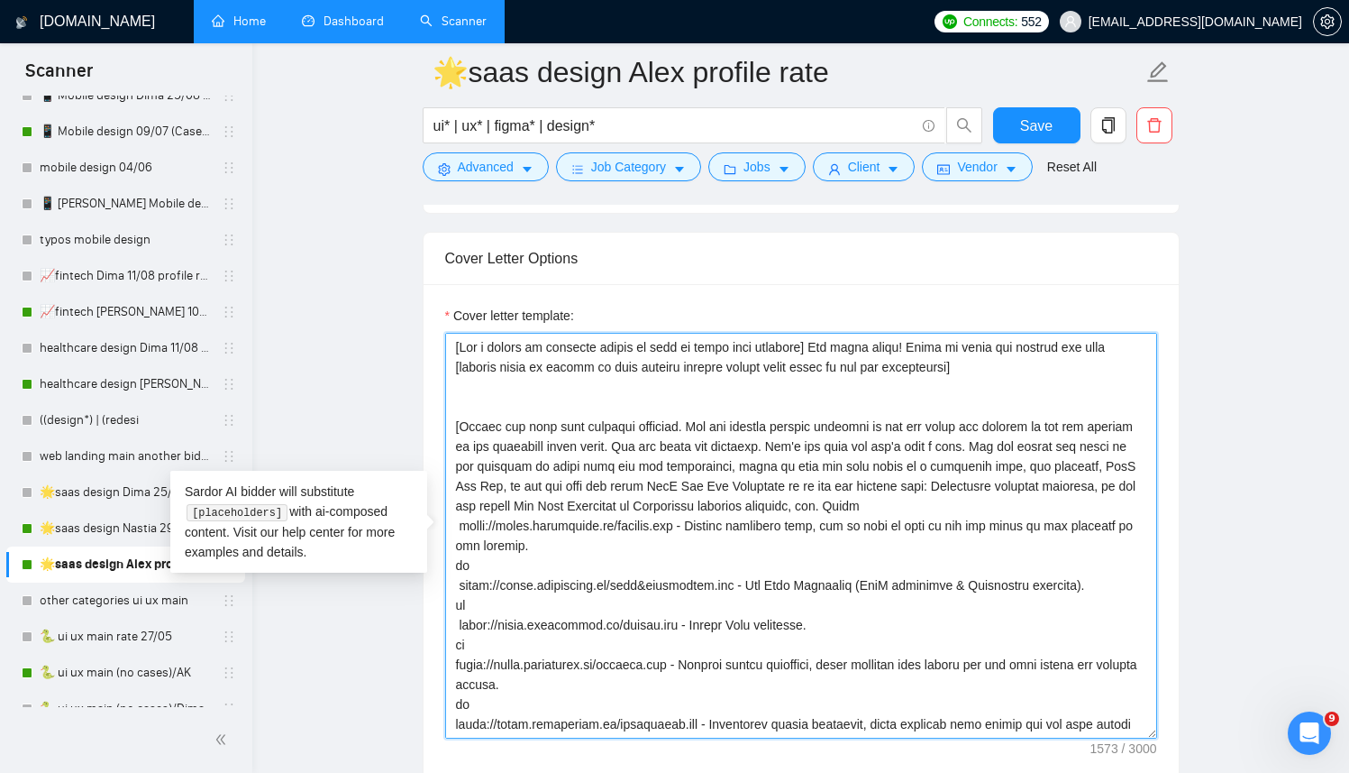
paste textarea "I have 10+ years of experience in Ui UX design."
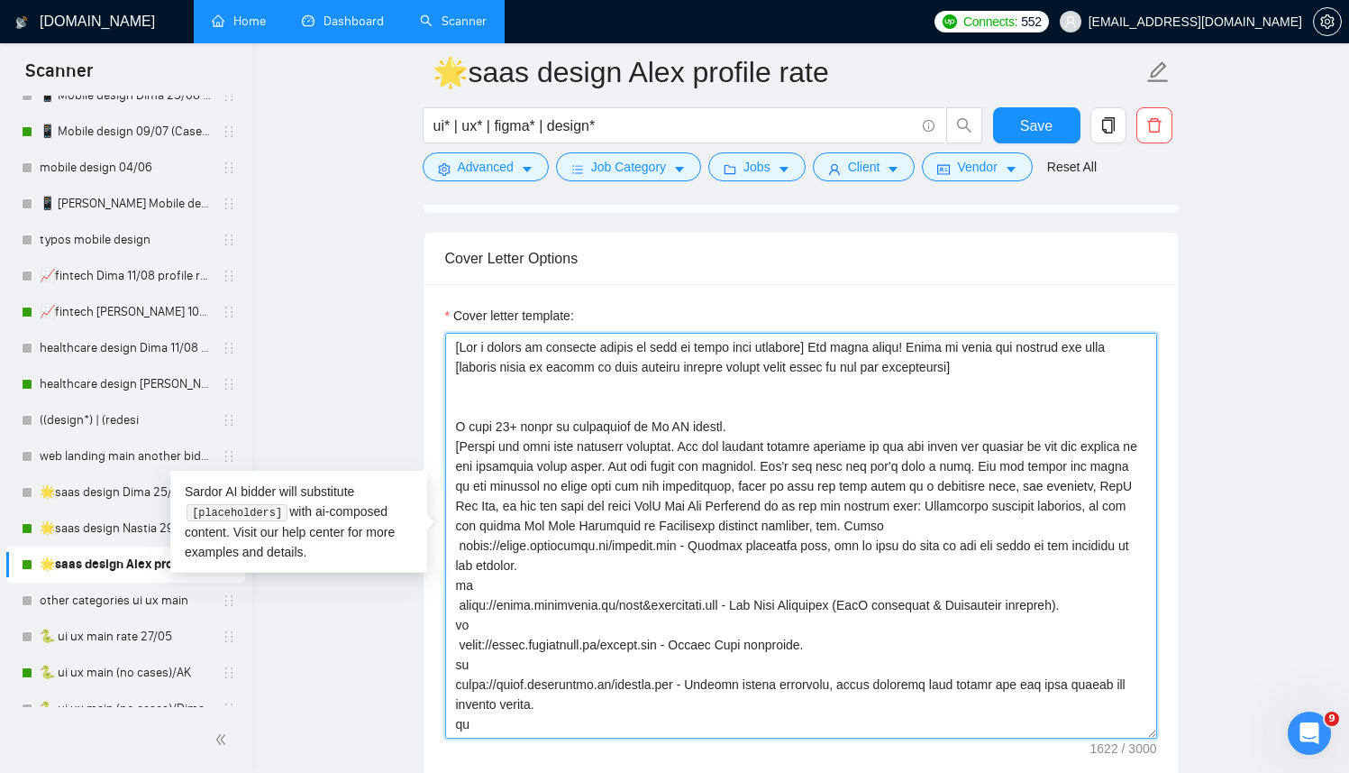
click at [465, 407] on textarea "Cover letter template:" at bounding box center [801, 536] width 712 height 406
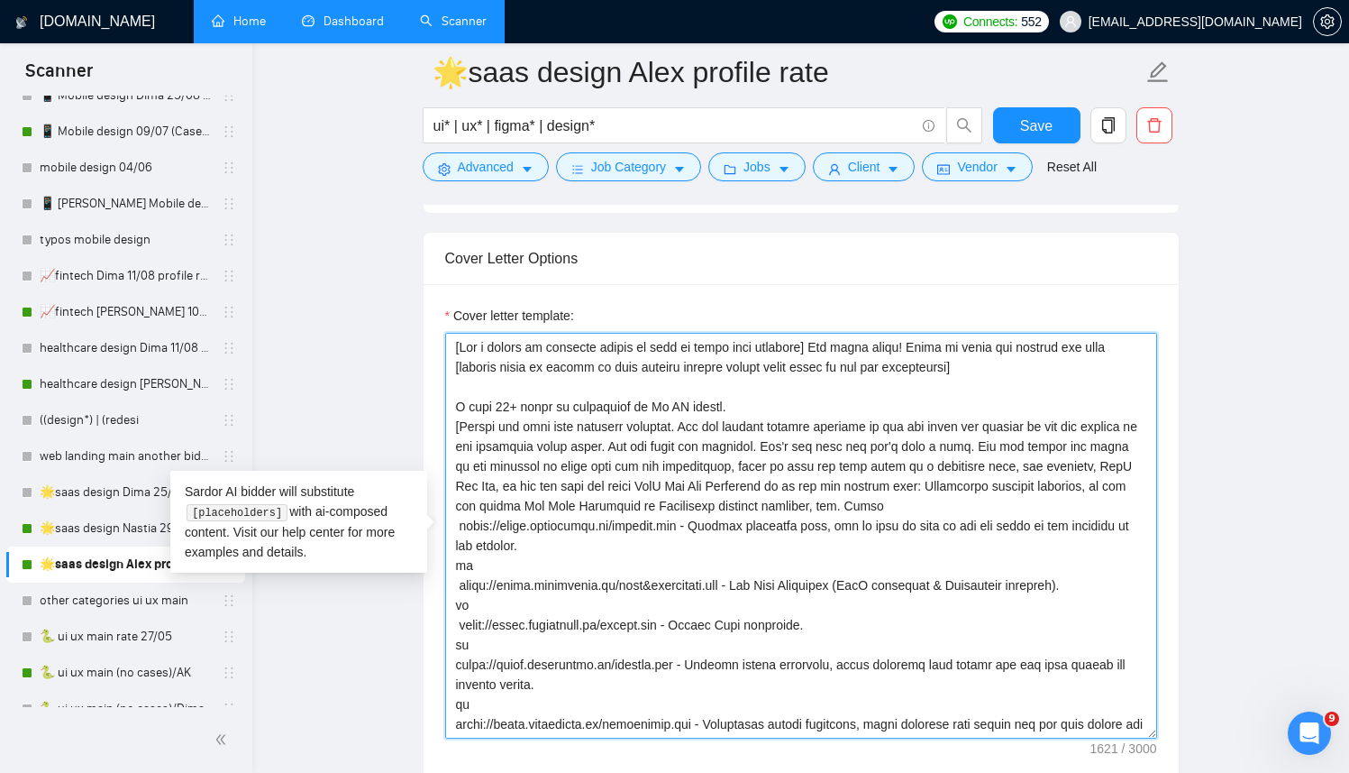
click at [666, 404] on textarea "Cover letter template:" at bounding box center [801, 536] width 712 height 406
click at [737, 410] on textarea "Cover letter template:" at bounding box center [801, 536] width 712 height 406
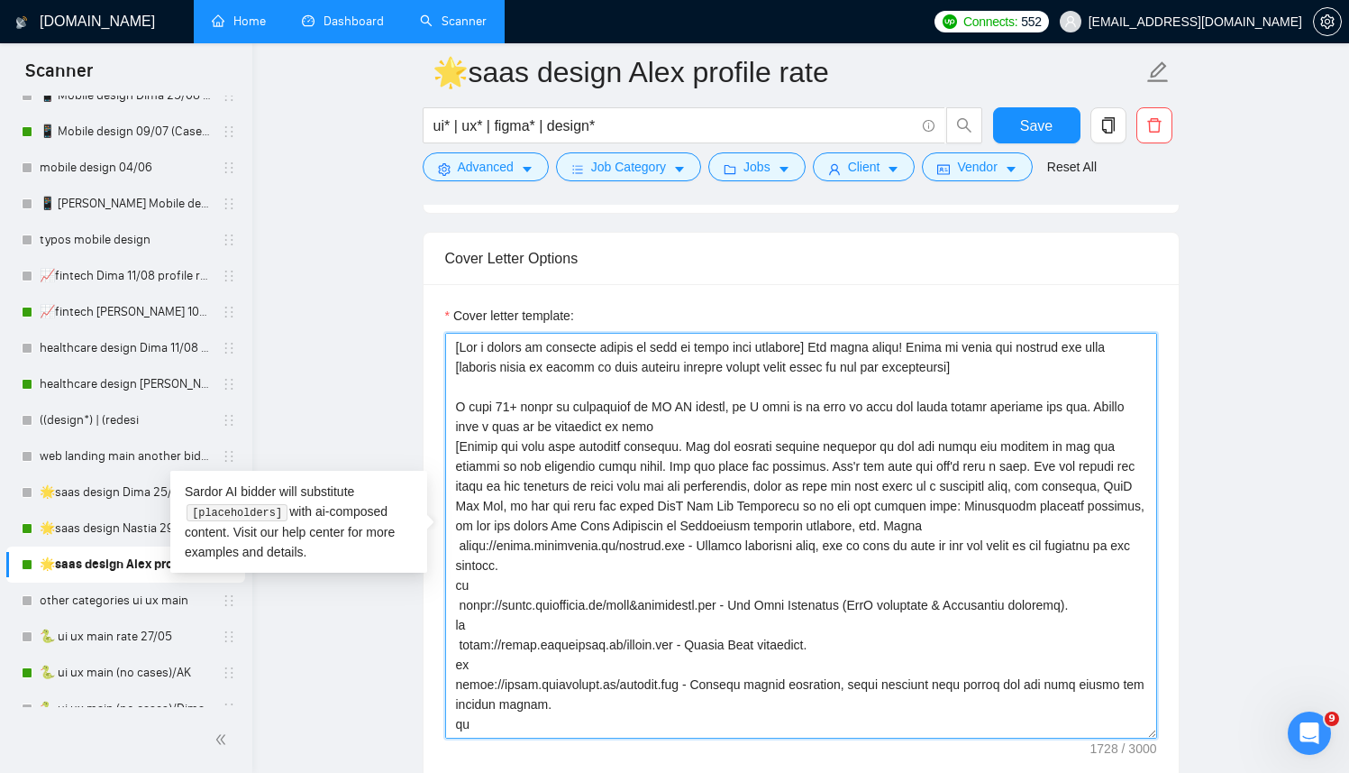
click at [738, 410] on textarea "Cover letter template:" at bounding box center [801, 536] width 712 height 406
drag, startPoint x: 488, startPoint y: 409, endPoint x: 435, endPoint y: 411, distance: 52.3
click at [435, 411] on div "Cover letter template:" at bounding box center [801, 533] width 755 height 498
click at [552, 406] on textarea "Cover letter template:" at bounding box center [801, 536] width 712 height 406
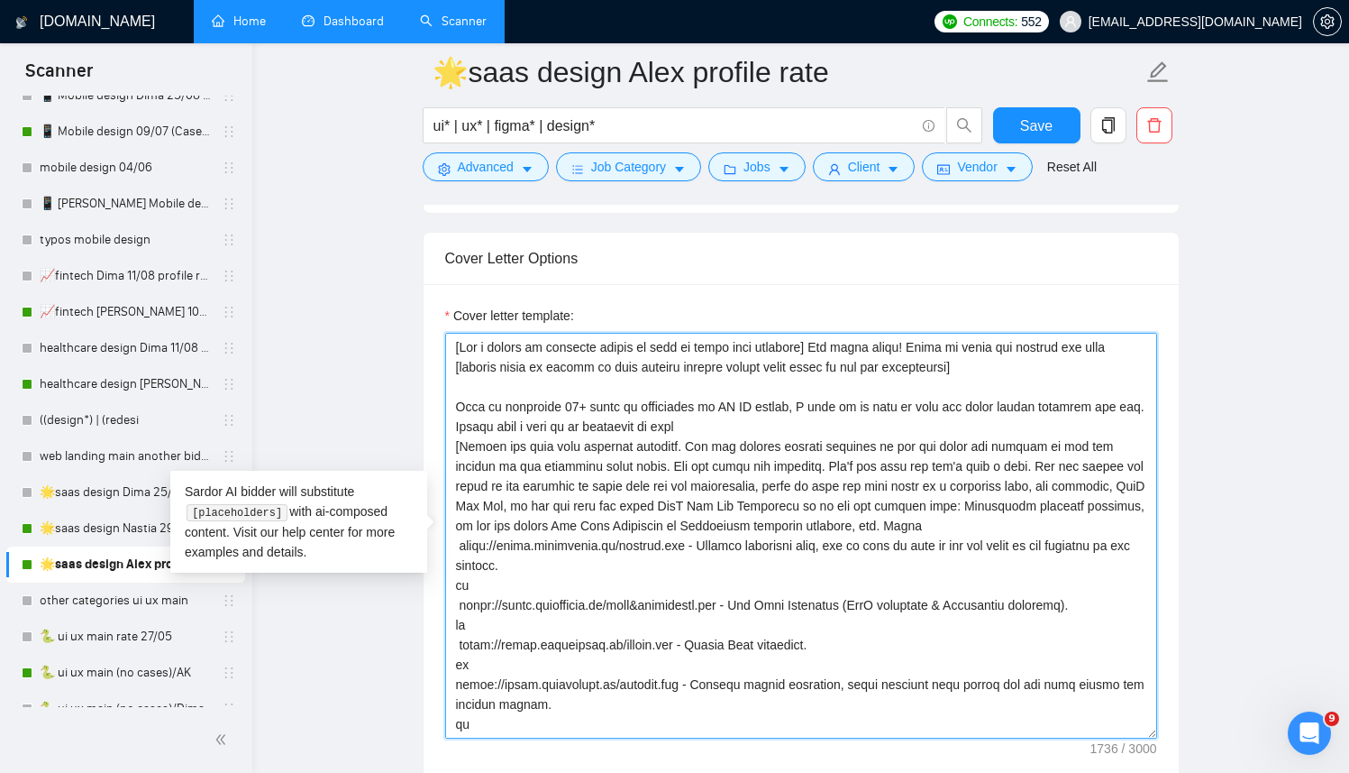
click at [552, 406] on textarea "Cover letter template:" at bounding box center [801, 536] width 712 height 406
drag, startPoint x: 455, startPoint y: 403, endPoint x: 593, endPoint y: 425, distance: 139.7
click at [593, 425] on textarea "Cover letter template:" at bounding box center [801, 536] width 712 height 406
type textarea "[Use a couple of relevant emojis to make my first line brighter] Hey hello ther…"
click at [741, 508] on textarea "Cover letter template:" at bounding box center [801, 536] width 712 height 406
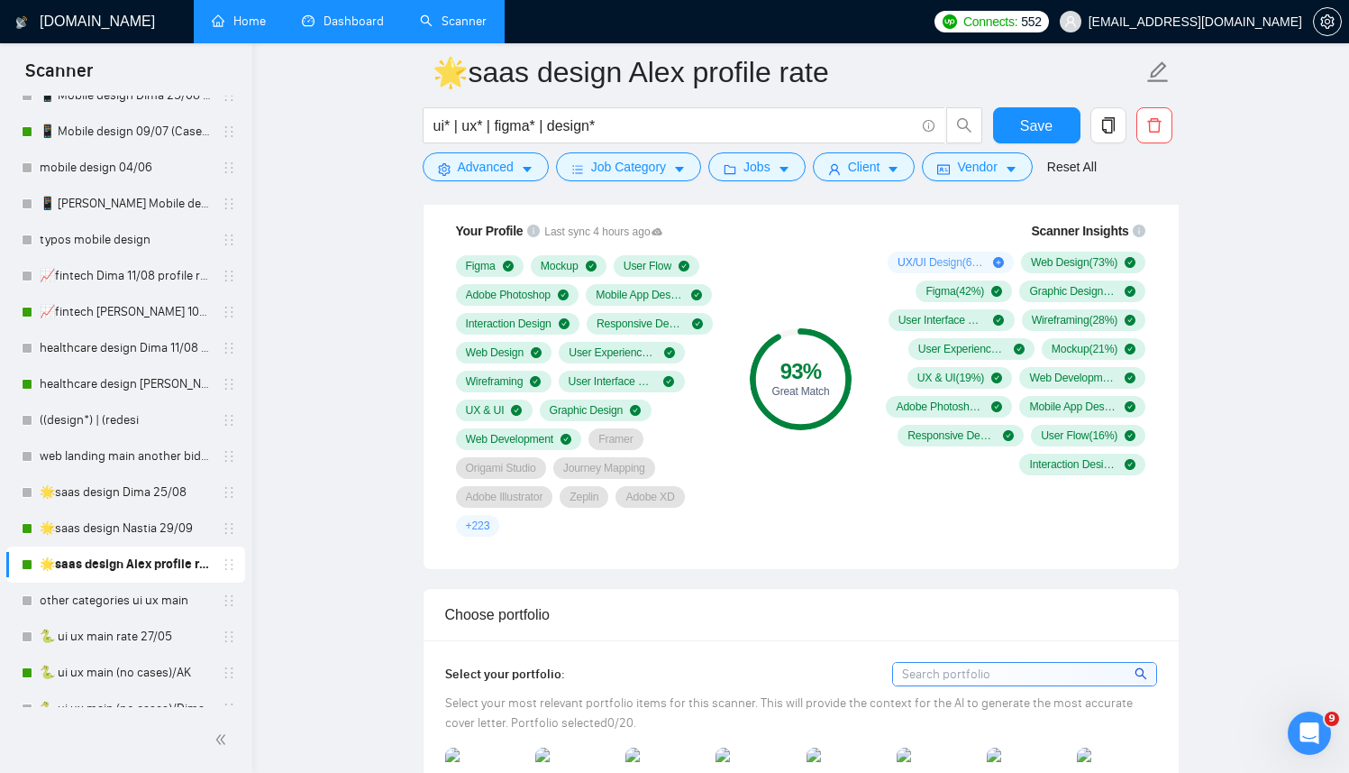
scroll to position [1399, 0]
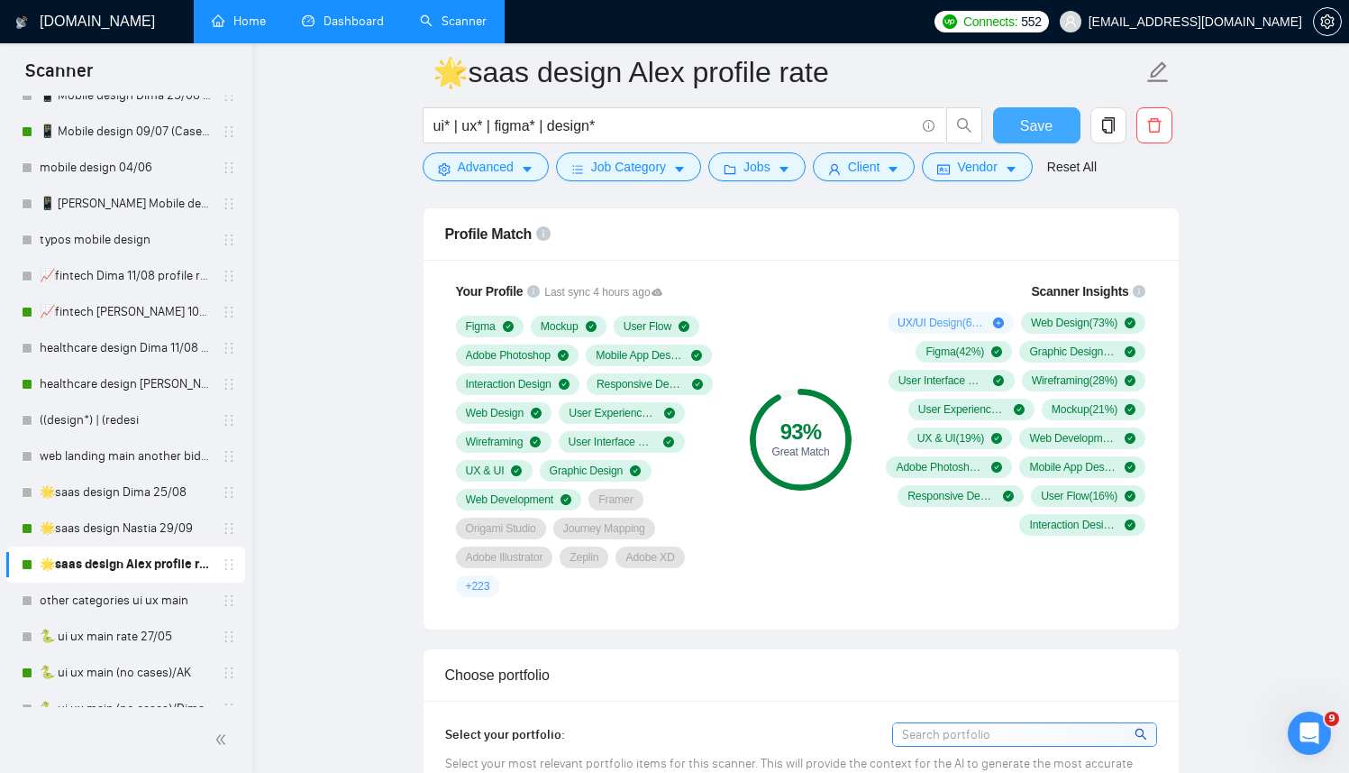
click at [1045, 123] on span "Save" at bounding box center [1036, 125] width 32 height 23
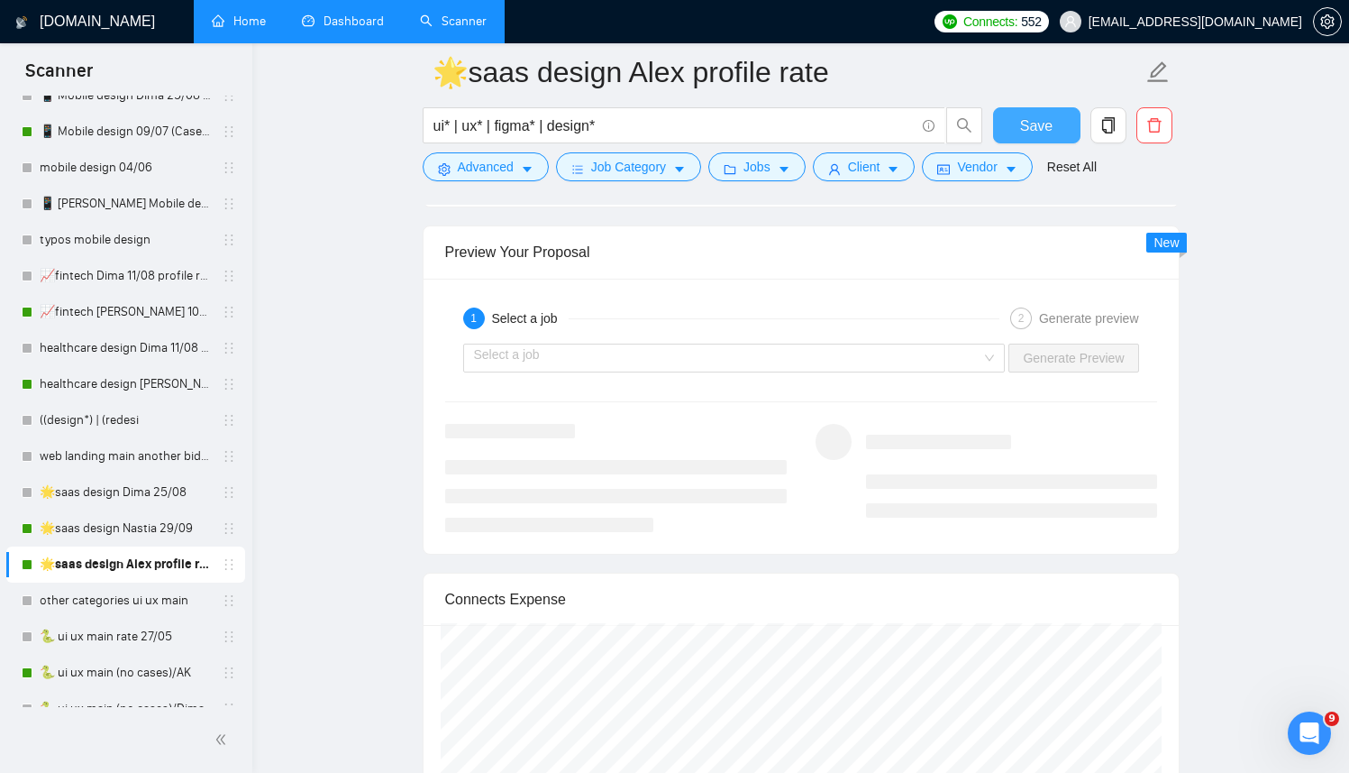
scroll to position [3730, 0]
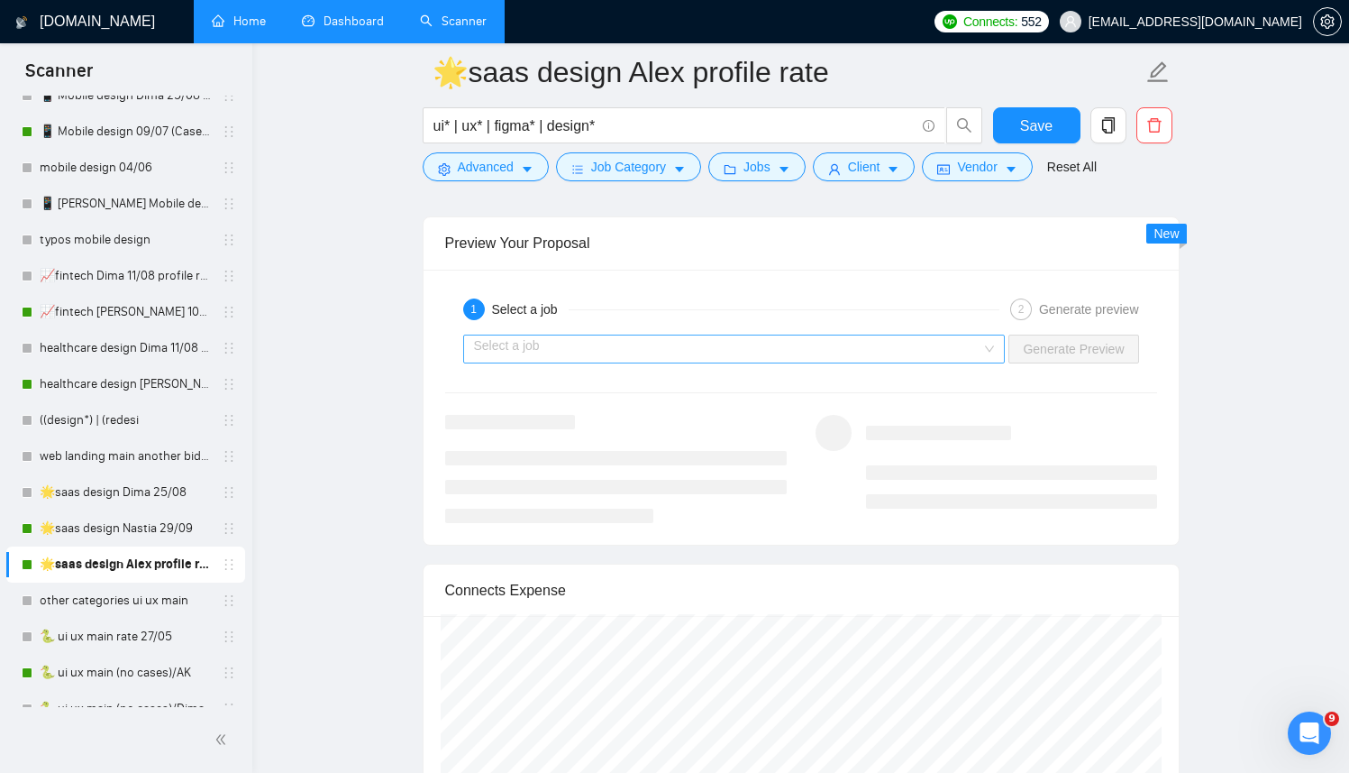
click at [919, 345] on input "search" at bounding box center [728, 348] width 508 height 27
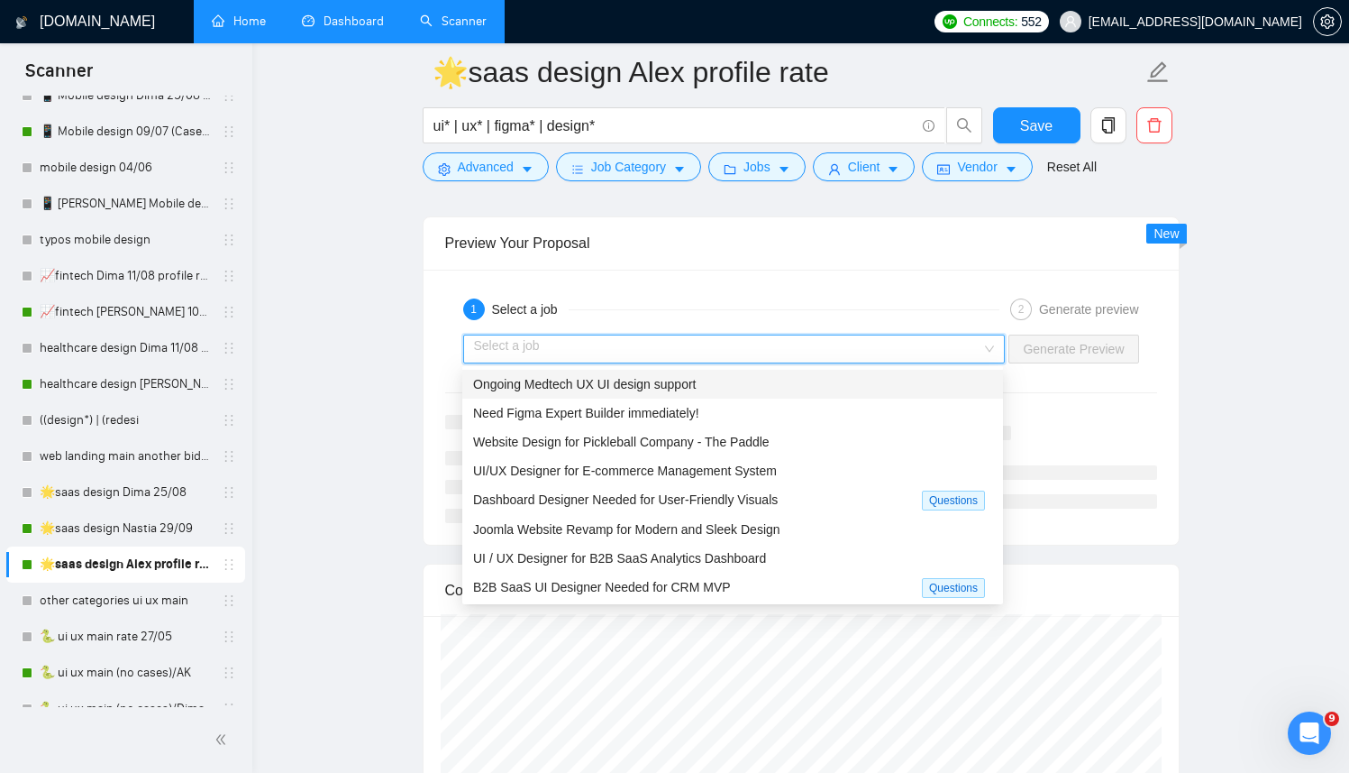
click at [765, 374] on div "Ongoing Medtech UX UI design support" at bounding box center [732, 384] width 519 height 20
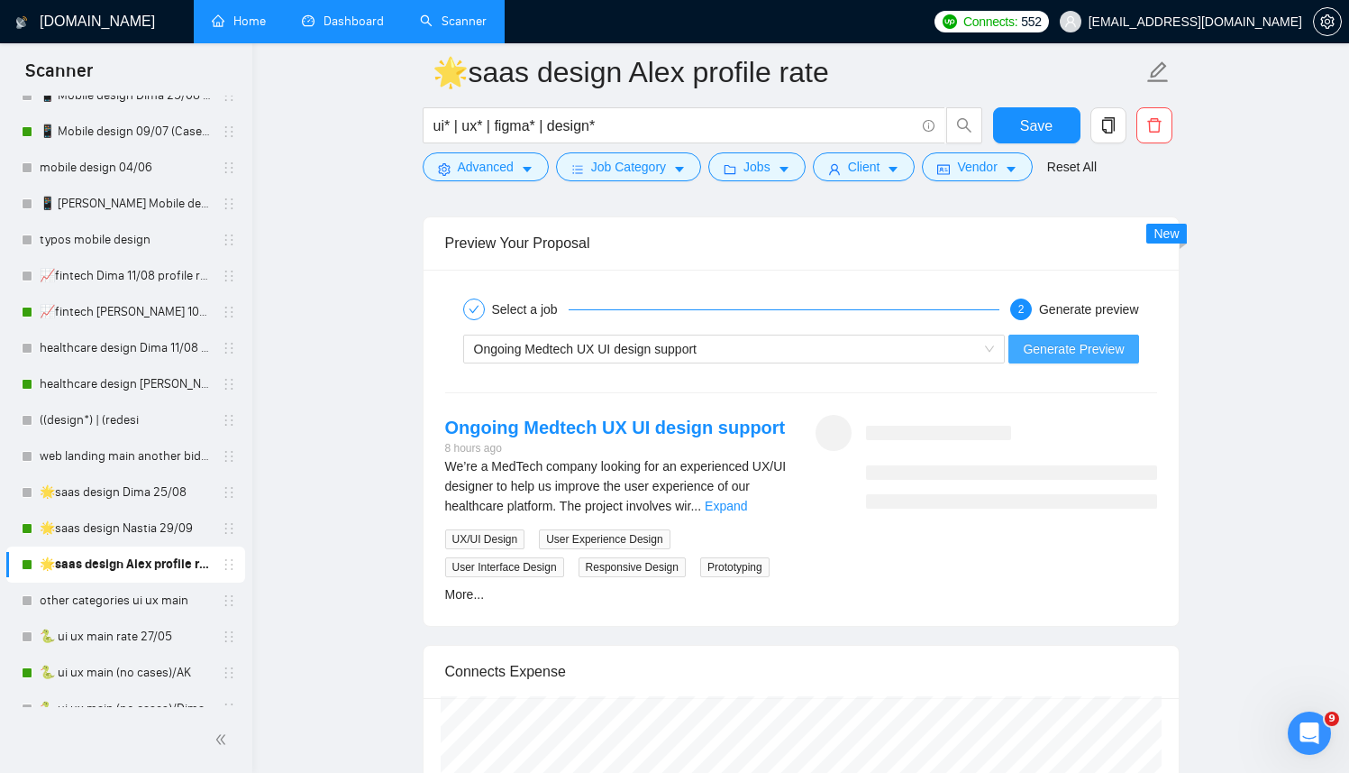
click at [1021, 353] on button "Generate Preview" at bounding box center [1074, 348] width 130 height 29
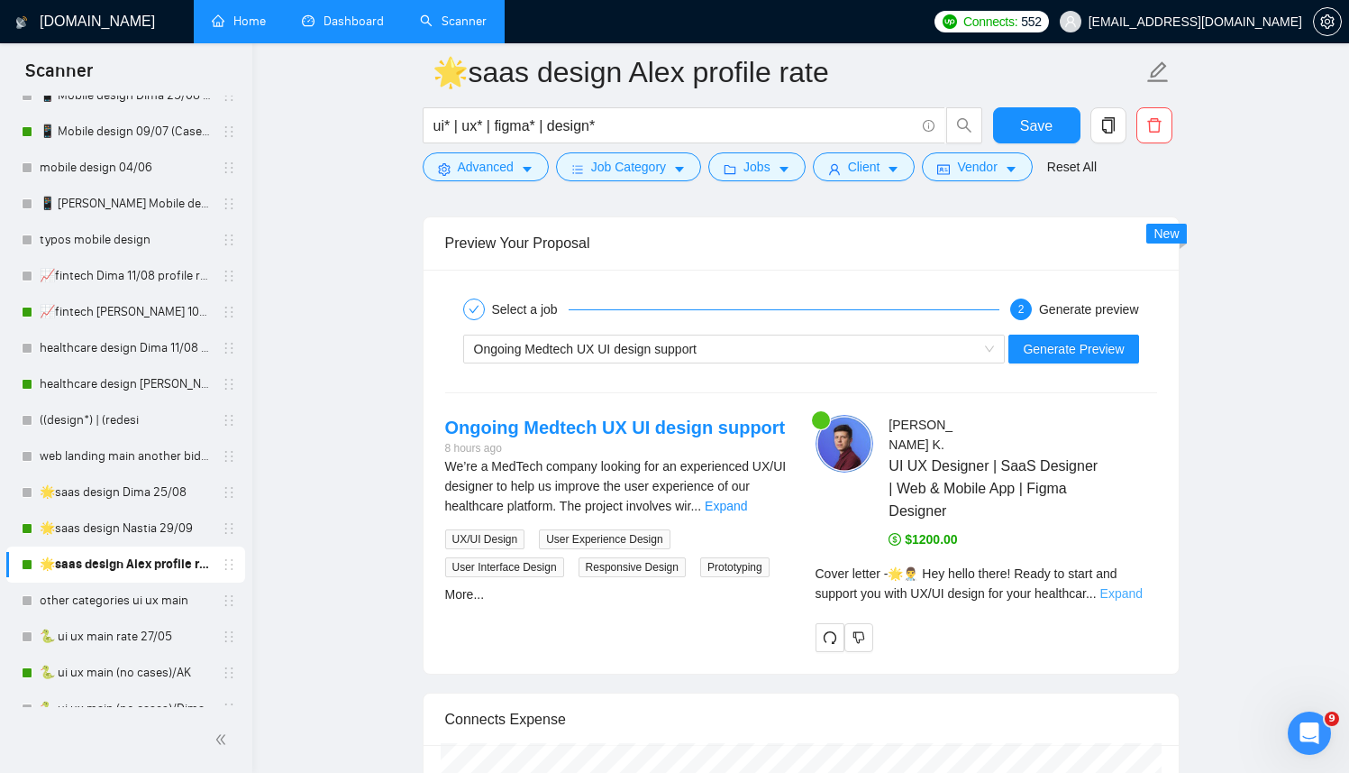
click at [1132, 597] on link "Expand" at bounding box center [1122, 593] width 42 height 14
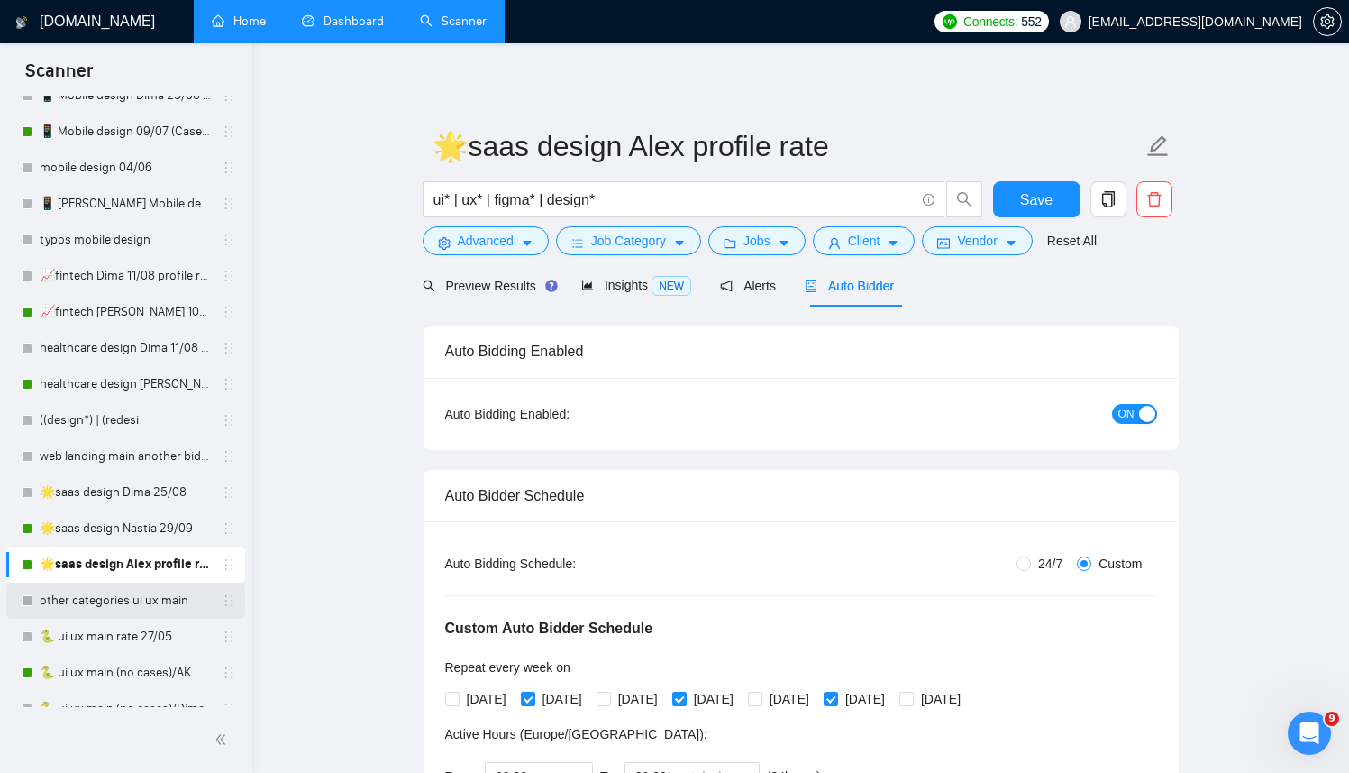
scroll to position [163, 0]
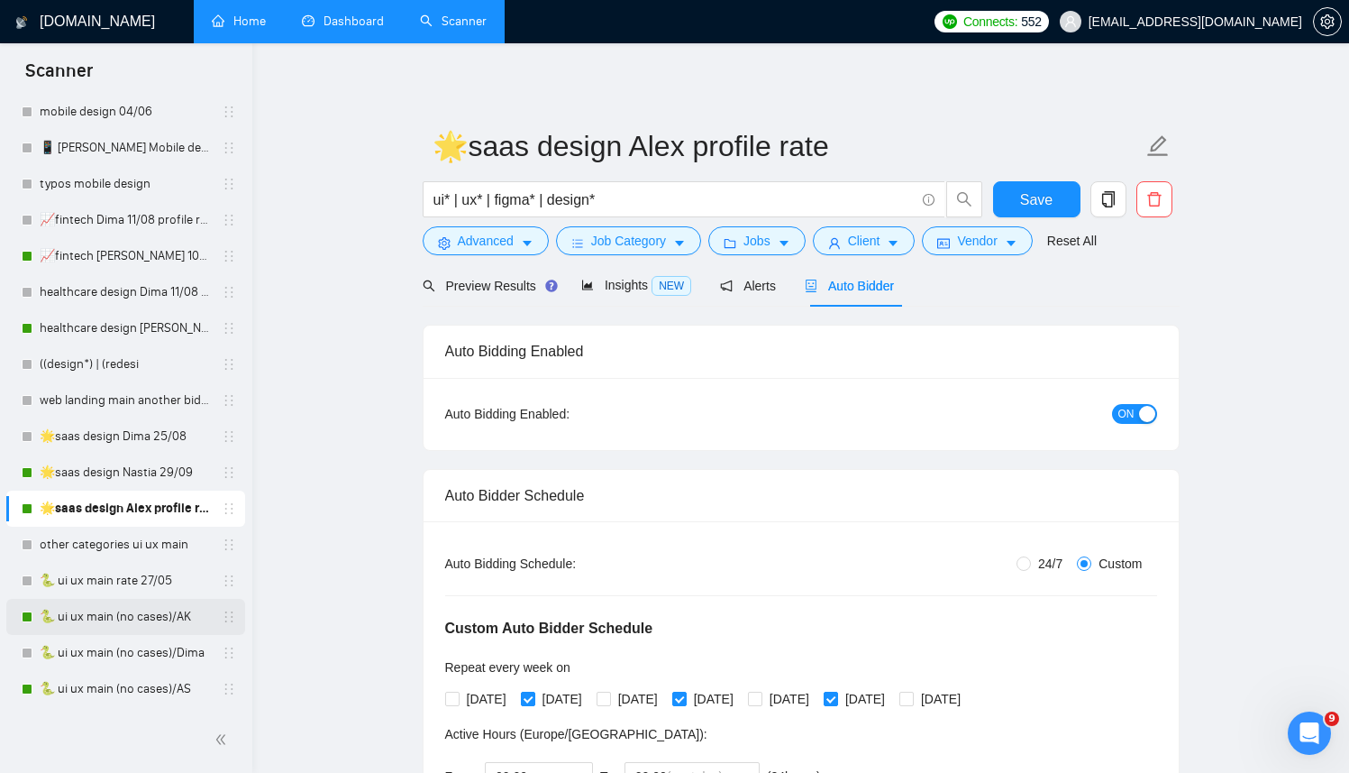
click at [81, 614] on link "🐍 ui ux main (no cases)/AK" at bounding box center [125, 617] width 171 height 36
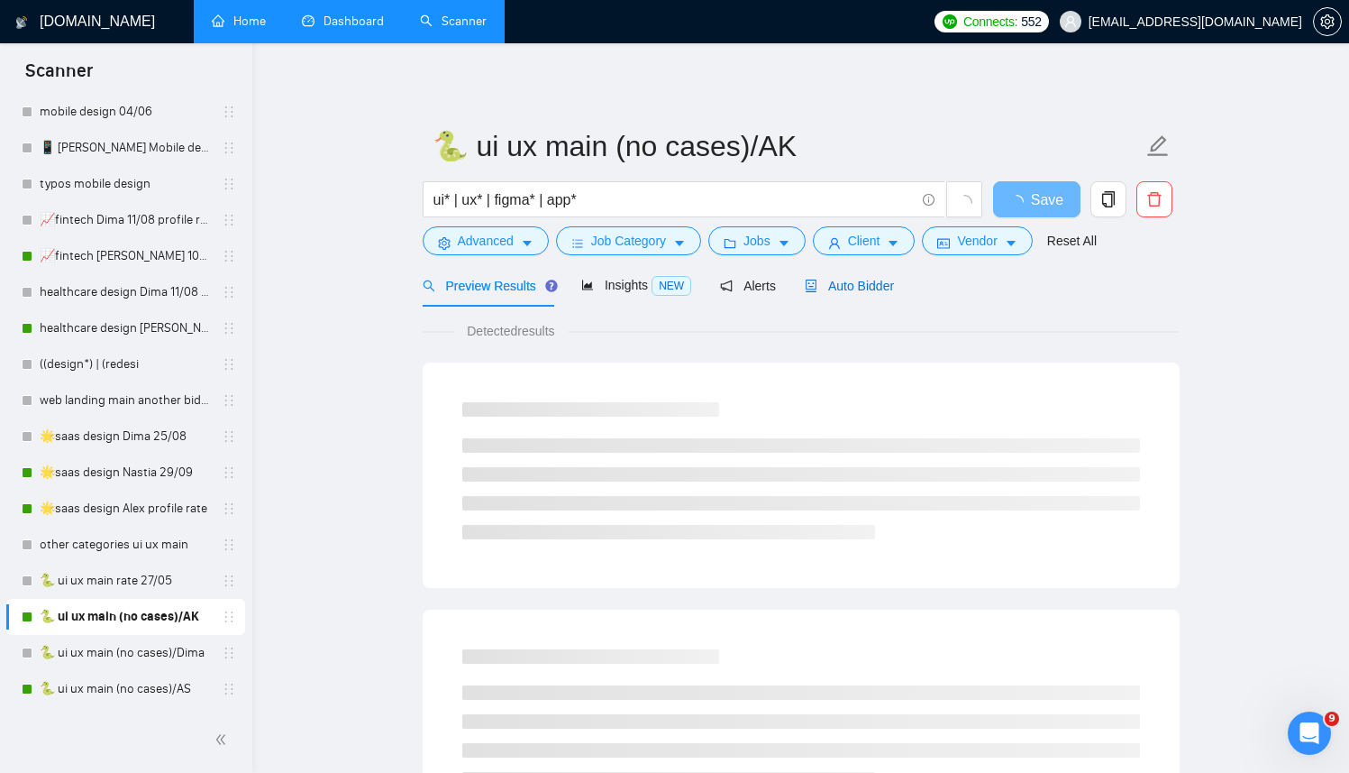
click at [858, 291] on span "Auto Bidder" at bounding box center [849, 286] width 89 height 14
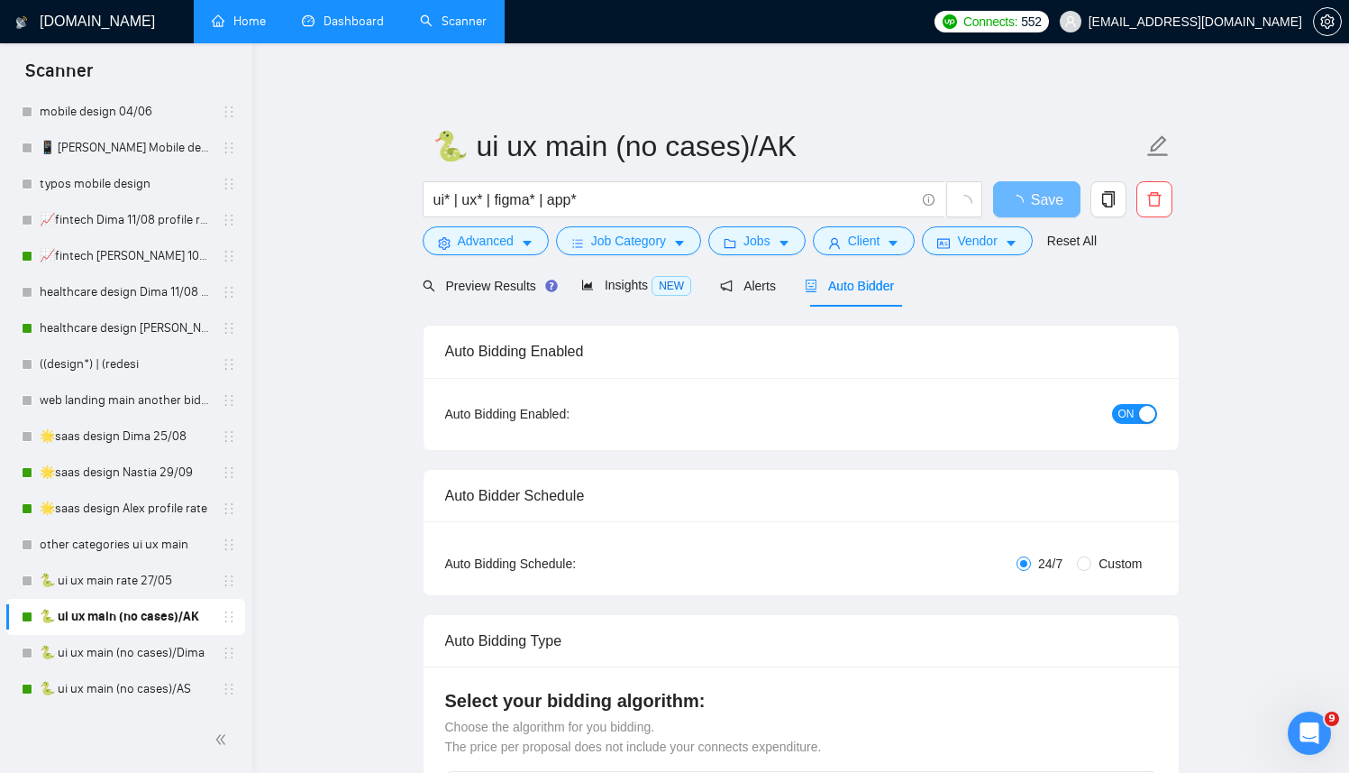
radio input "false"
radio input "true"
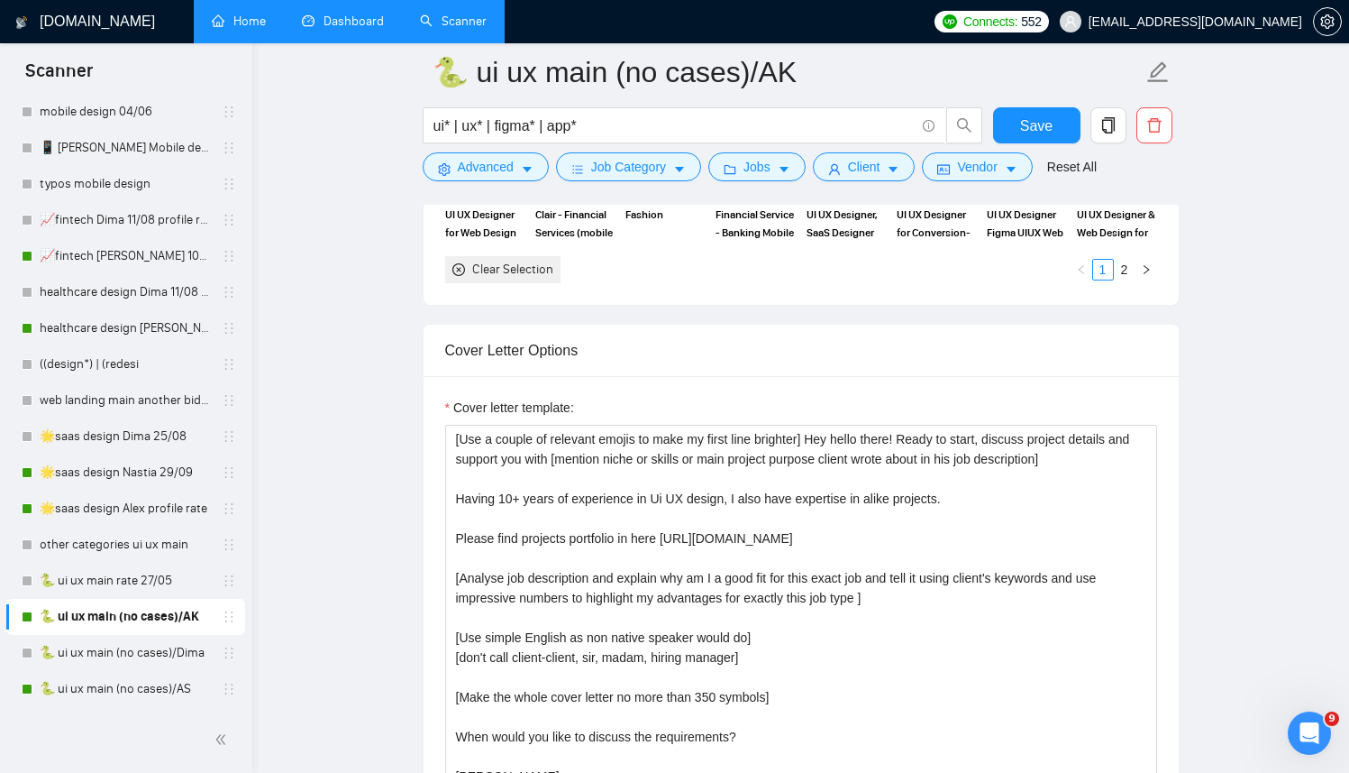
scroll to position [2170, 0]
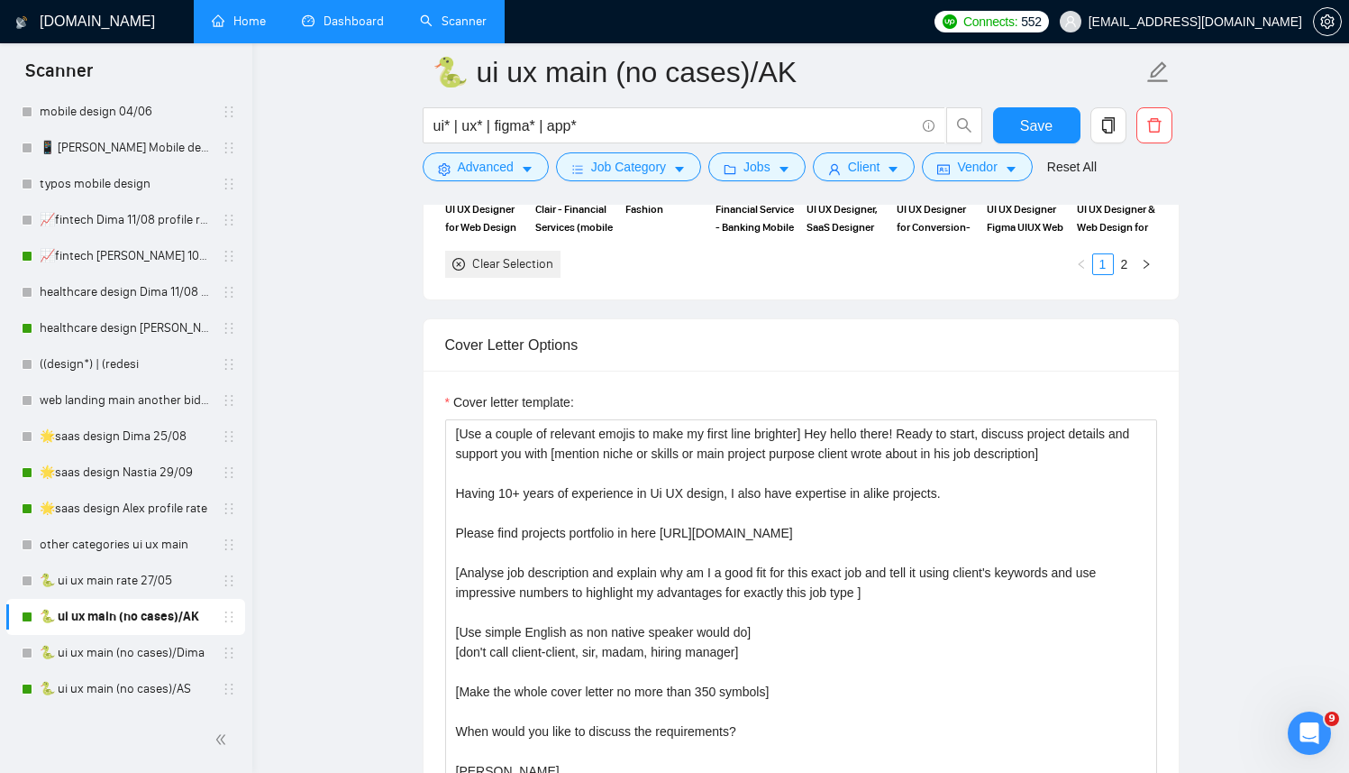
click at [327, 29] on link "Dashboard" at bounding box center [343, 21] width 82 height 15
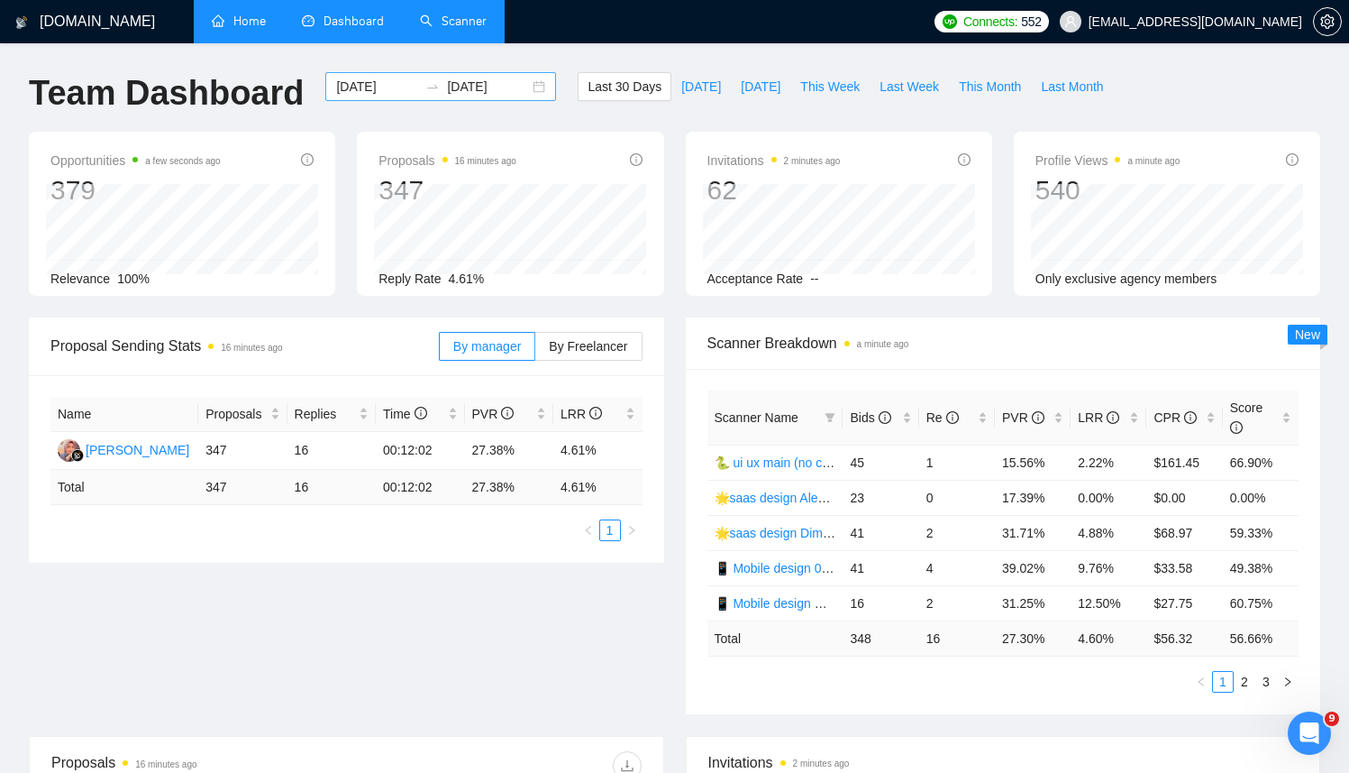
click at [525, 87] on div "2025-08-30 2025-09-29" at bounding box center [440, 86] width 231 height 29
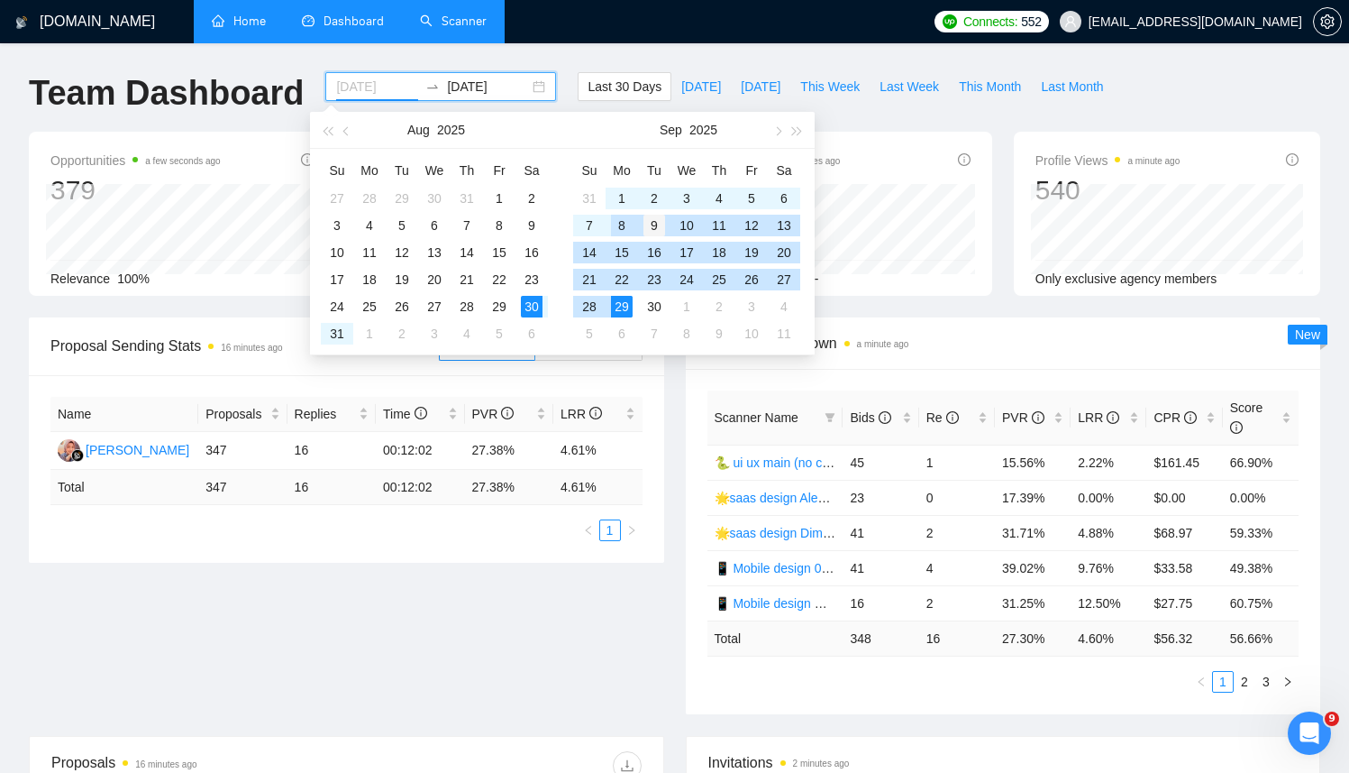
type input "2025-09-09"
click at [647, 229] on div "9" at bounding box center [655, 226] width 22 height 22
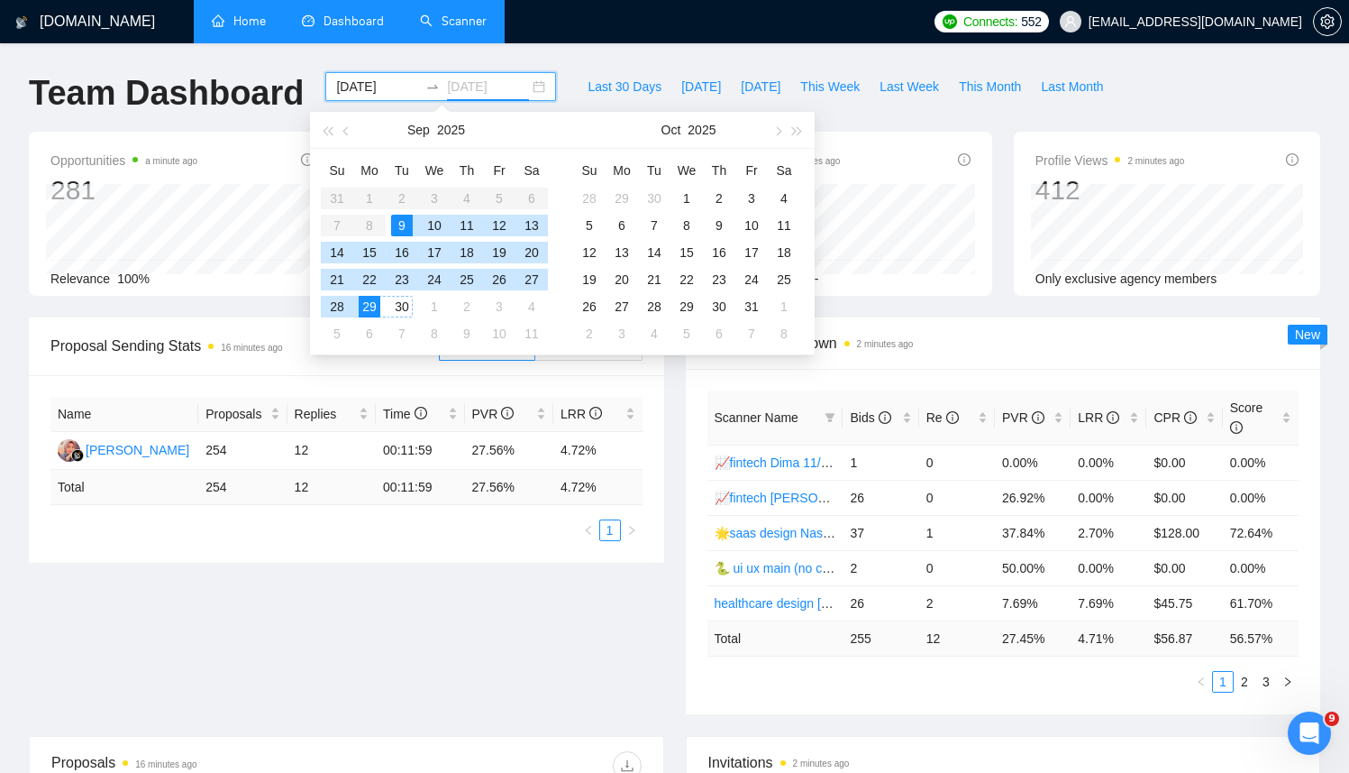
type input "[DATE]"
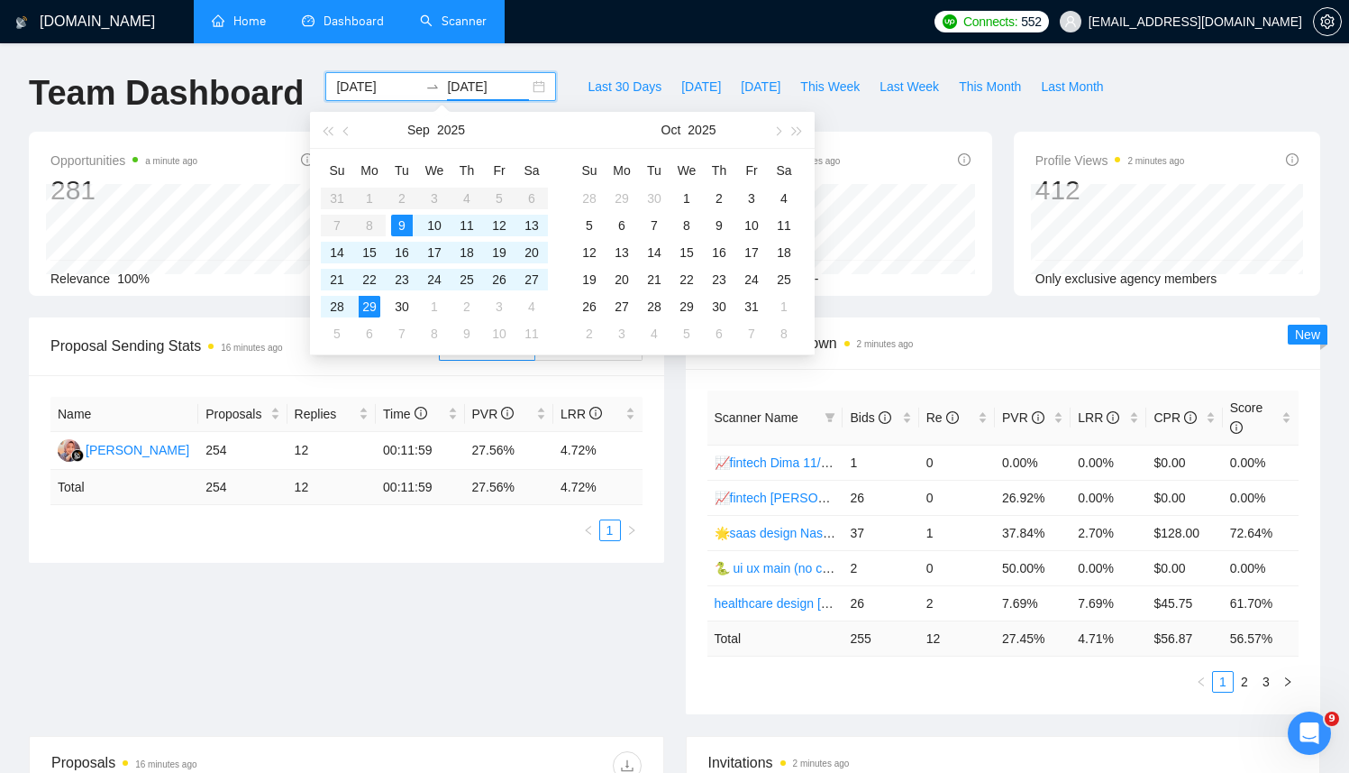
click at [891, 120] on div "Last 30 Days Today Yesterday This Week Last Week This Month Last Month" at bounding box center [845, 101] width 557 height 59
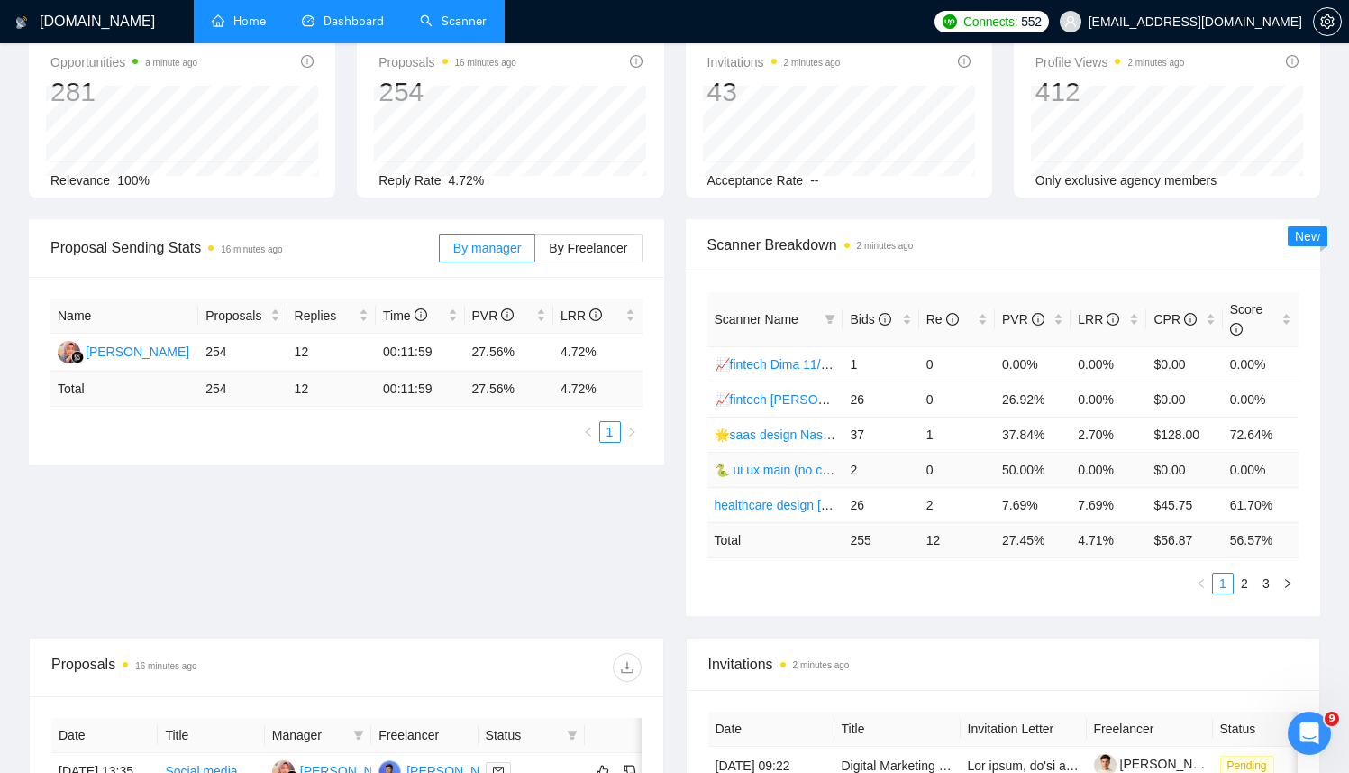
scroll to position [100, 0]
click at [981, 325] on div "Re" at bounding box center [957, 317] width 61 height 20
click at [449, 27] on link "Scanner" at bounding box center [453, 21] width 67 height 15
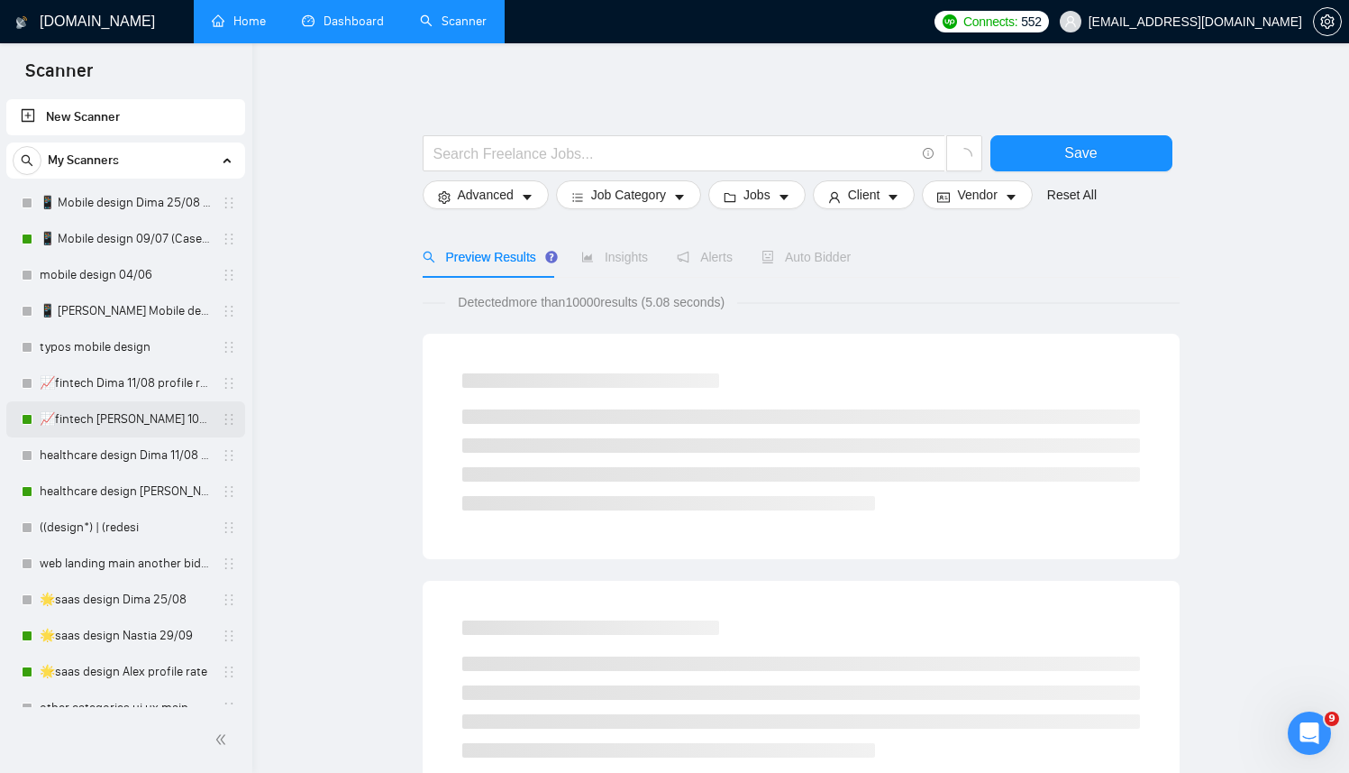
click at [96, 417] on link "📈fintech [PERSON_NAME] 10/07 profile rate" at bounding box center [125, 419] width 171 height 36
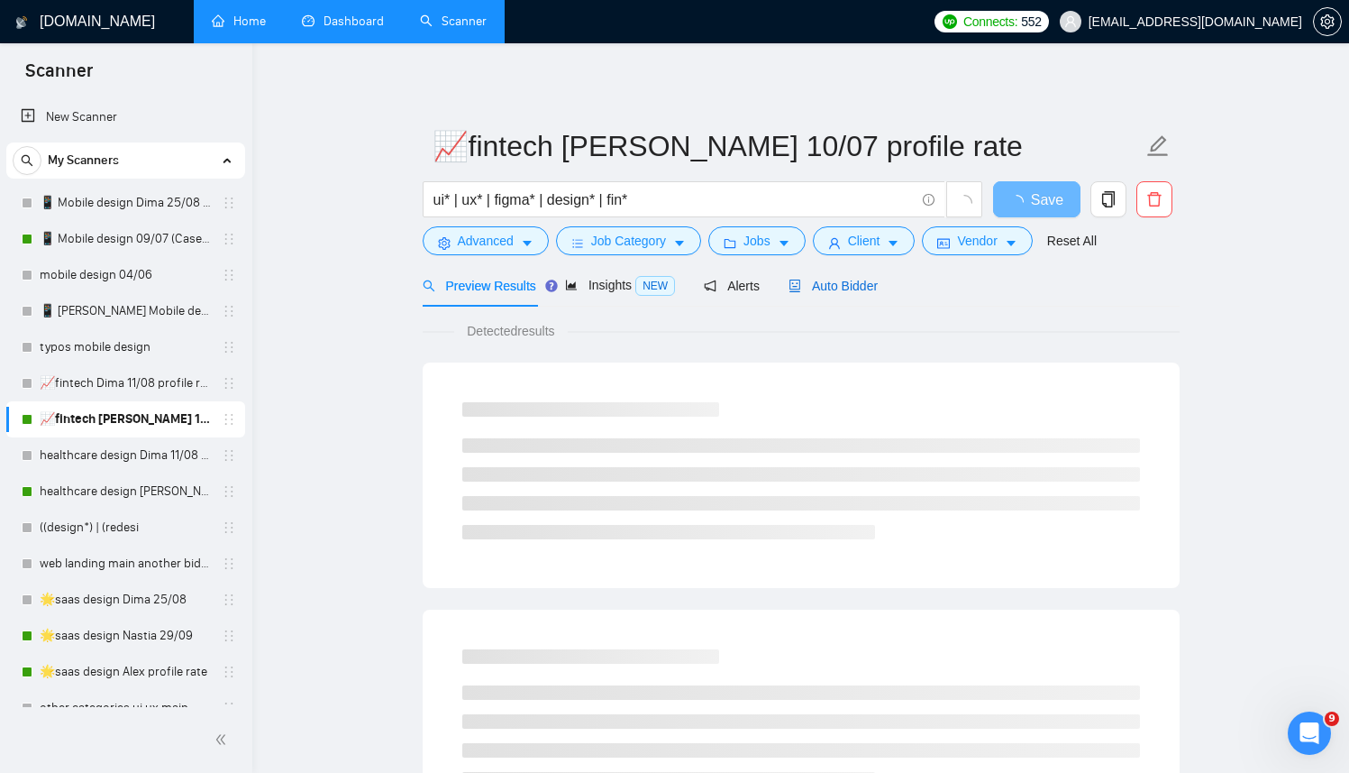
click at [860, 281] on span "Auto Bidder" at bounding box center [833, 286] width 89 height 14
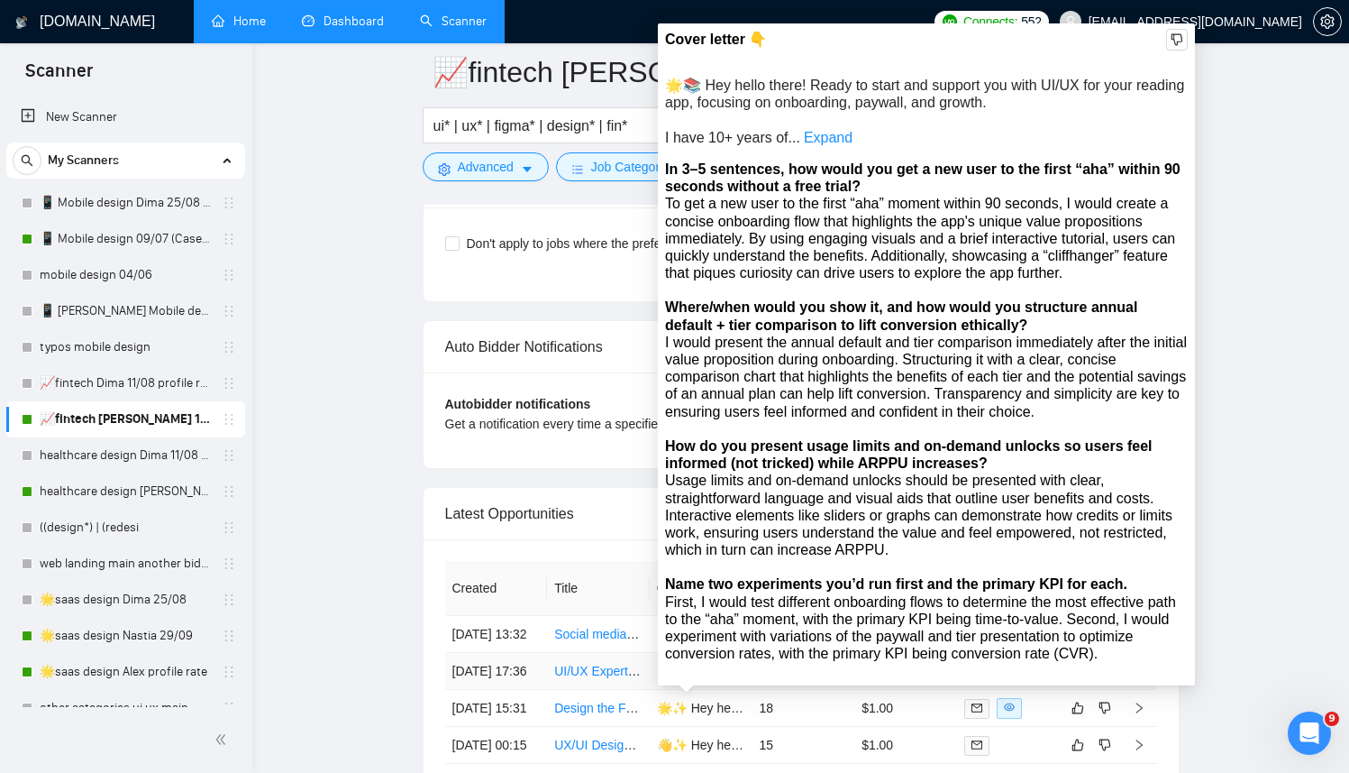
scroll to position [4238, 0]
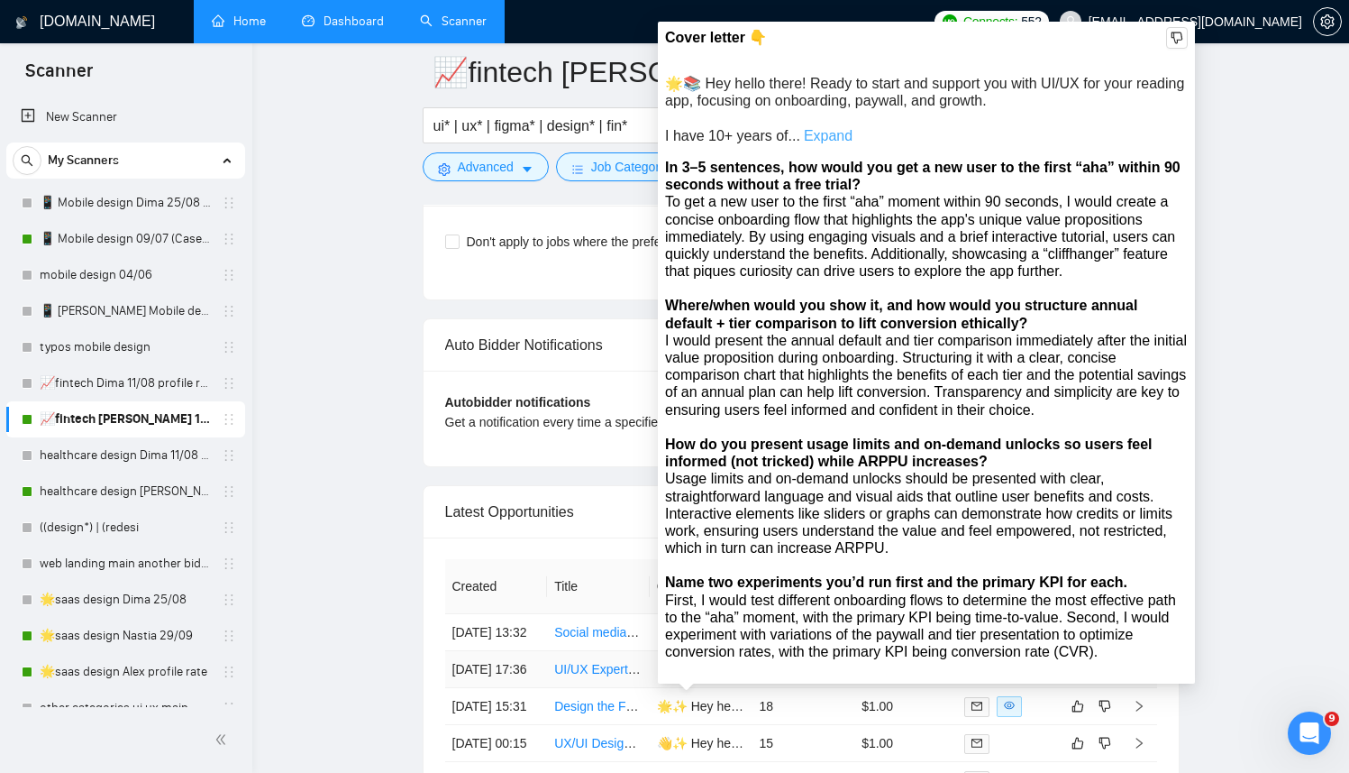
click at [824, 141] on link "Expand" at bounding box center [828, 135] width 49 height 15
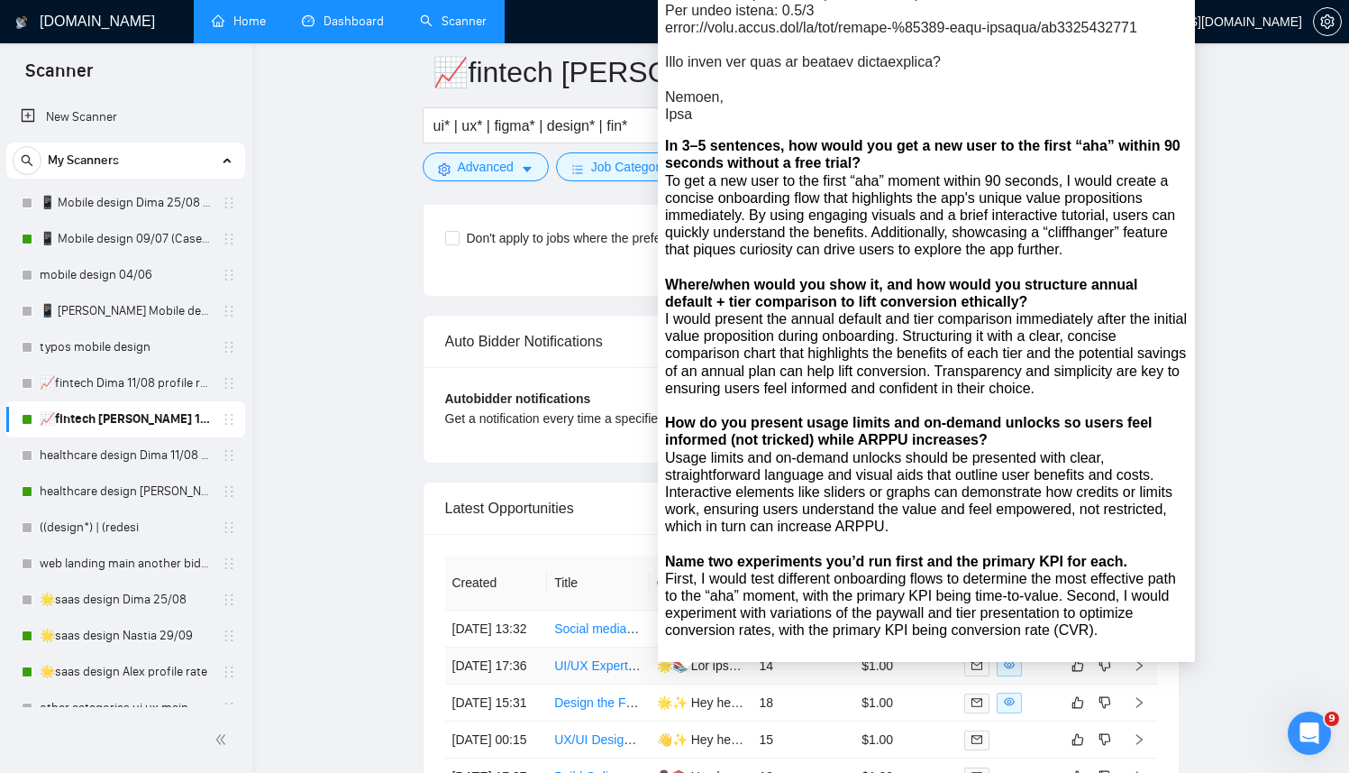
scroll to position [4255, 0]
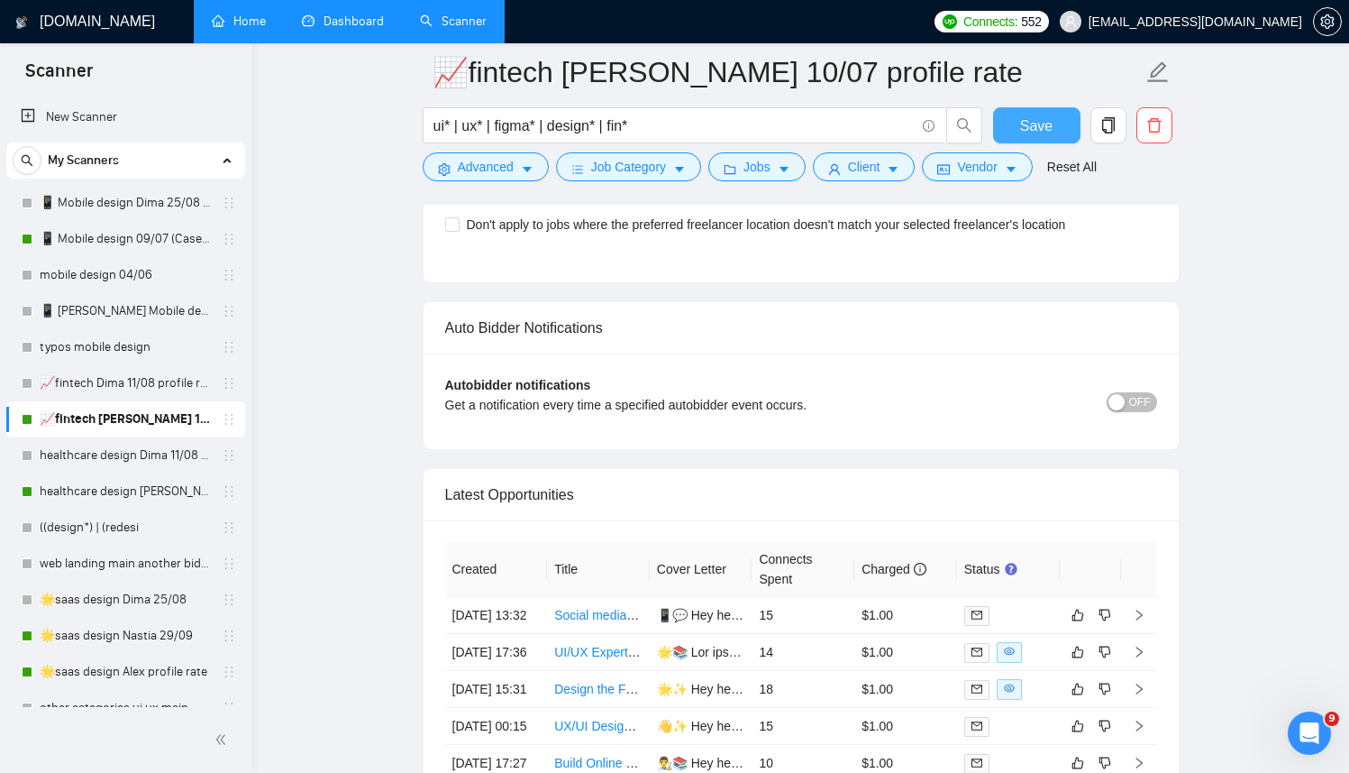
click at [1022, 117] on span "Save" at bounding box center [1036, 125] width 32 height 23
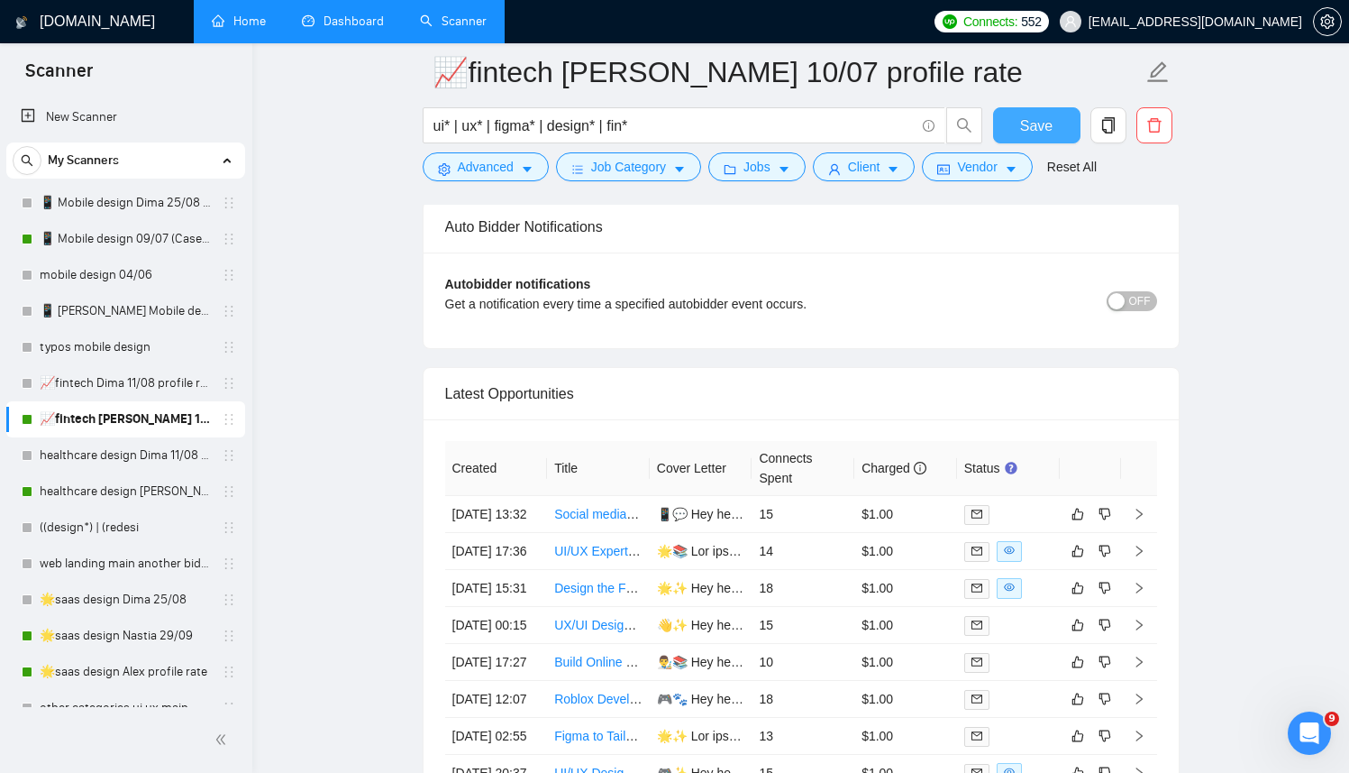
scroll to position [4358, 0]
